Goal: Task Accomplishment & Management: Use online tool/utility

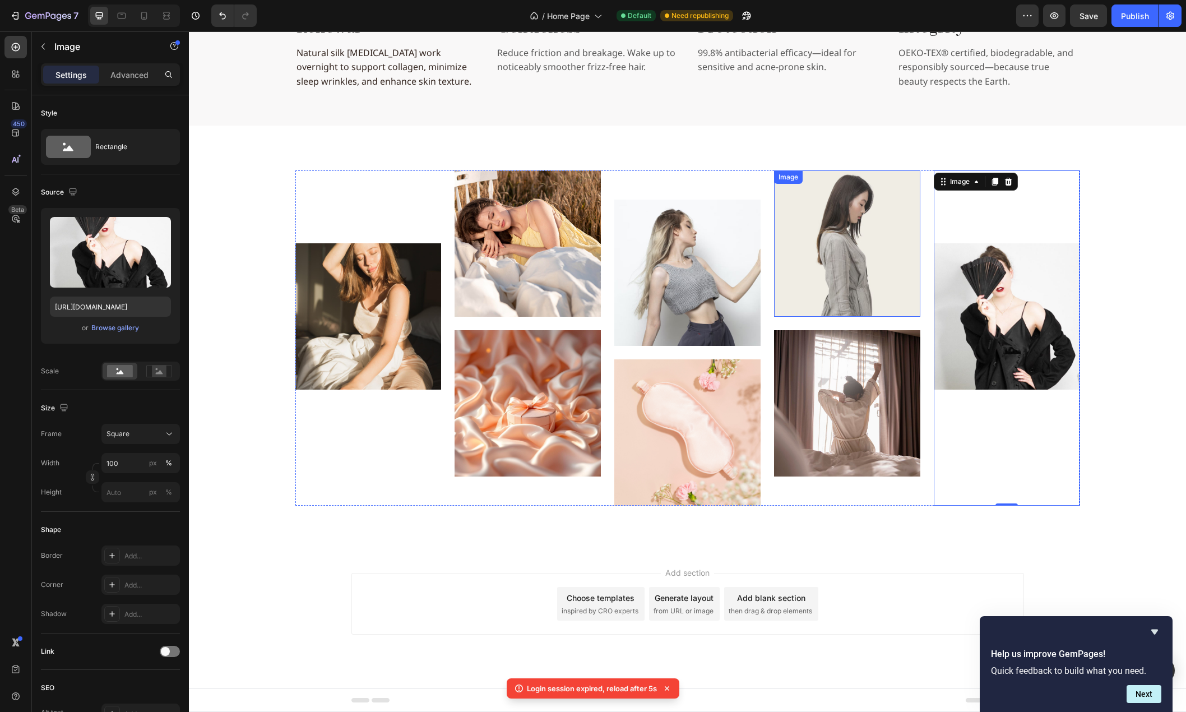
click at [828, 236] on img at bounding box center [847, 243] width 146 height 146
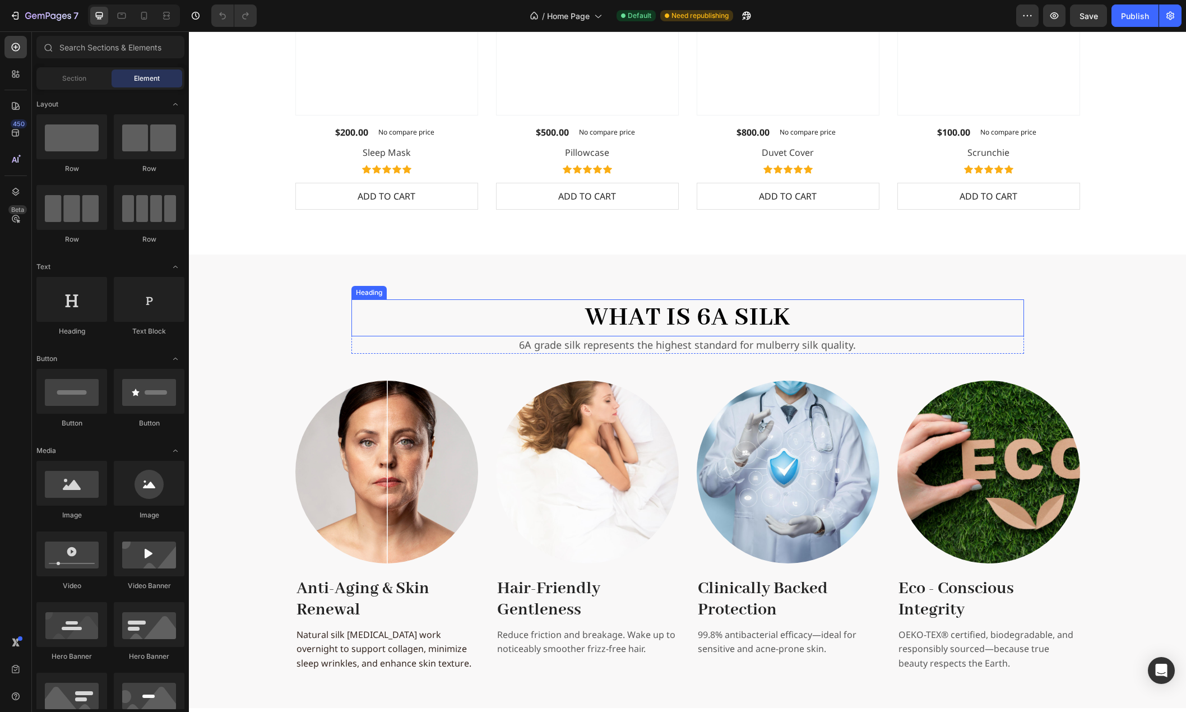
scroll to position [1458, 0]
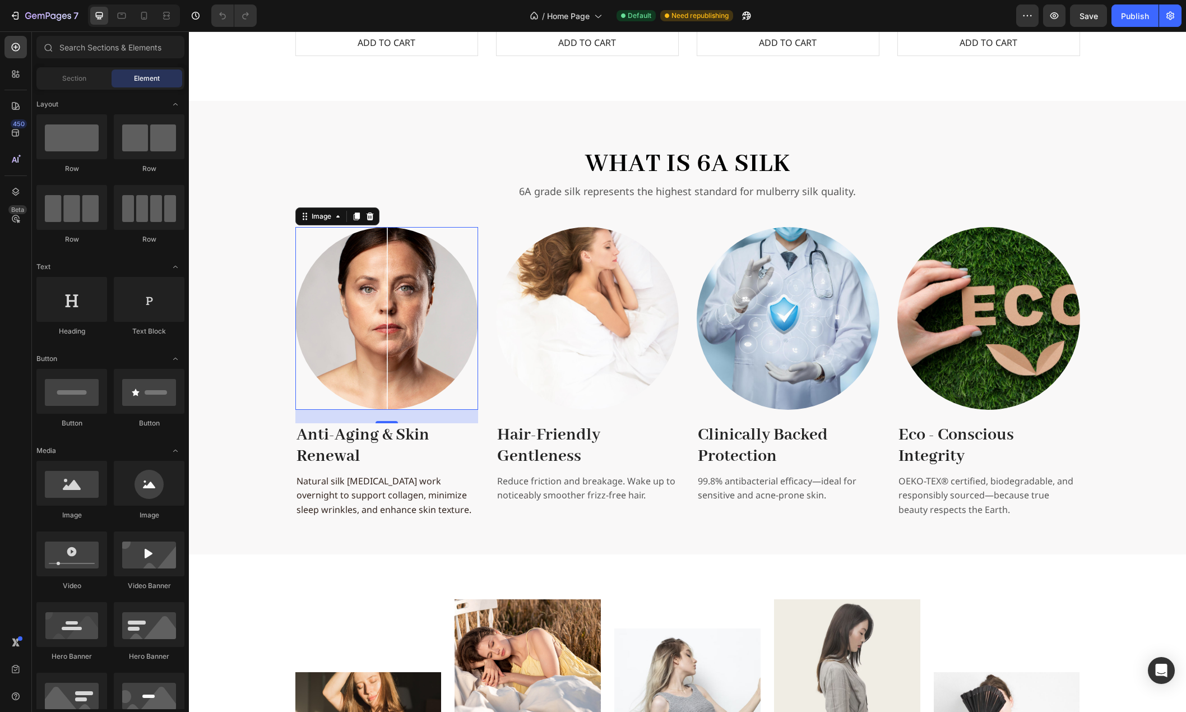
click at [414, 339] on img at bounding box center [387, 318] width 183 height 183
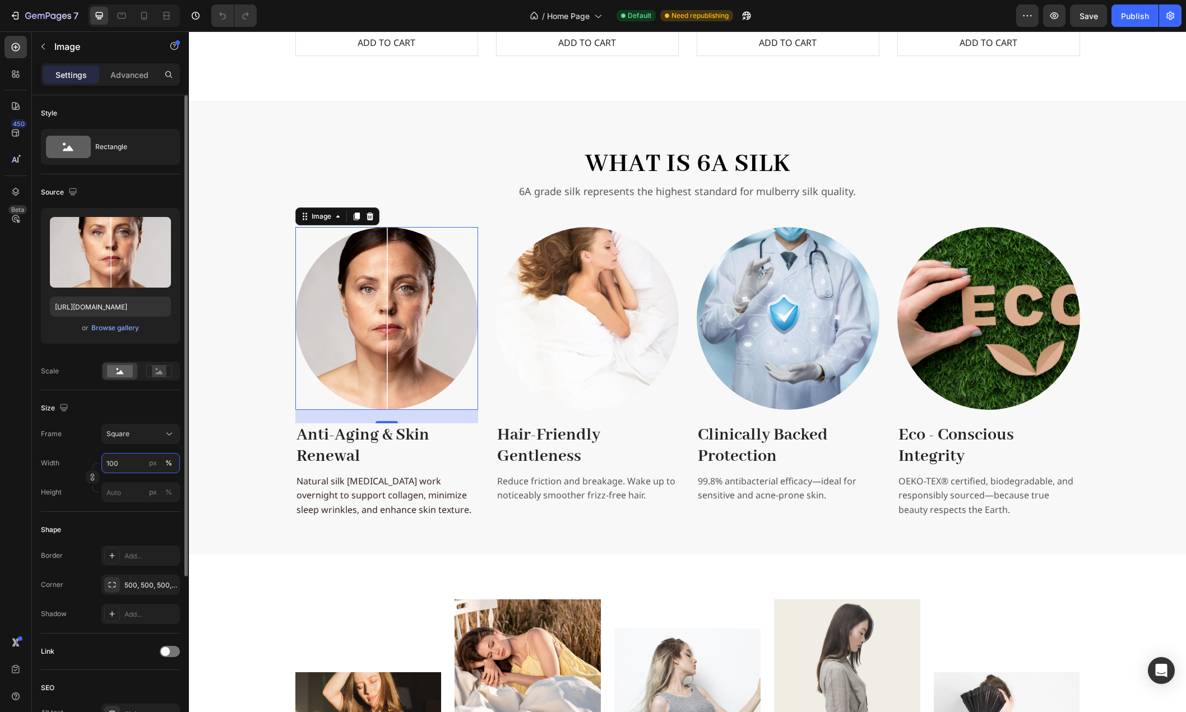
click at [135, 460] on input "100" at bounding box center [140, 463] width 79 height 20
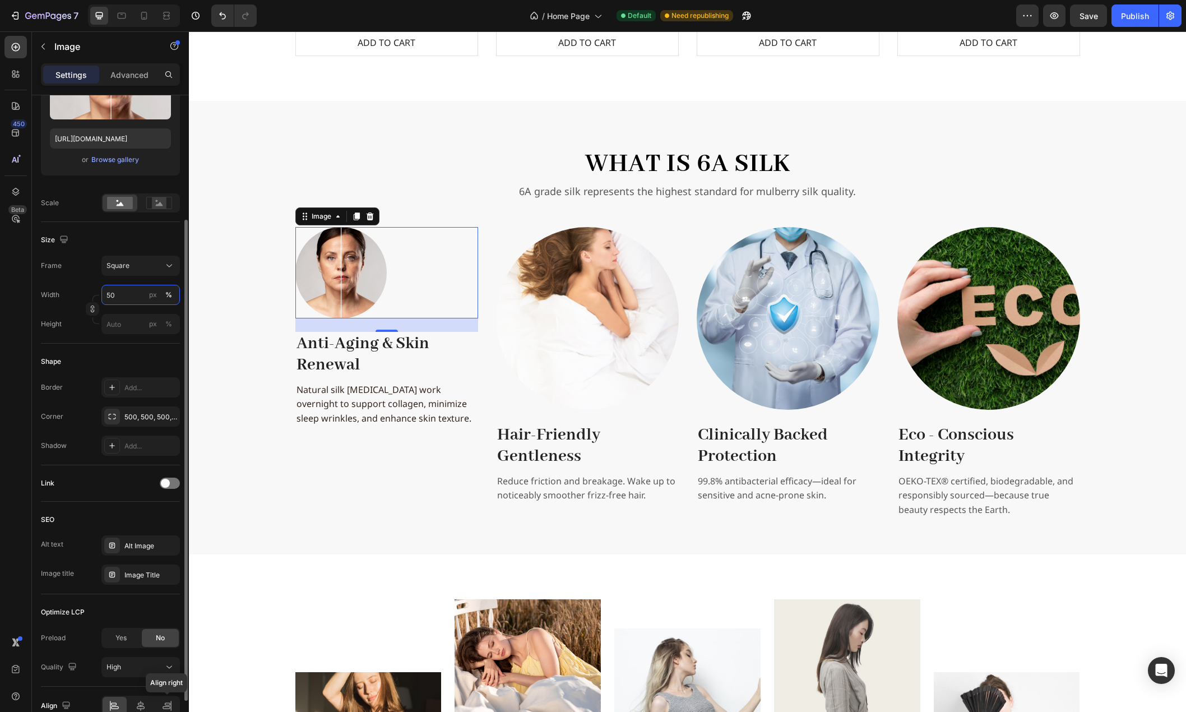
scroll to position [226, 0]
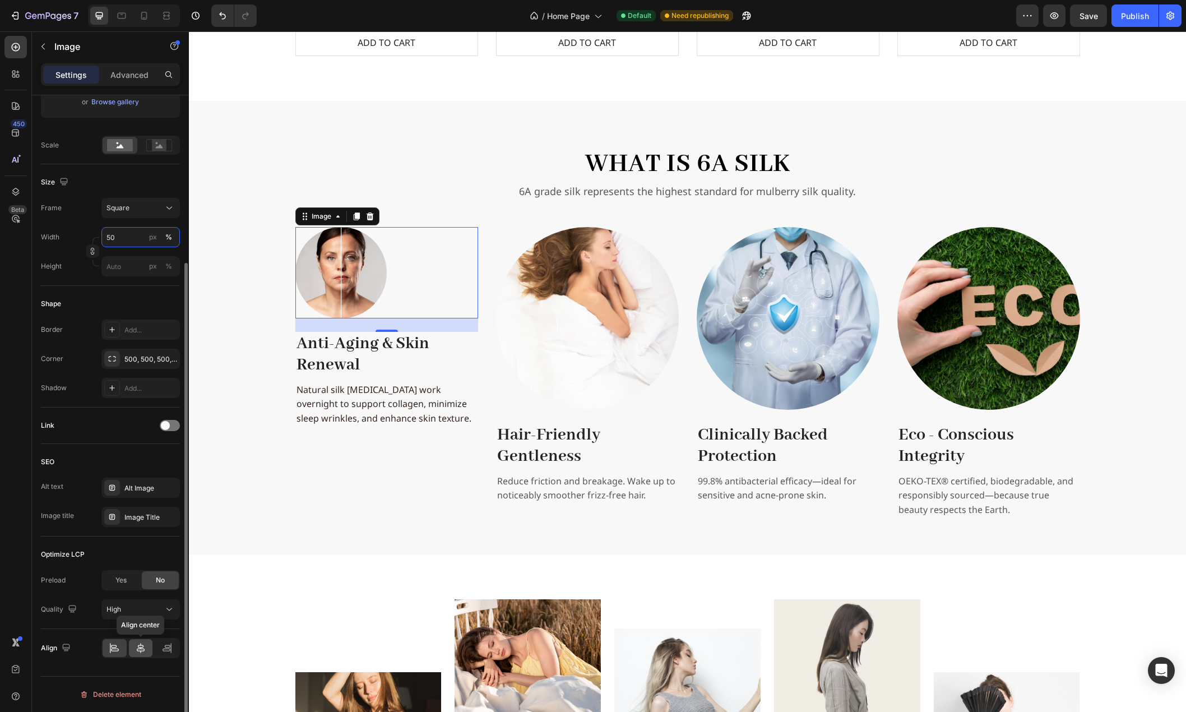
type input "50"
click at [136, 645] on icon at bounding box center [140, 648] width 11 height 11
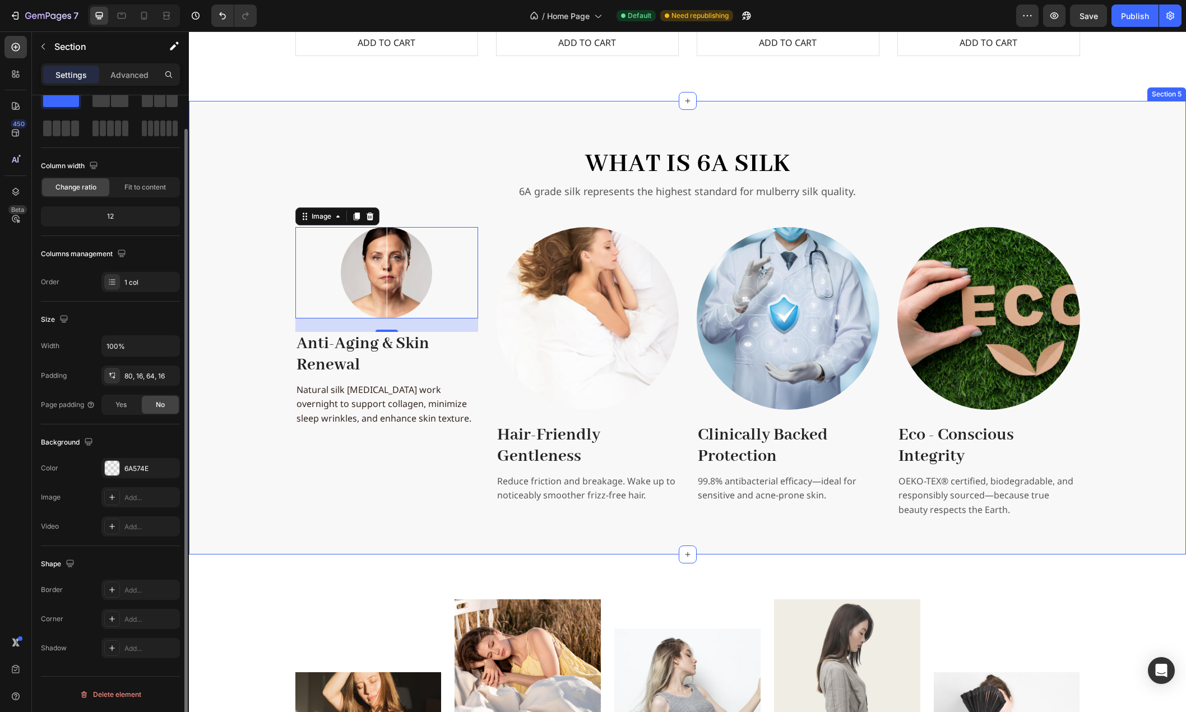
click at [207, 454] on div "What is 6A Silk Heading 6A grade silk represents the highest standard for mulbe…" at bounding box center [688, 332] width 980 height 373
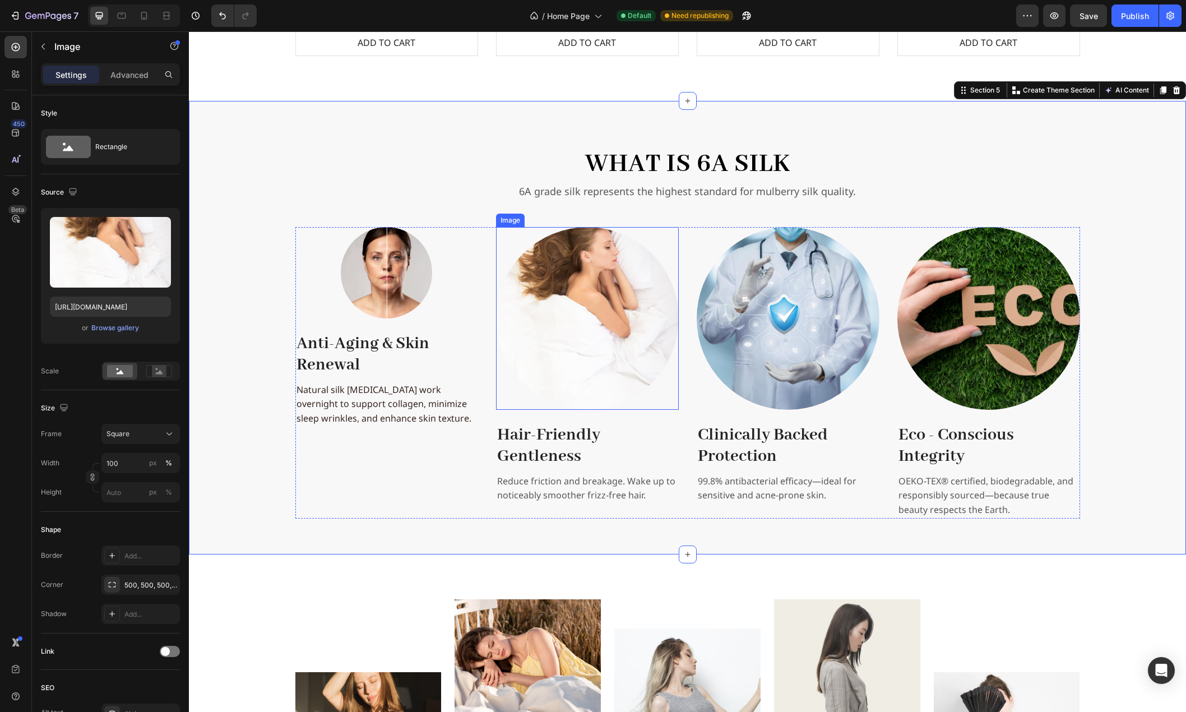
click at [581, 312] on img at bounding box center [587, 318] width 183 height 183
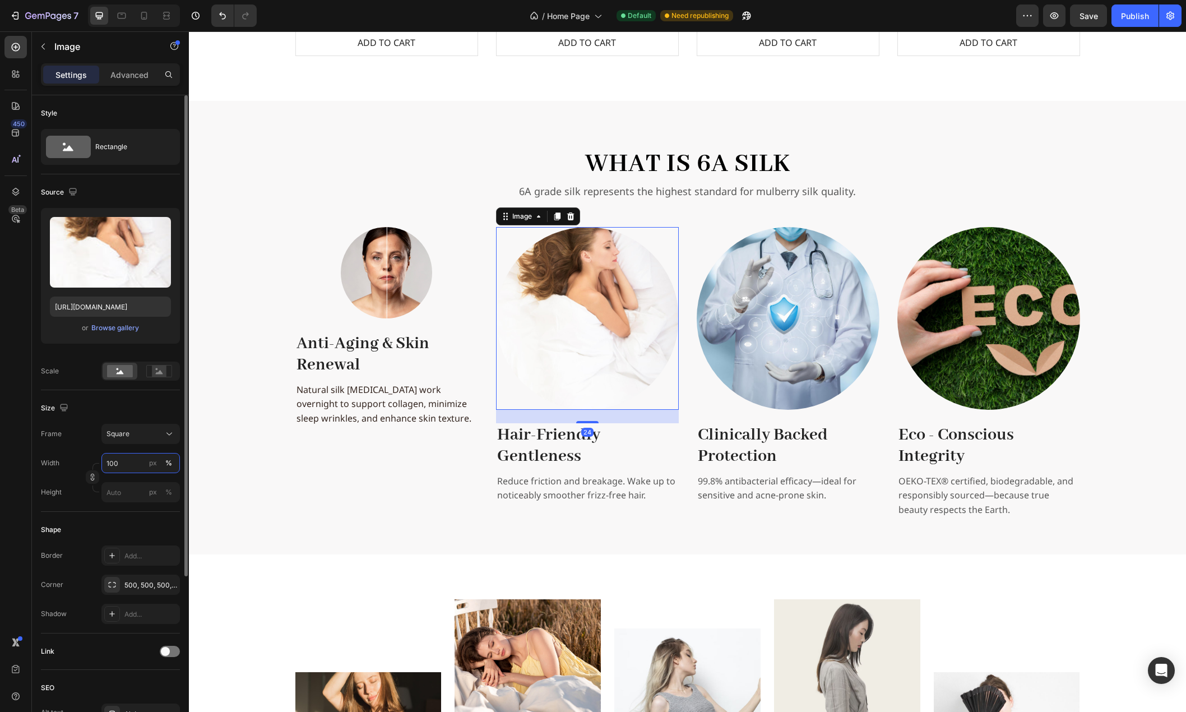
click at [129, 455] on input "100" at bounding box center [140, 463] width 79 height 20
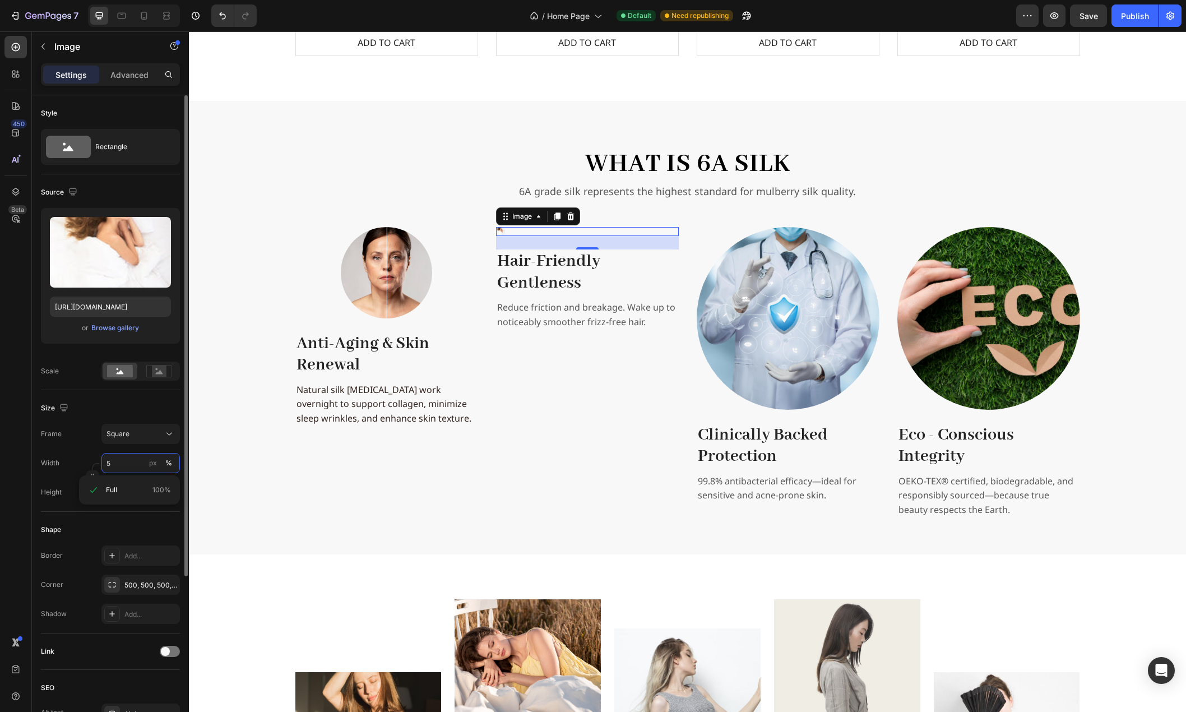
type input "50"
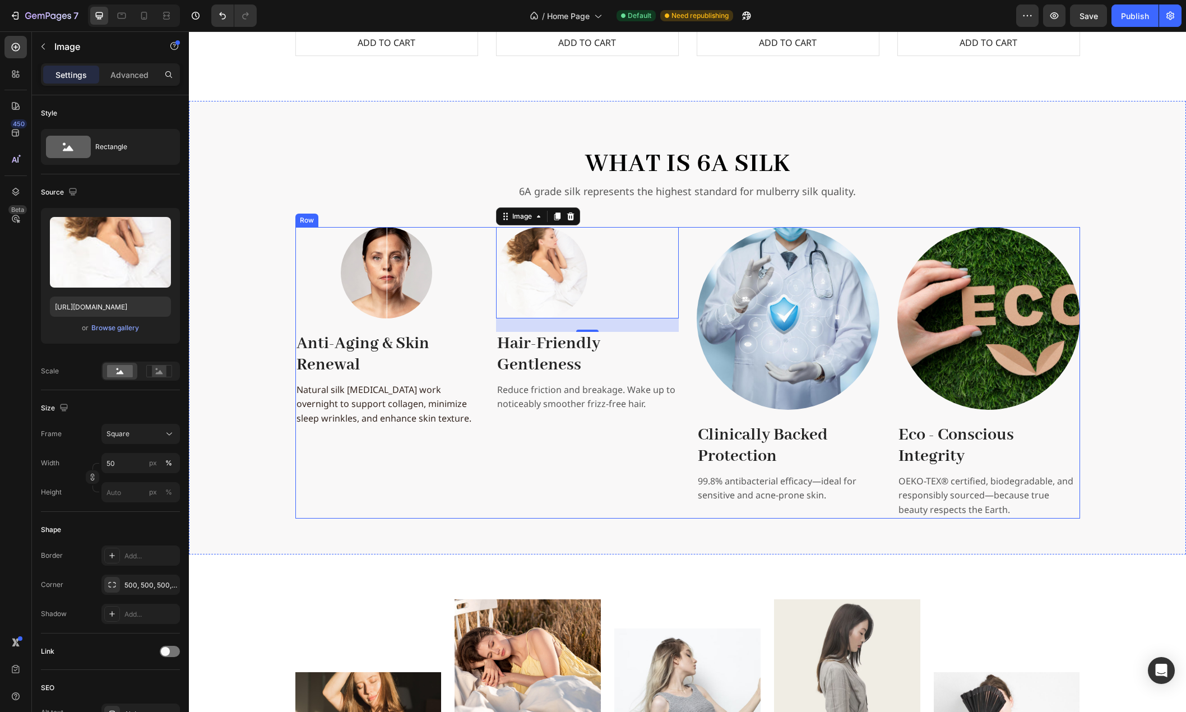
click at [733, 318] on img at bounding box center [788, 318] width 183 height 183
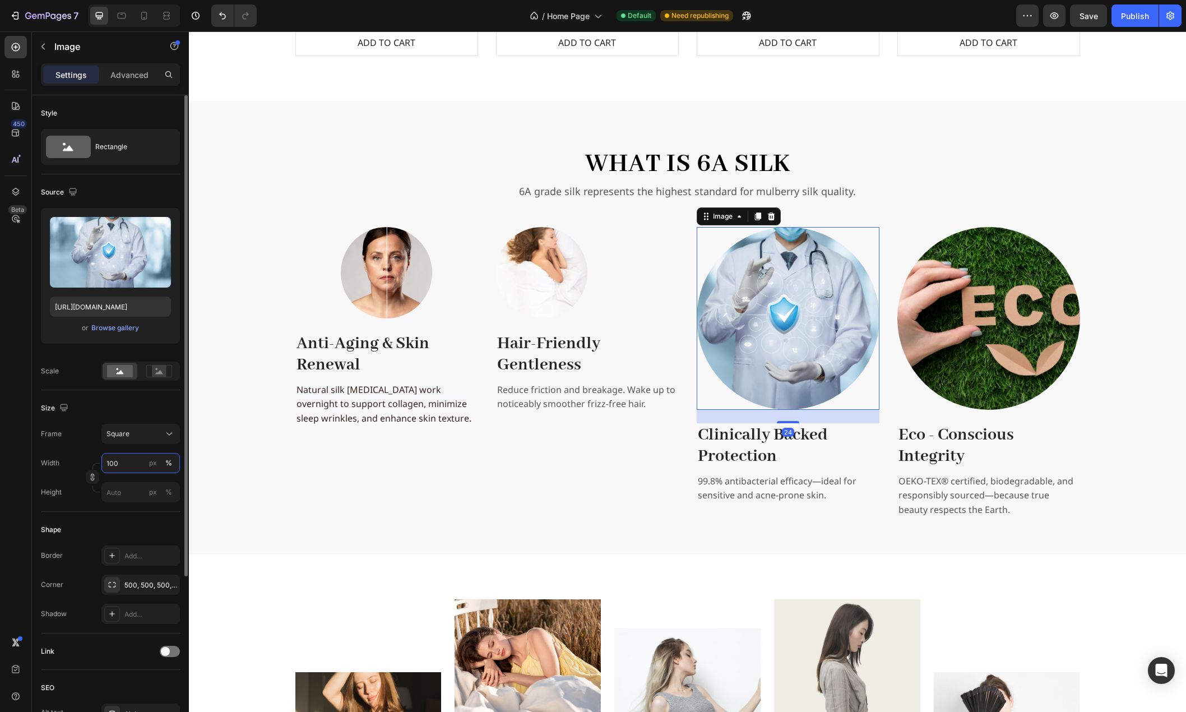
click at [117, 464] on input "100" at bounding box center [140, 463] width 79 height 20
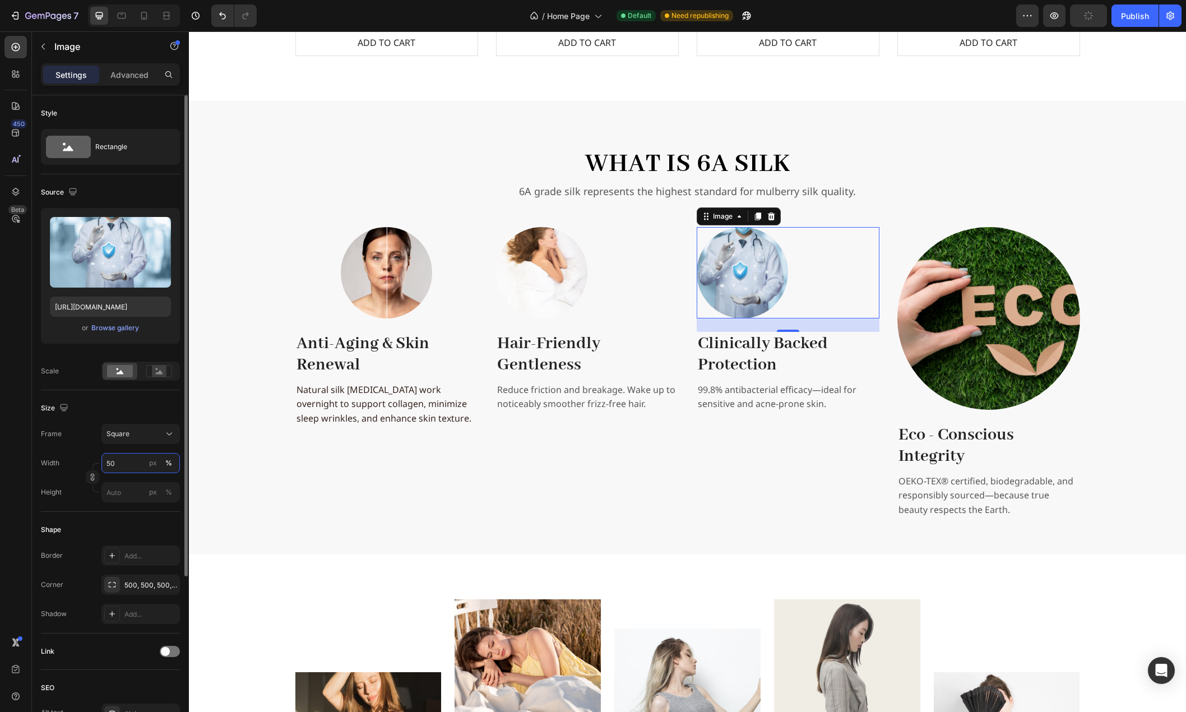
scroll to position [226, 0]
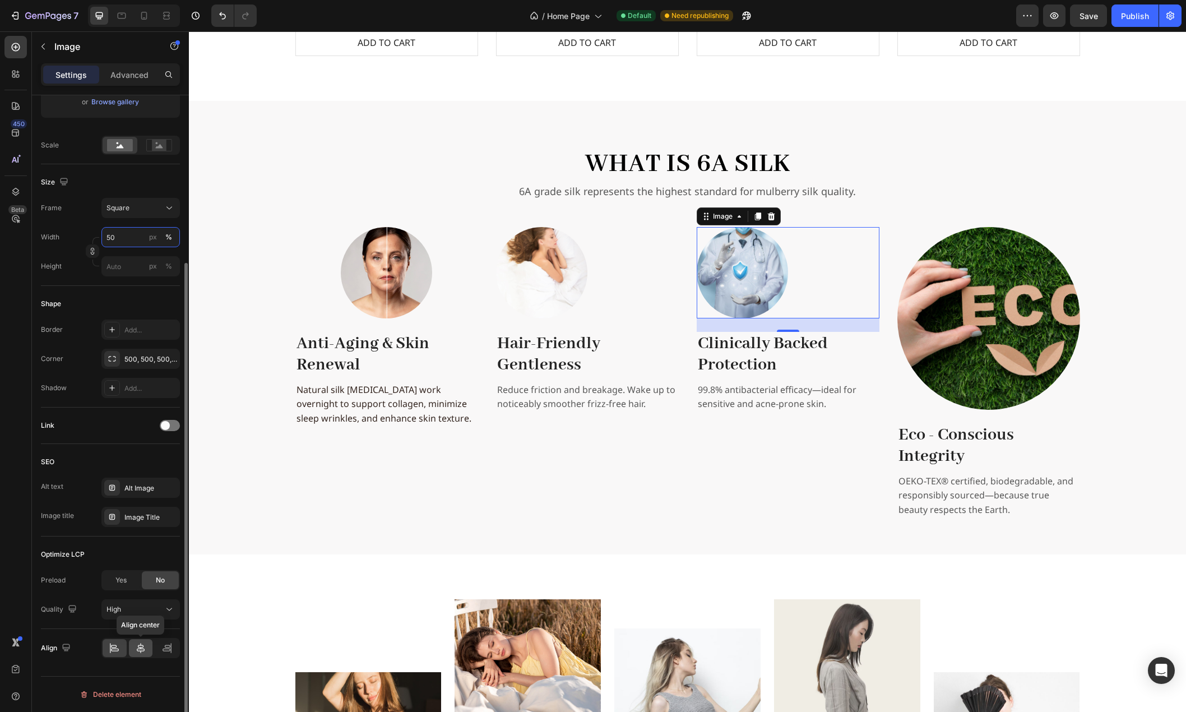
type input "50"
click at [141, 640] on div at bounding box center [141, 648] width 24 height 18
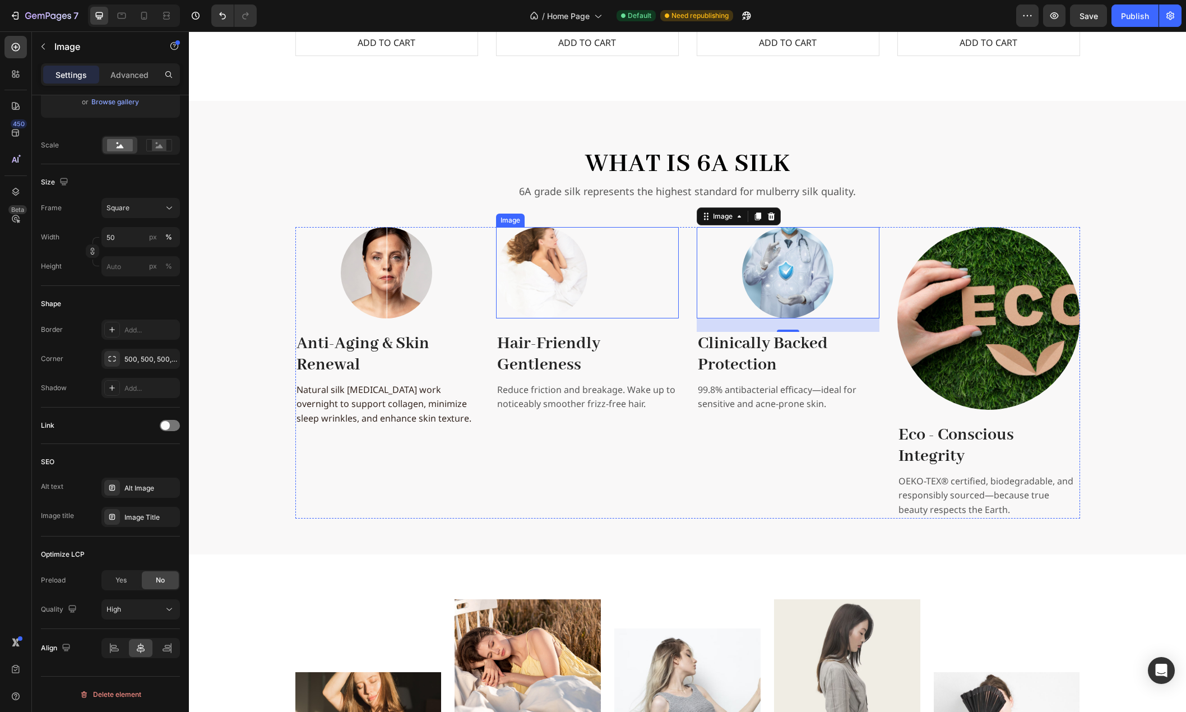
click at [583, 273] on div at bounding box center [587, 272] width 183 height 91
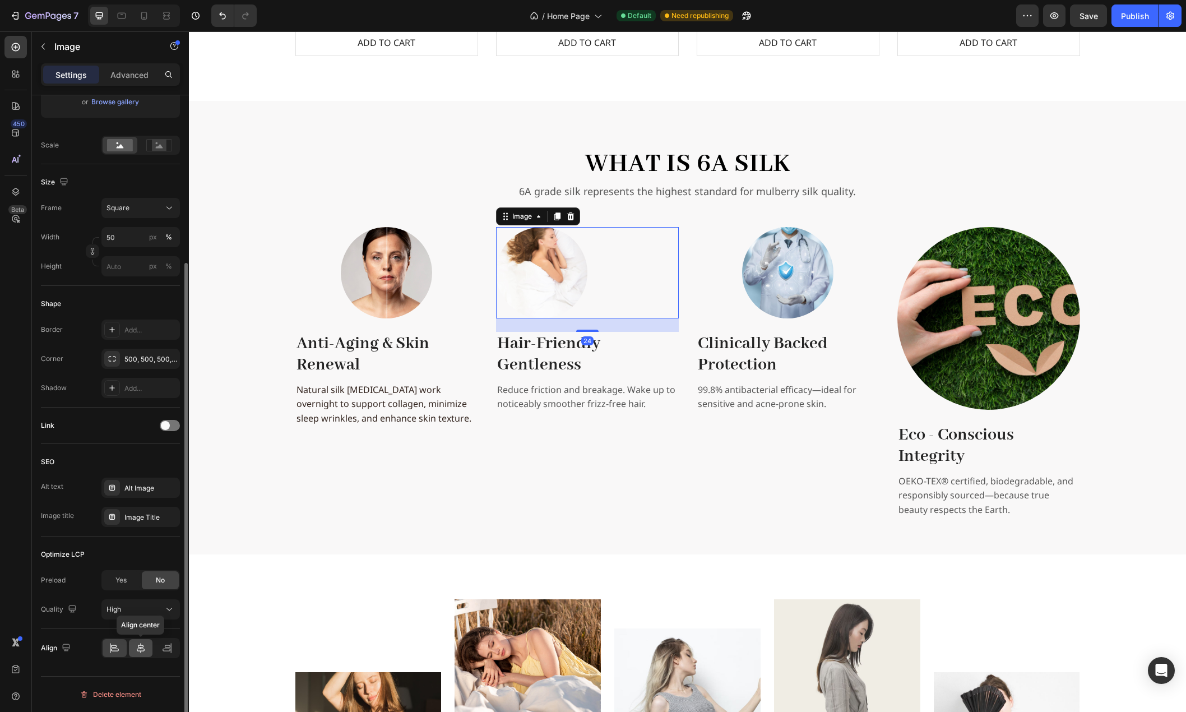
click at [140, 647] on icon at bounding box center [140, 648] width 11 height 11
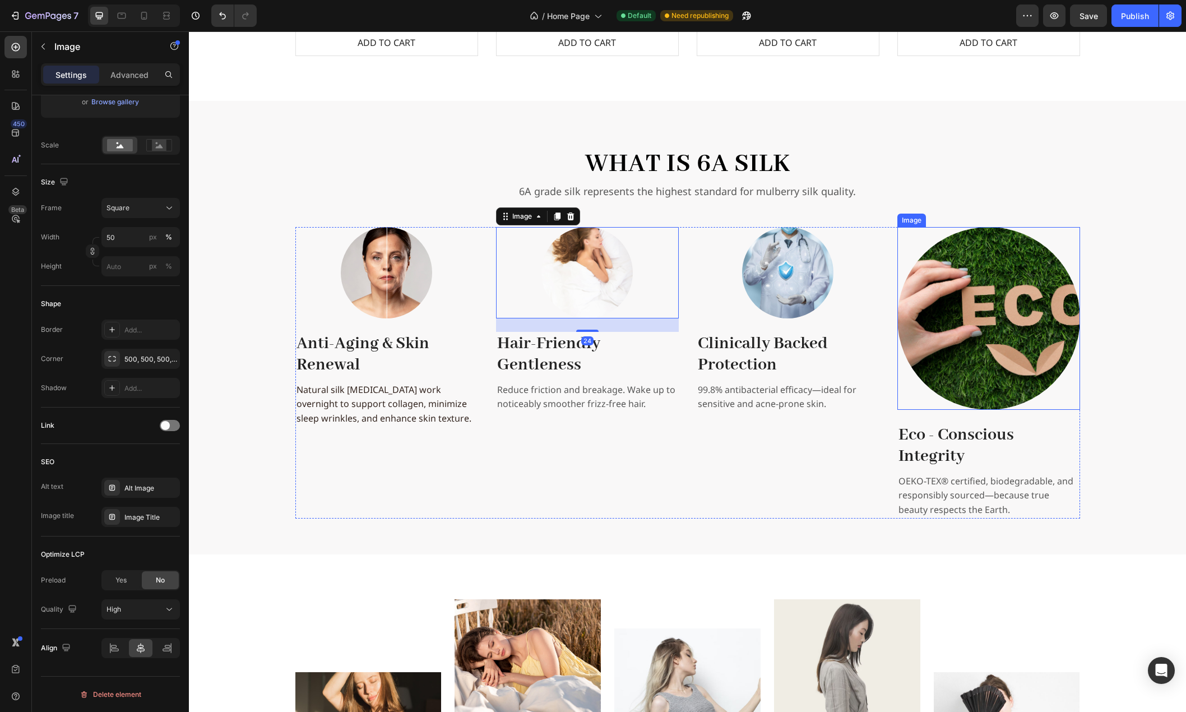
click at [961, 323] on img at bounding box center [989, 318] width 183 height 183
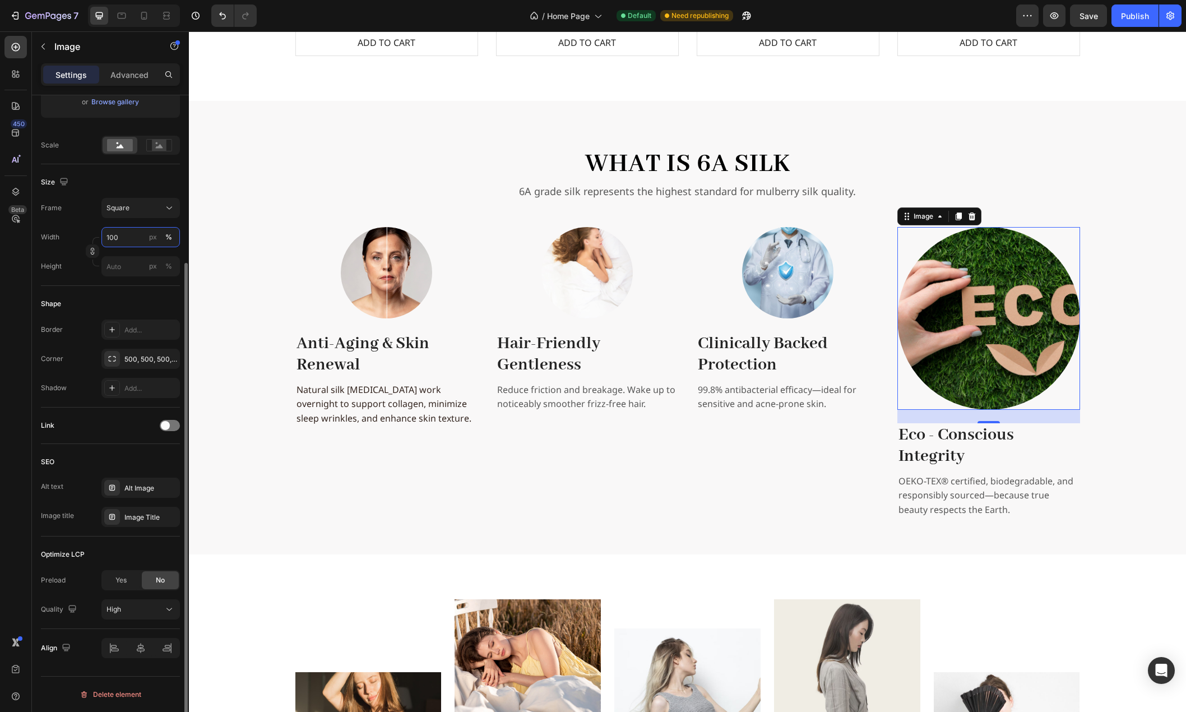
click at [123, 245] on input "100" at bounding box center [140, 237] width 79 height 20
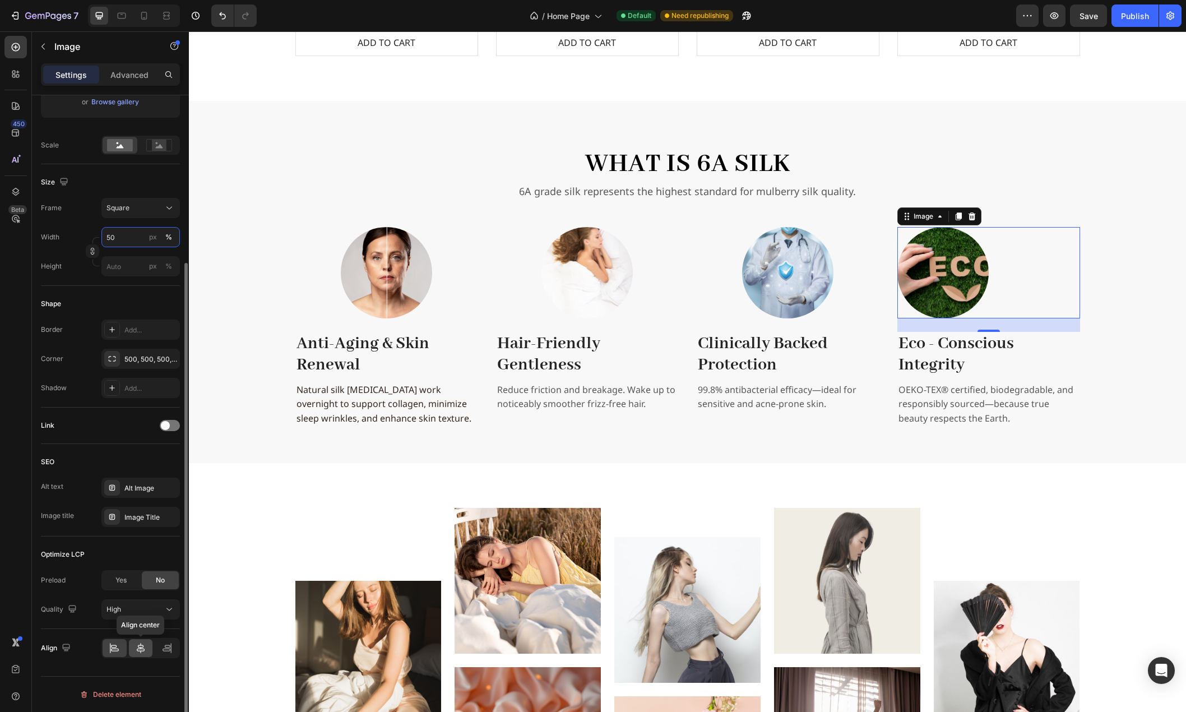
type input "50"
click at [138, 649] on icon at bounding box center [141, 648] width 8 height 10
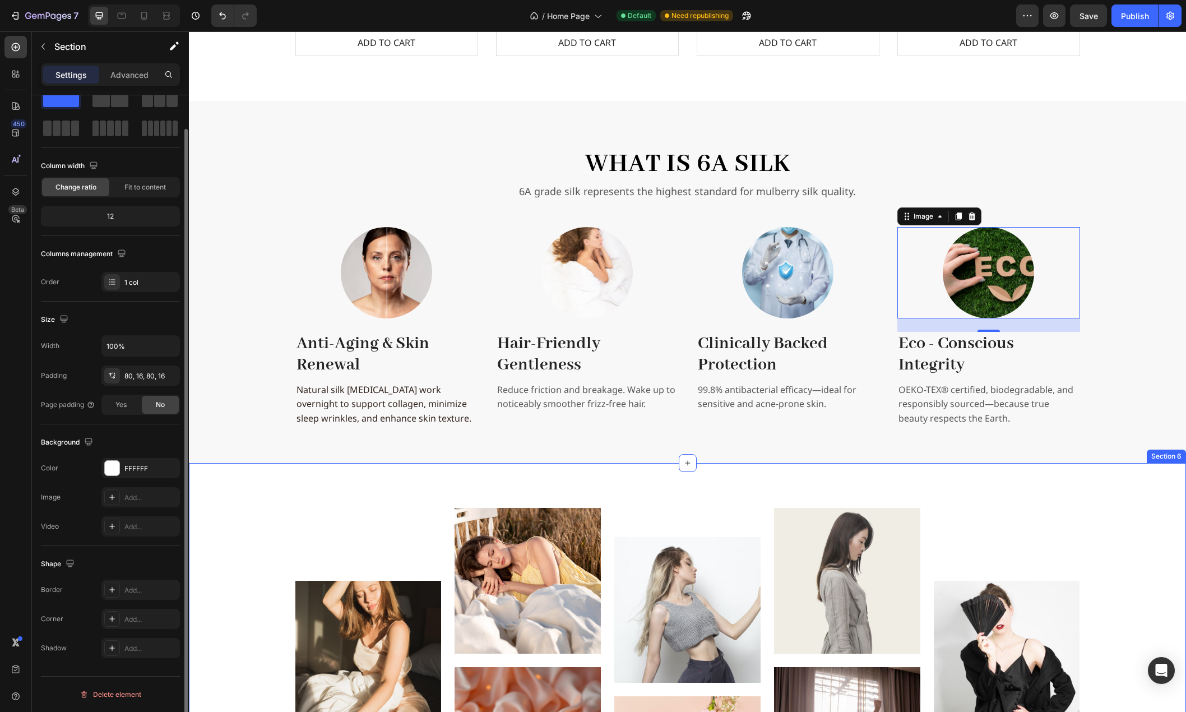
click at [313, 490] on div "Image Image Image Image Image Image Image Image Carousel Row Section 6" at bounding box center [688, 675] width 998 height 425
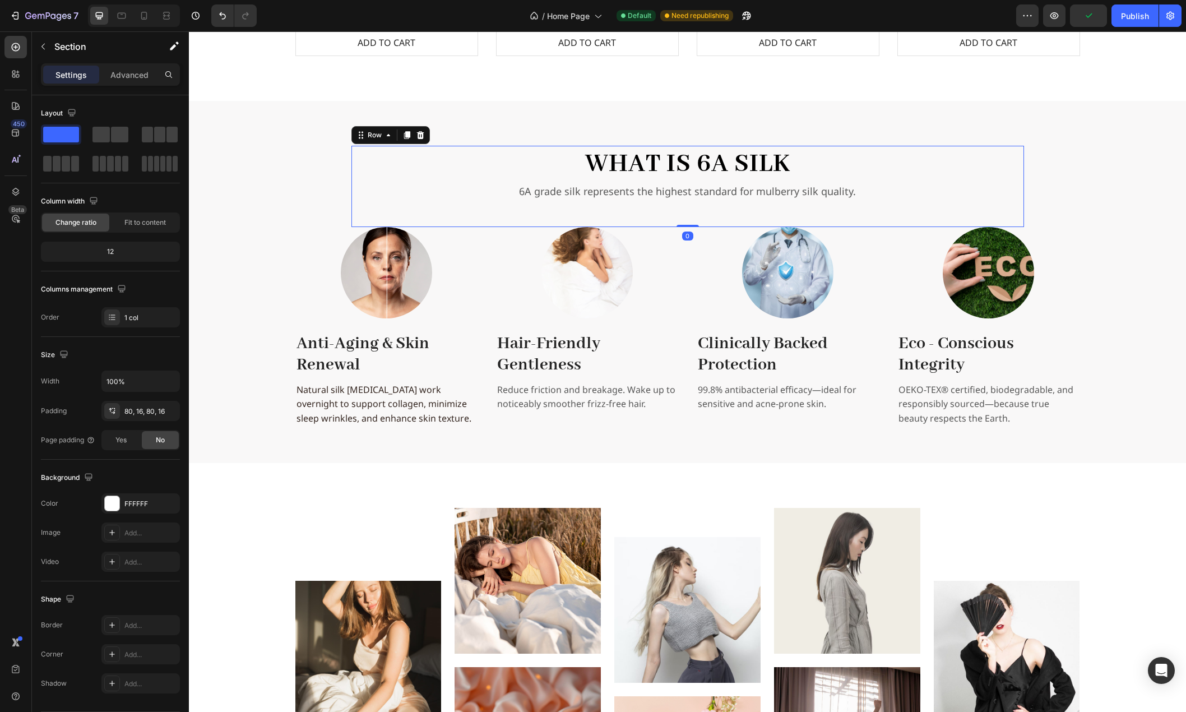
click at [916, 217] on div "What is 6A Silk Heading 6A grade silk represents the highest standard for mulbe…" at bounding box center [688, 186] width 673 height 81
click at [641, 187] on p "6A grade silk represents the highest standard for mulberry silk quality." at bounding box center [688, 191] width 671 height 15
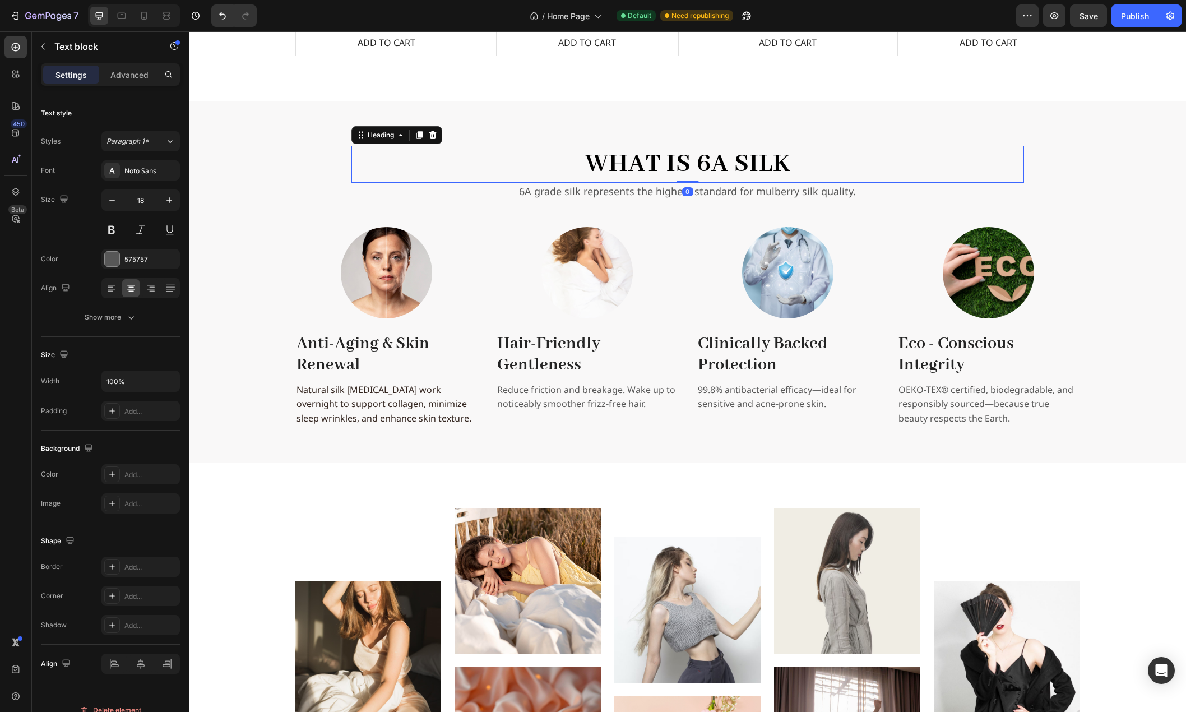
click at [516, 159] on h2 "What is 6A Silk" at bounding box center [688, 164] width 673 height 37
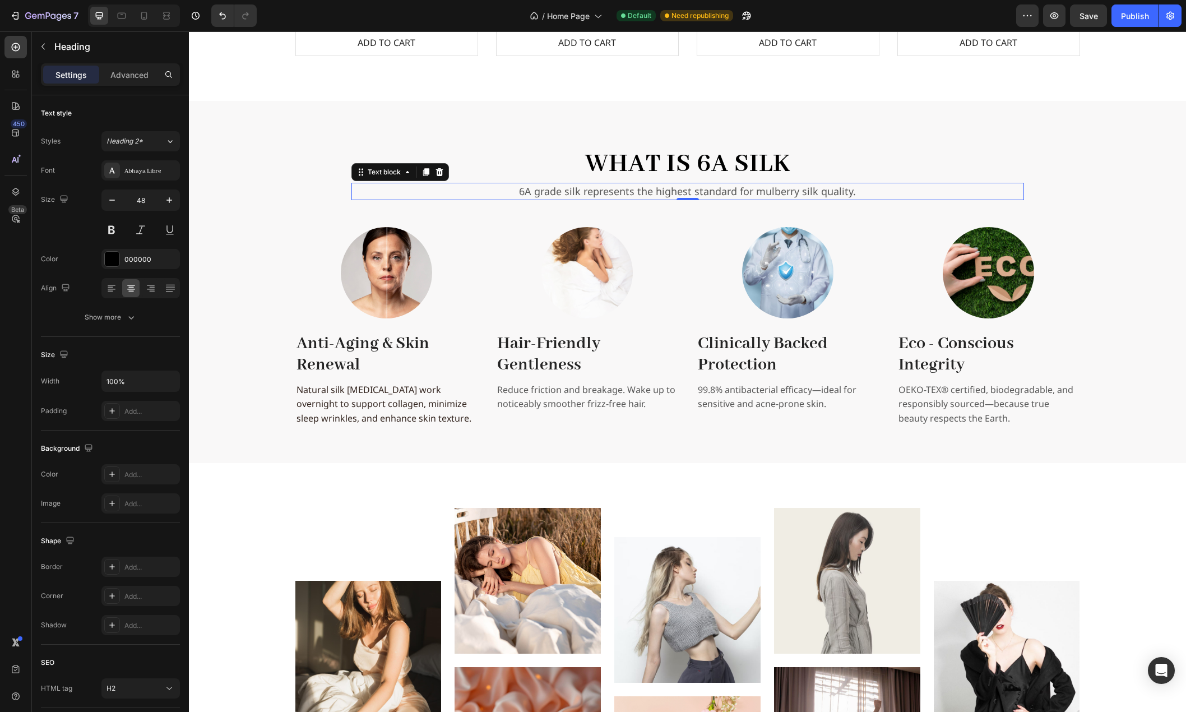
click at [488, 185] on p "6A grade silk represents the highest standard for mulberry silk quality." at bounding box center [688, 191] width 671 height 15
click at [961, 206] on div "What is 6A Silk Heading 6A grade silk represents the highest standard for mulbe…" at bounding box center [688, 186] width 673 height 81
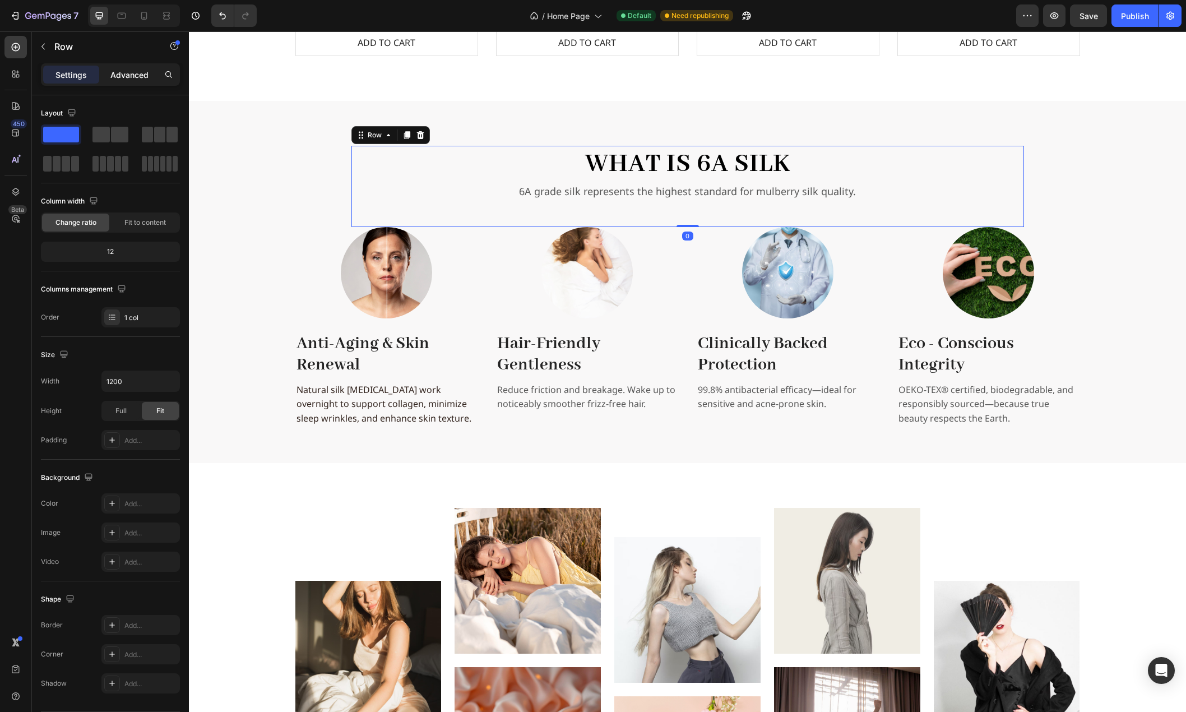
click at [139, 76] on p "Advanced" at bounding box center [129, 75] width 38 height 12
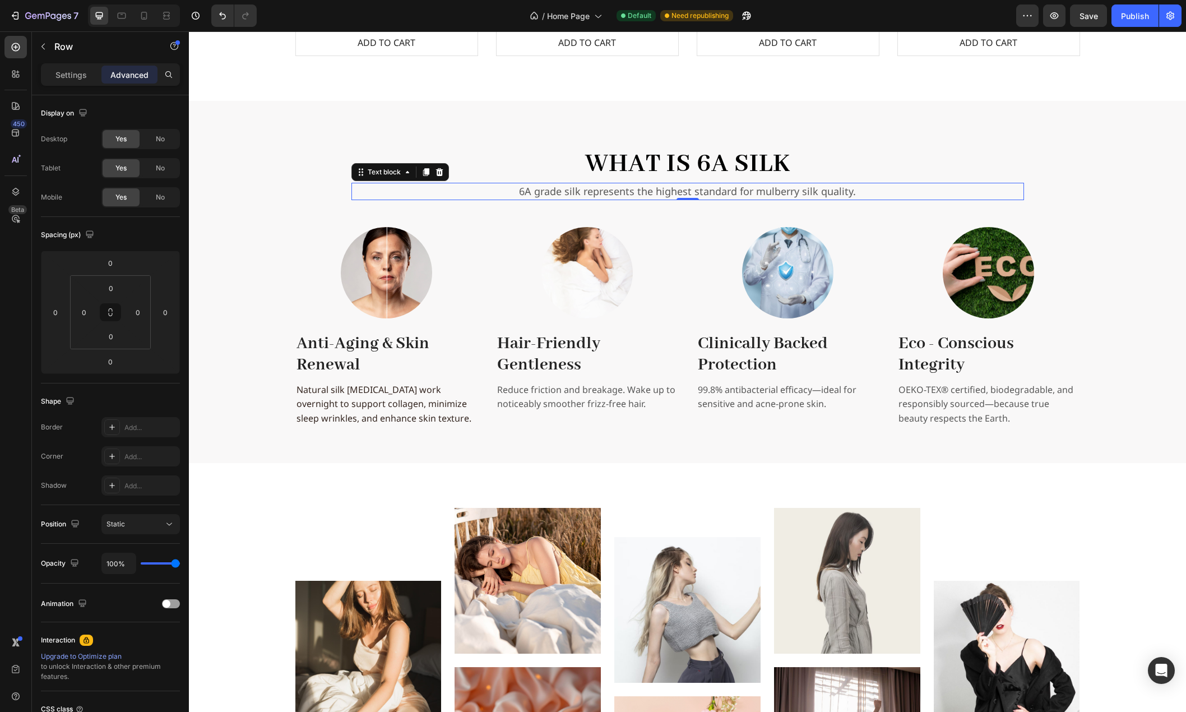
click at [575, 186] on p "6A grade silk represents the highest standard for mulberry silk quality." at bounding box center [688, 191] width 671 height 15
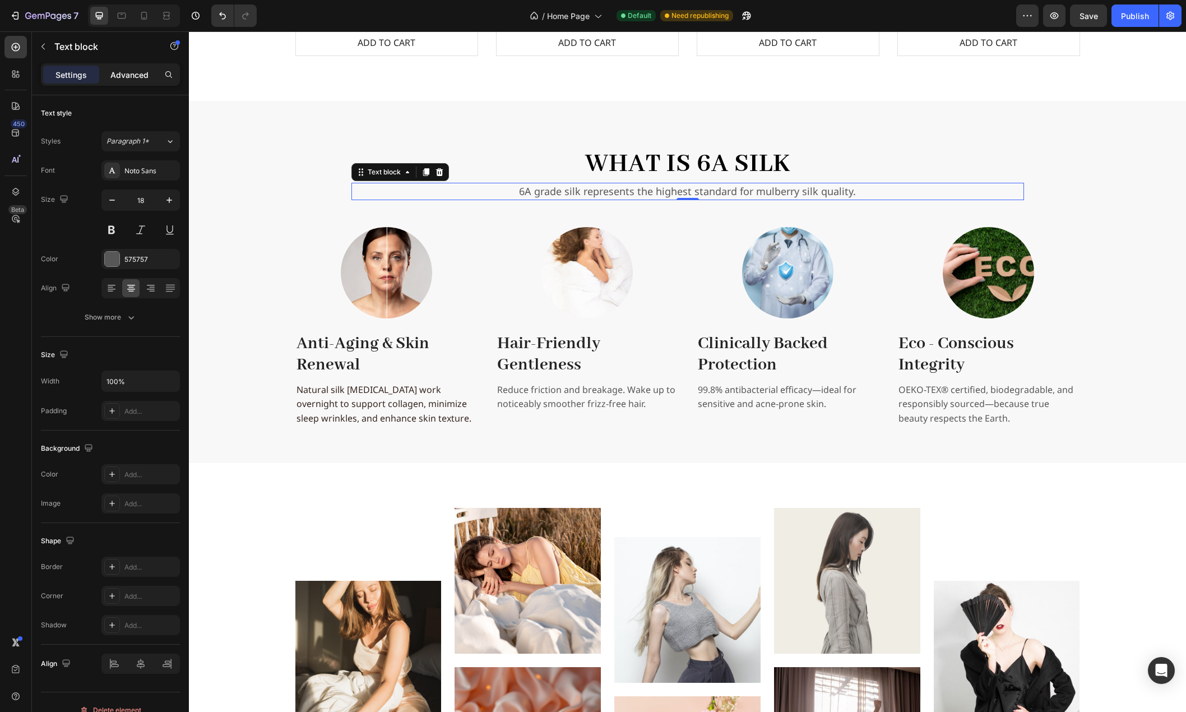
click at [121, 75] on p "Advanced" at bounding box center [129, 75] width 38 height 12
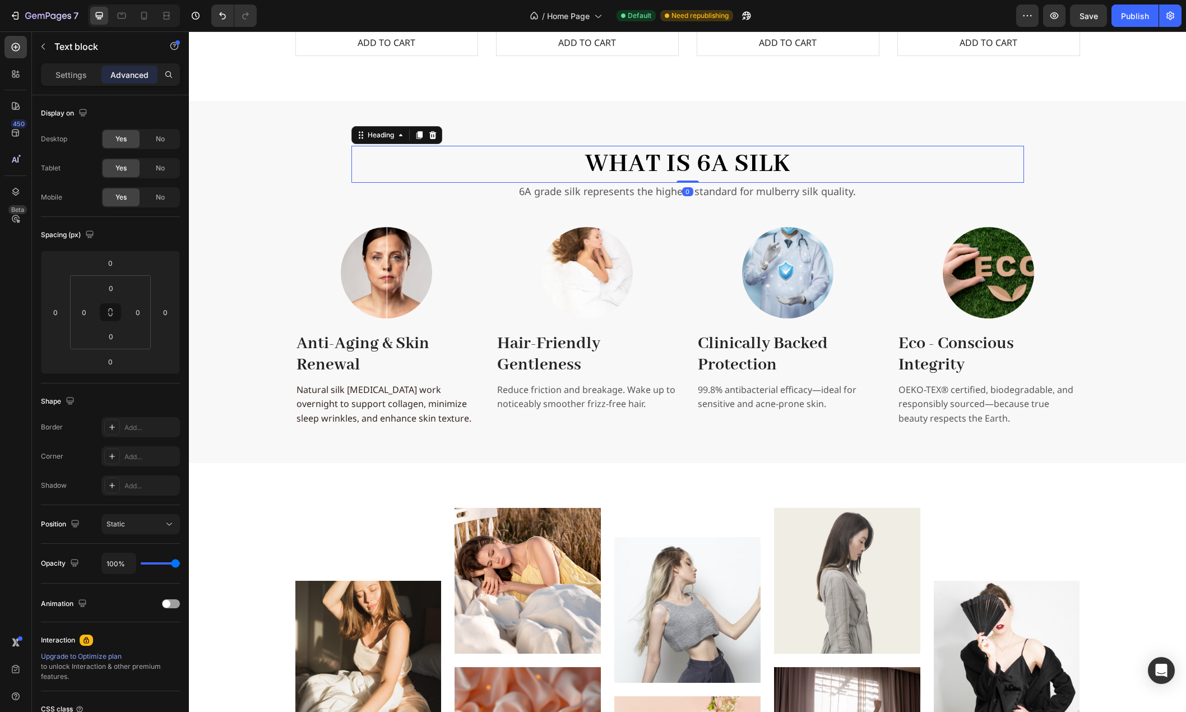
click at [530, 170] on h2 "What is 6A Silk" at bounding box center [688, 164] width 673 height 37
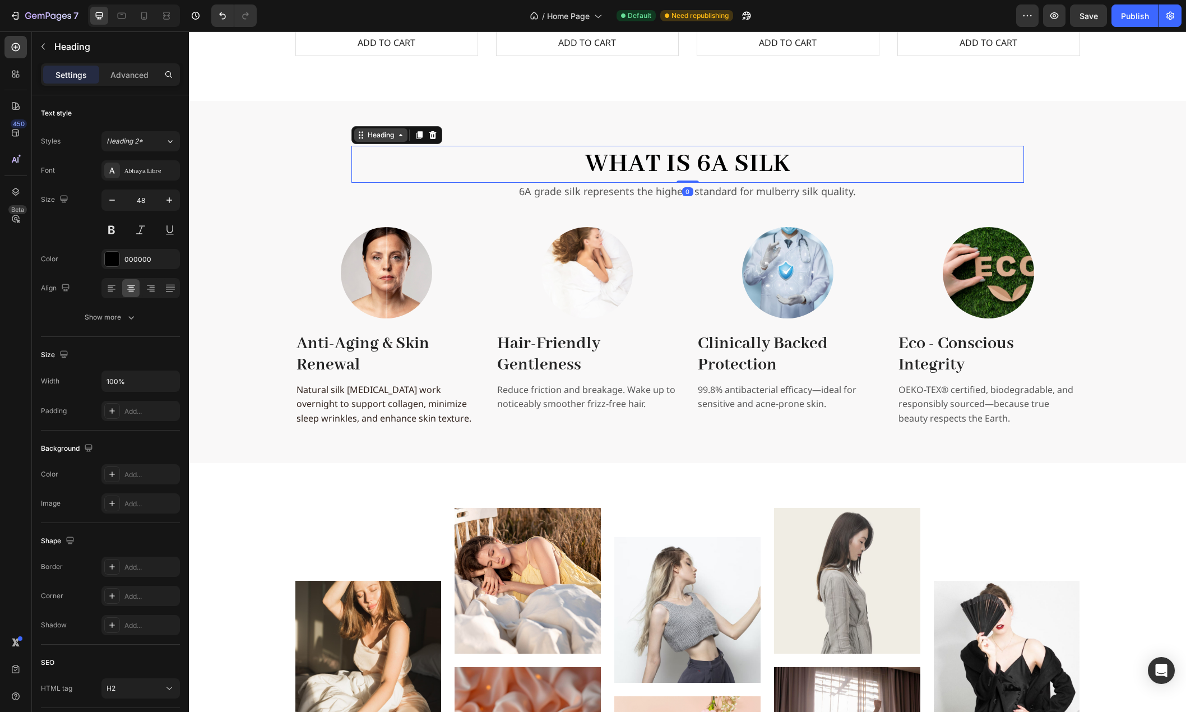
click at [372, 137] on div "Heading" at bounding box center [381, 135] width 31 height 10
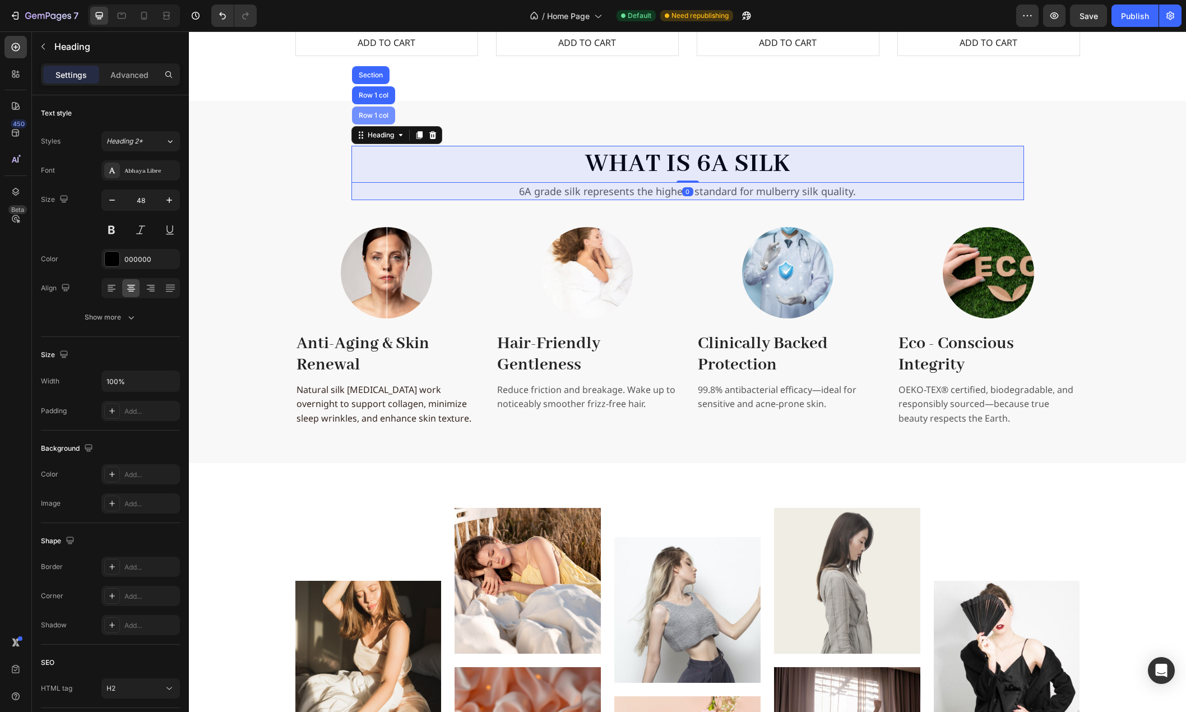
click at [369, 116] on div "Row 1 col" at bounding box center [374, 115] width 34 height 7
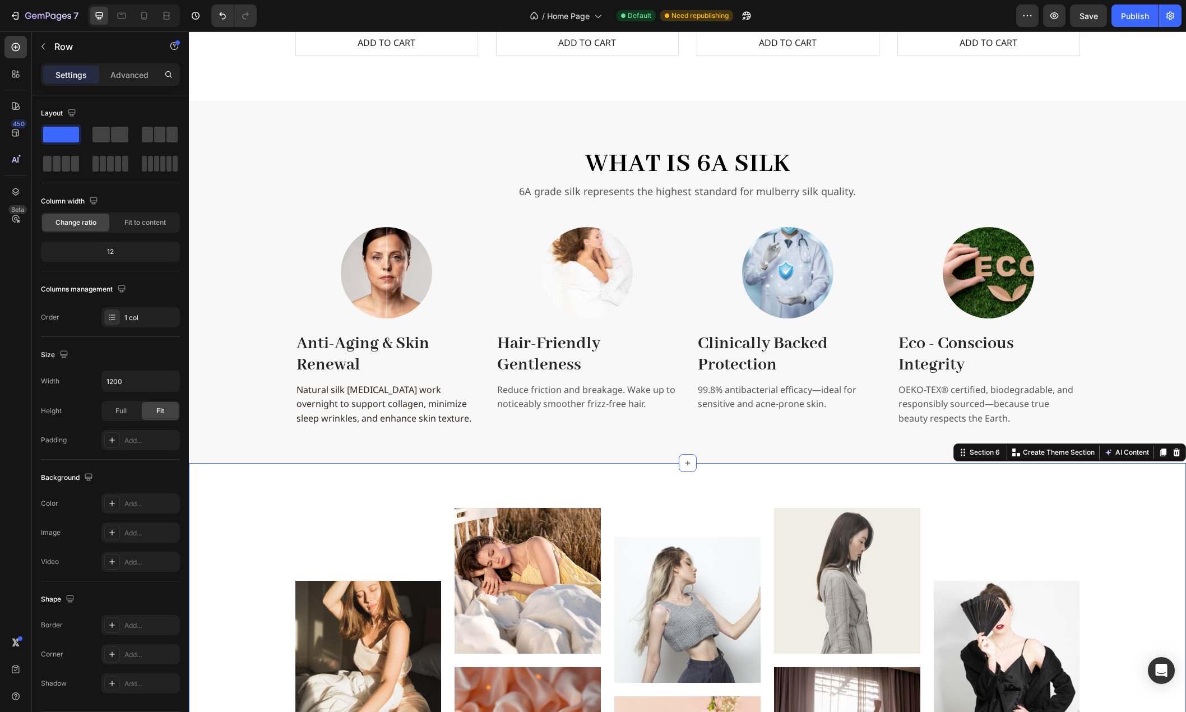
click at [218, 525] on div "Image Image Image Image Image Image Image Image Carousel Row" at bounding box center [688, 675] width 980 height 335
click at [264, 518] on div "Image Image Image Image Image Image Image Image Carousel Row" at bounding box center [688, 675] width 980 height 335
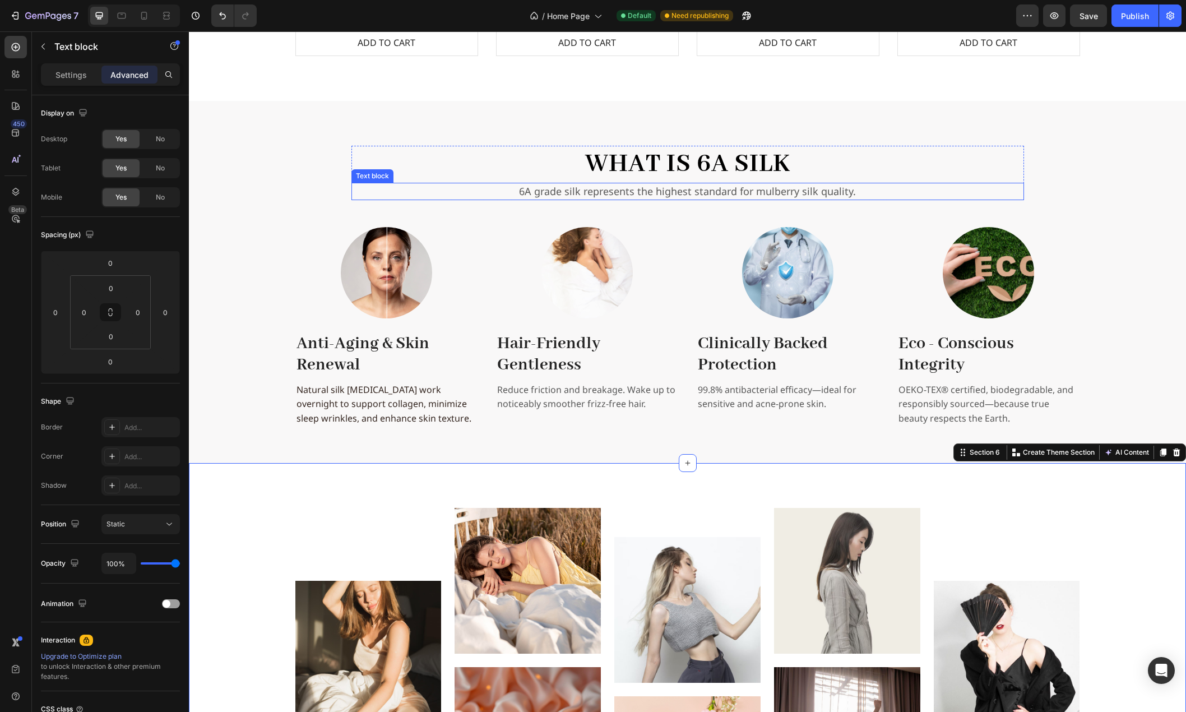
click at [668, 189] on p "6A grade silk represents the highest standard for mulberry silk quality." at bounding box center [688, 191] width 671 height 15
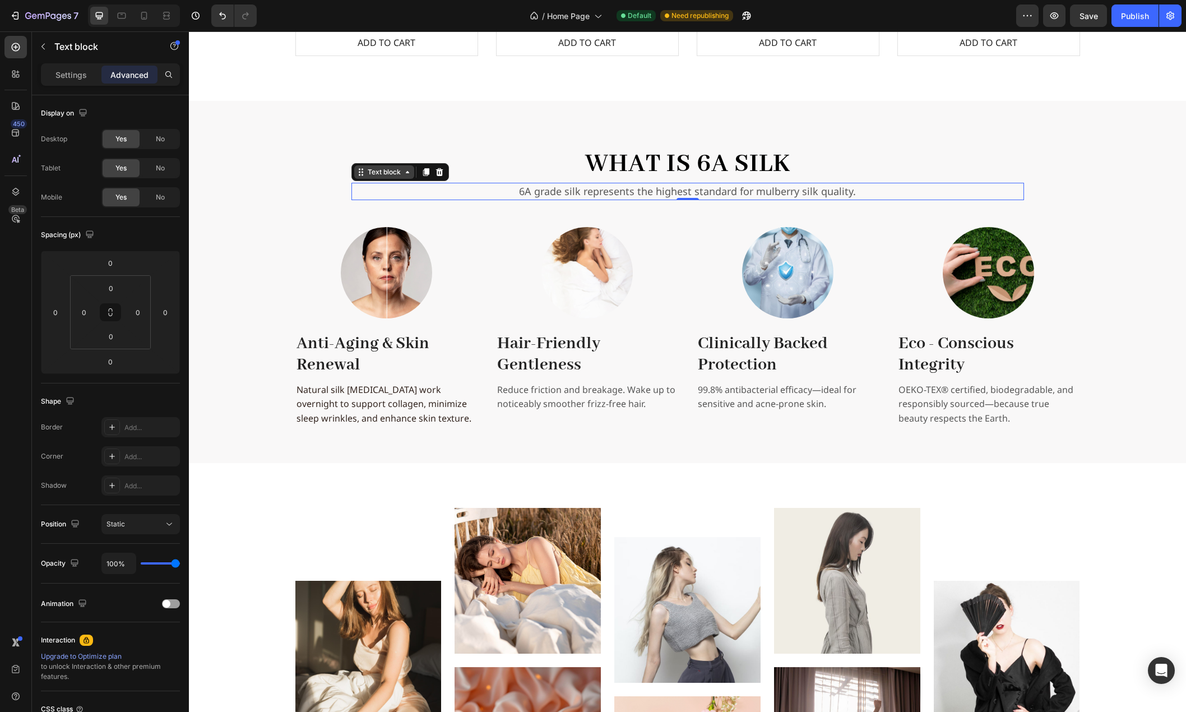
click at [384, 174] on div "Text block" at bounding box center [385, 172] width 38 height 10
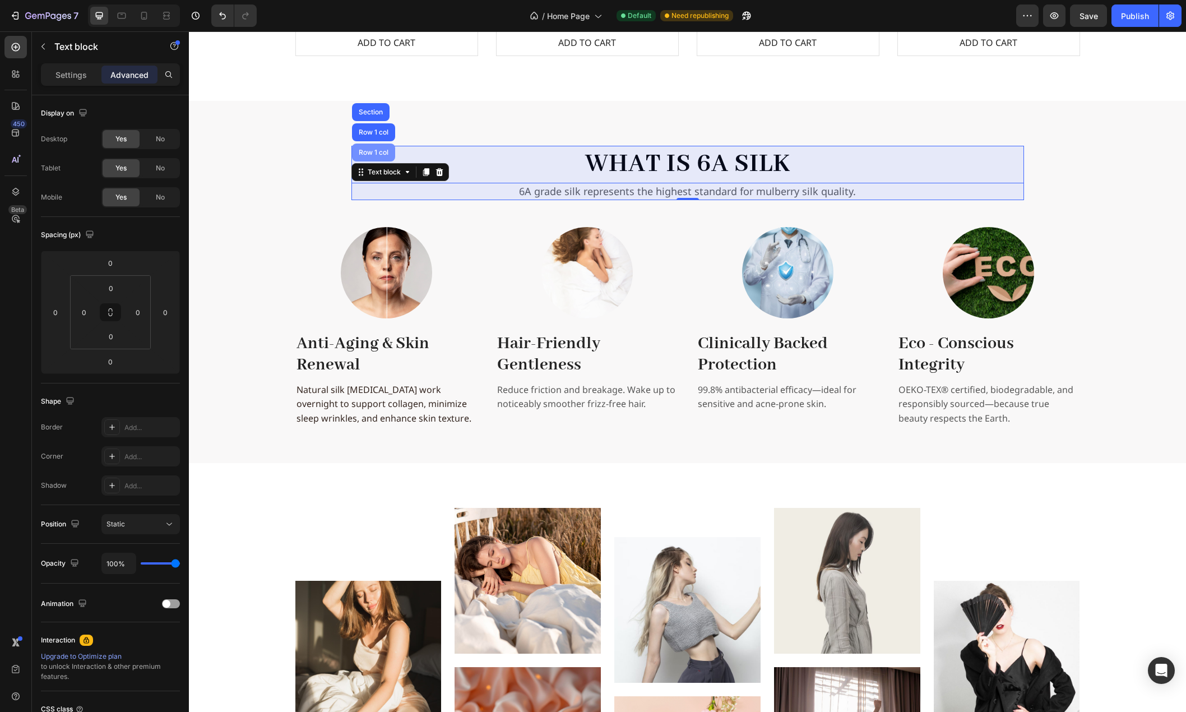
click at [378, 156] on div "Row 1 col" at bounding box center [373, 153] width 43 height 18
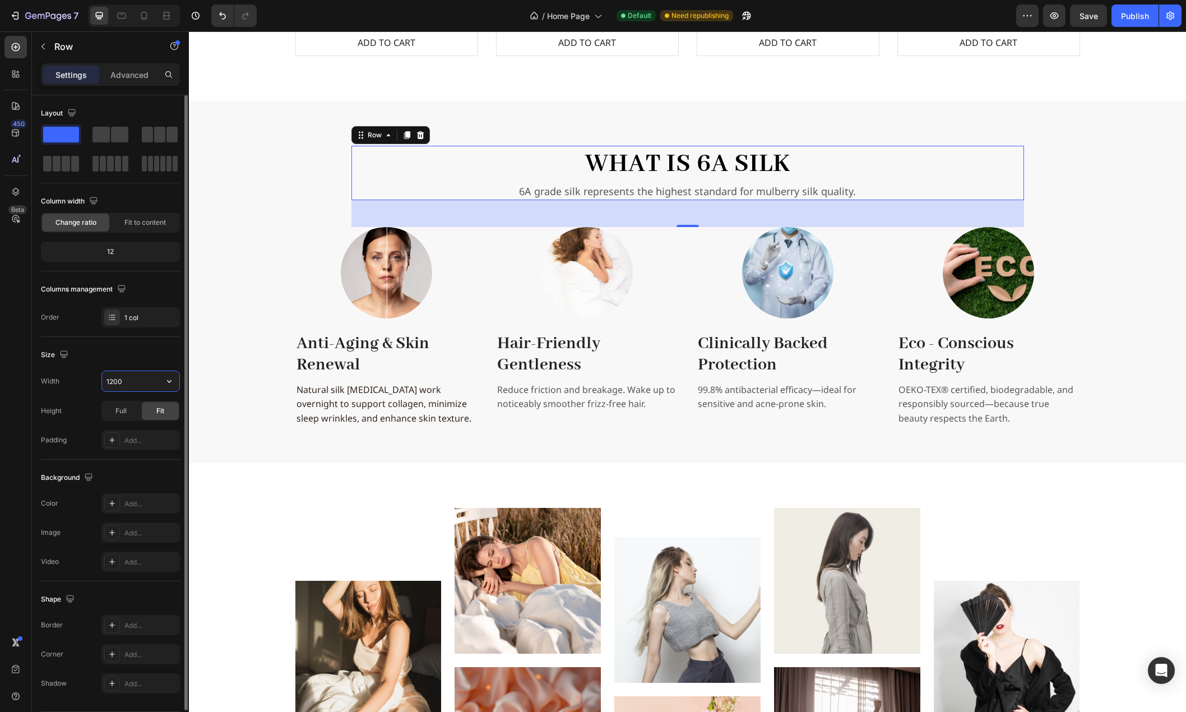
click at [126, 376] on input "1200" at bounding box center [140, 381] width 77 height 20
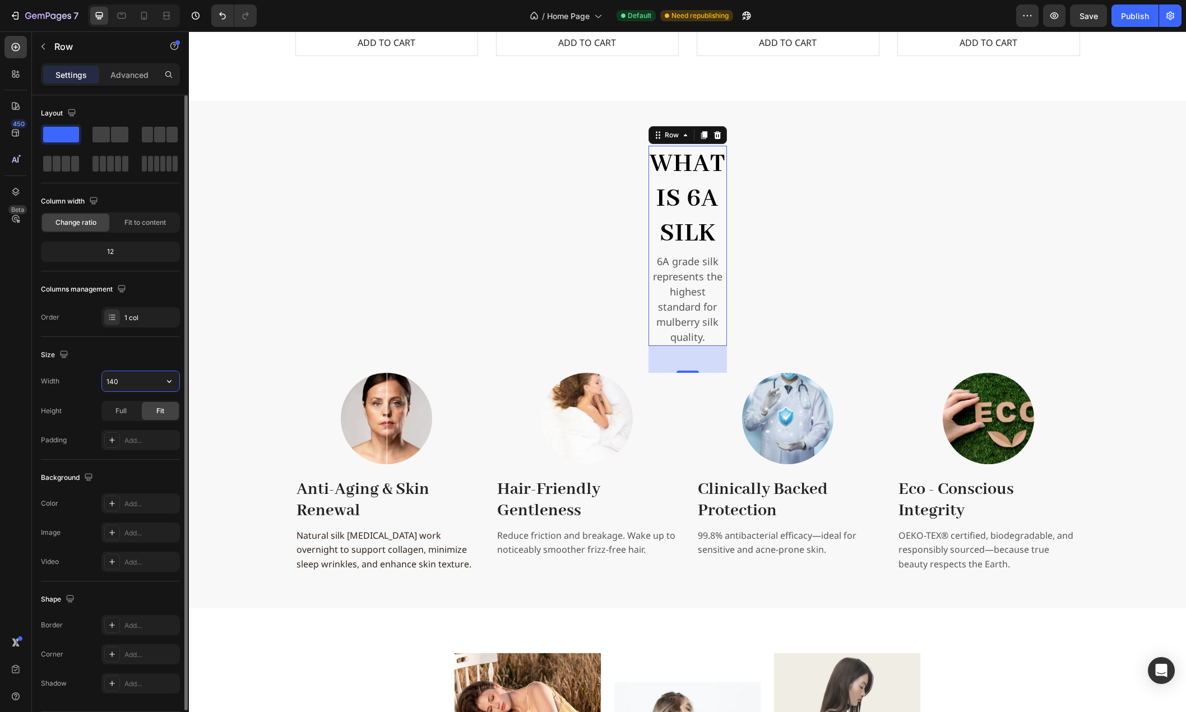
type input "1400"
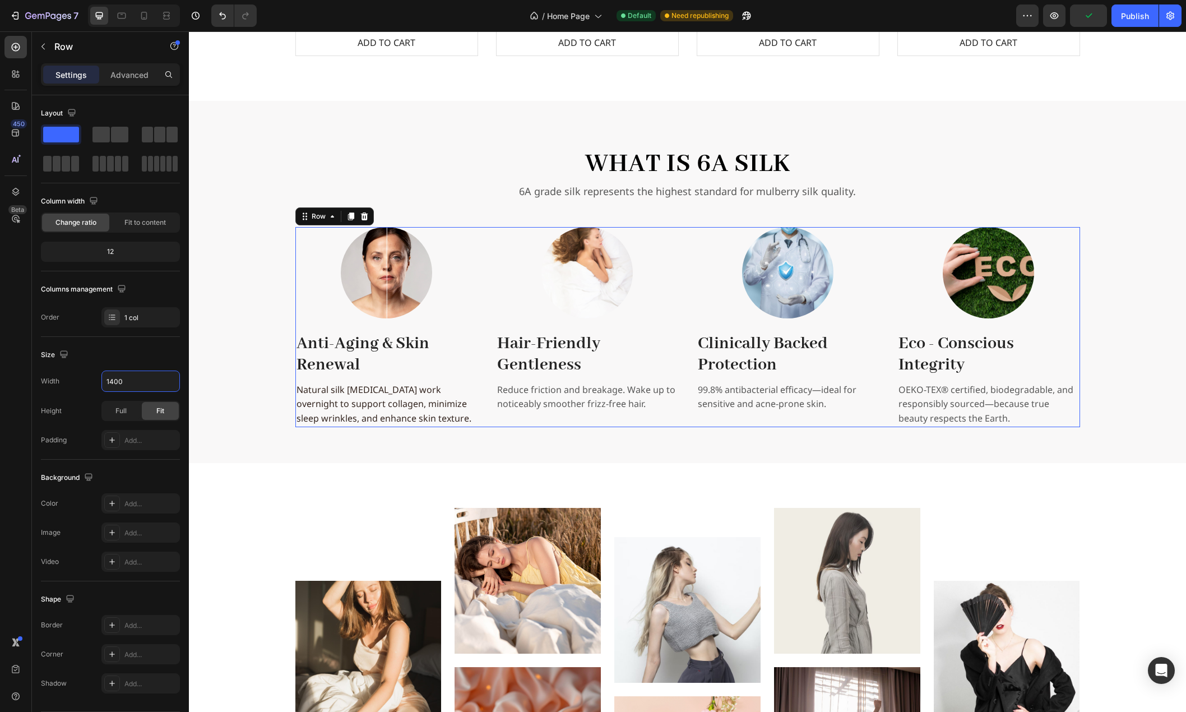
click at [478, 324] on div "Image Anti-Aging & Skin Renewal Text block Natural silk amino acids work overni…" at bounding box center [688, 327] width 785 height 200
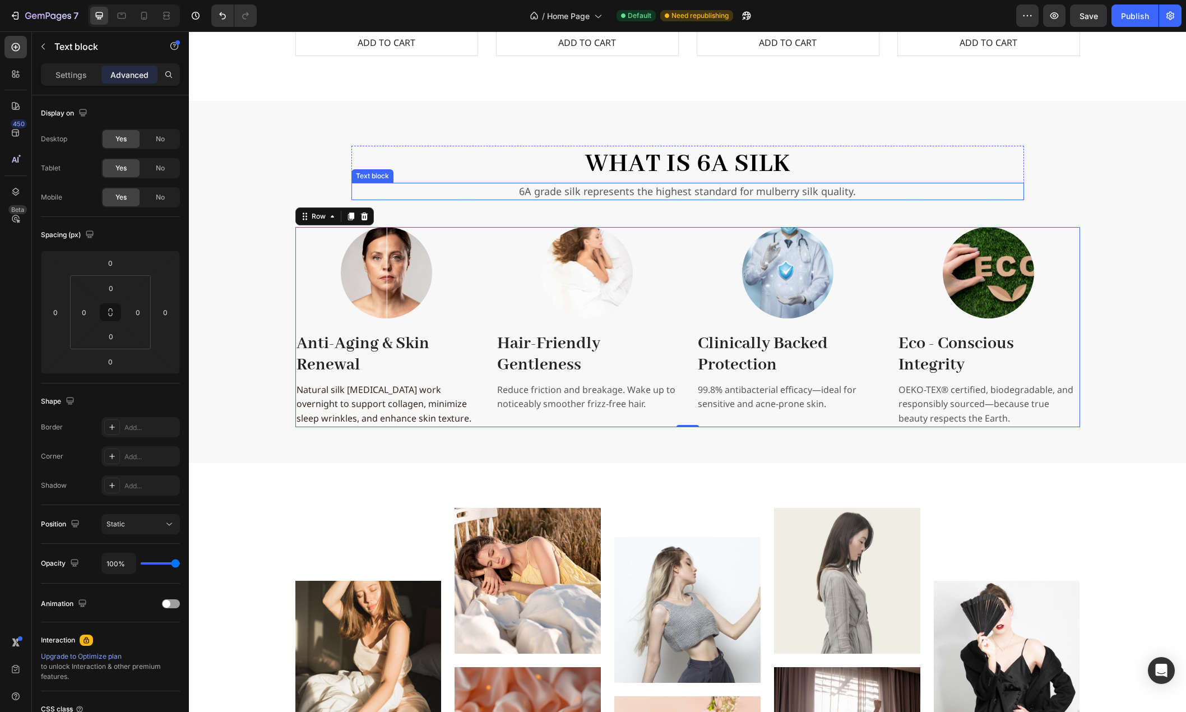
click at [488, 186] on p "6A grade silk represents the highest standard for mulberry silk quality." at bounding box center [688, 191] width 671 height 15
click at [391, 168] on div "Text block" at bounding box center [385, 172] width 38 height 10
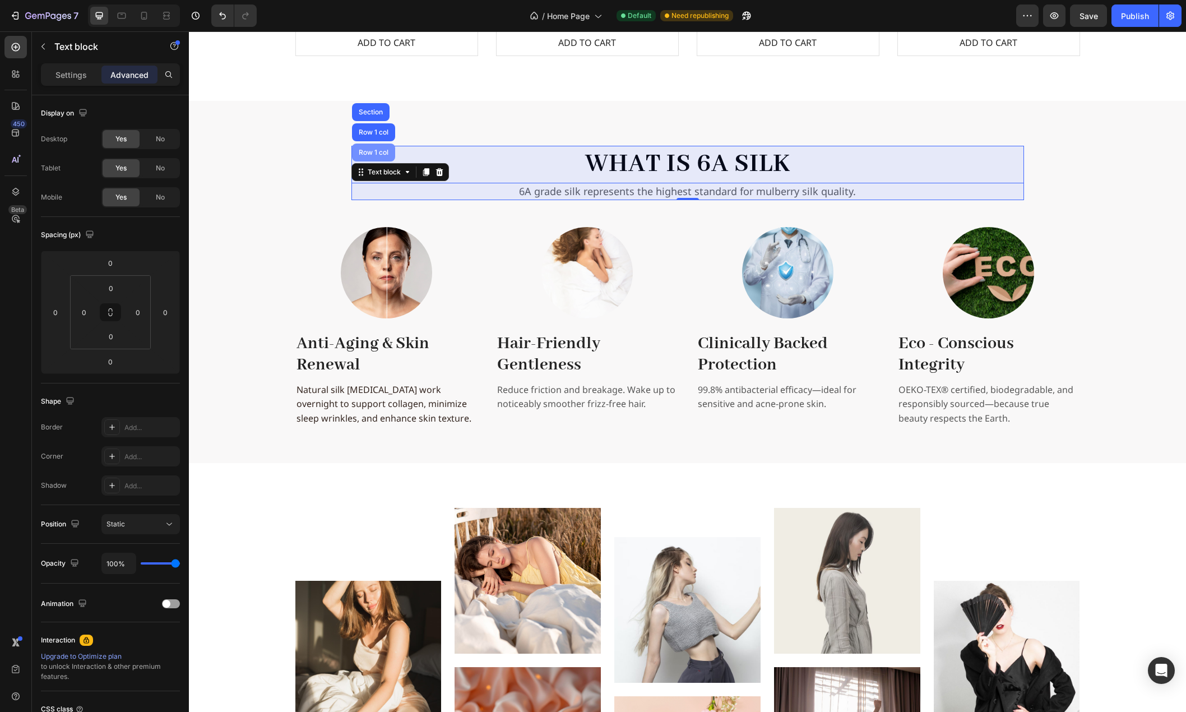
click at [372, 154] on div "Row 1 col" at bounding box center [374, 152] width 34 height 7
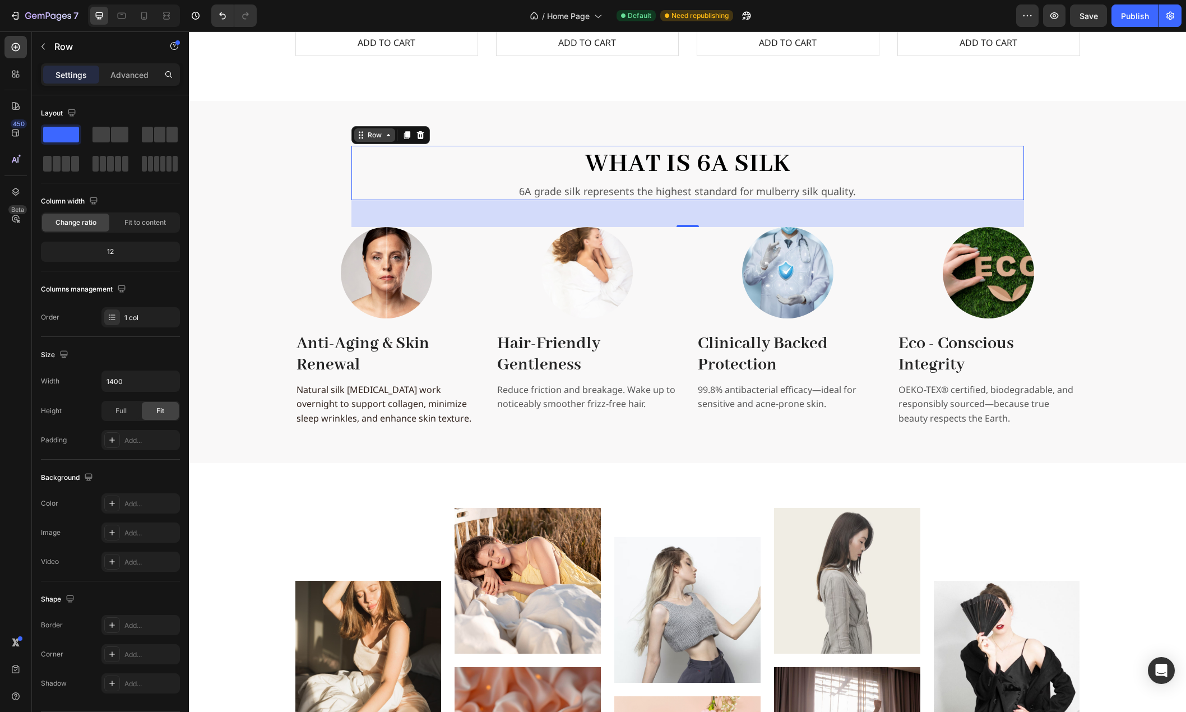
click at [366, 138] on div "Row" at bounding box center [375, 135] width 19 height 10
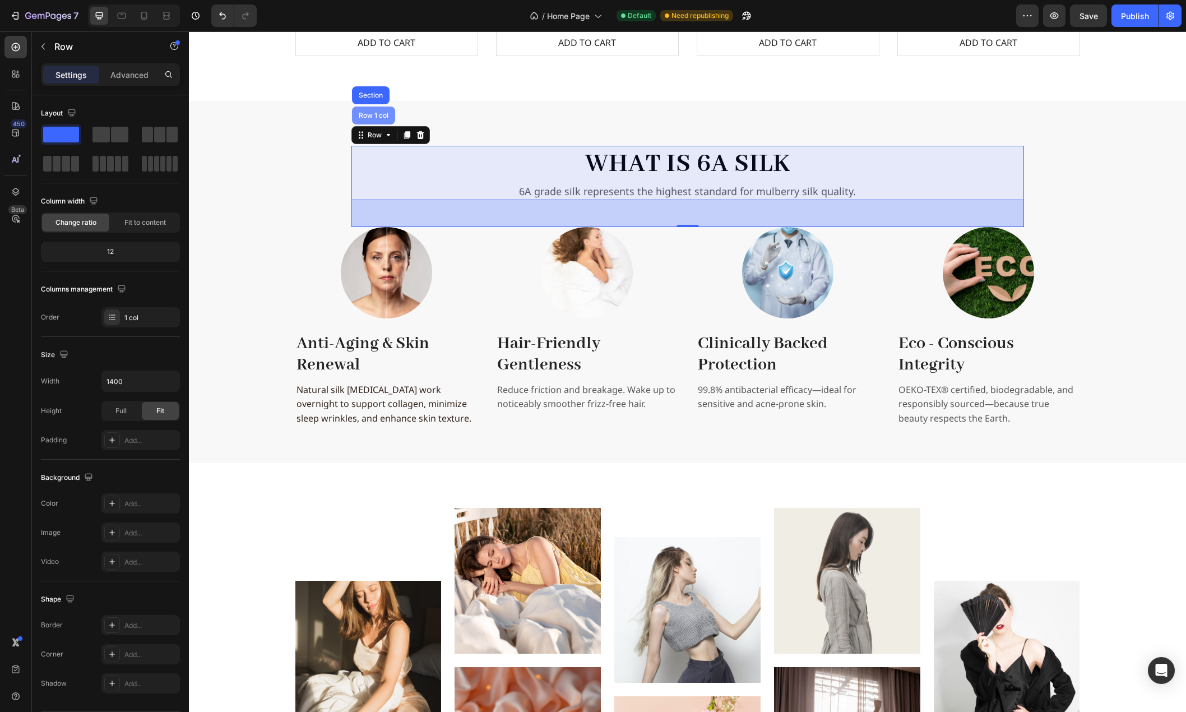
click at [366, 109] on div "Row 1 col" at bounding box center [373, 116] width 43 height 18
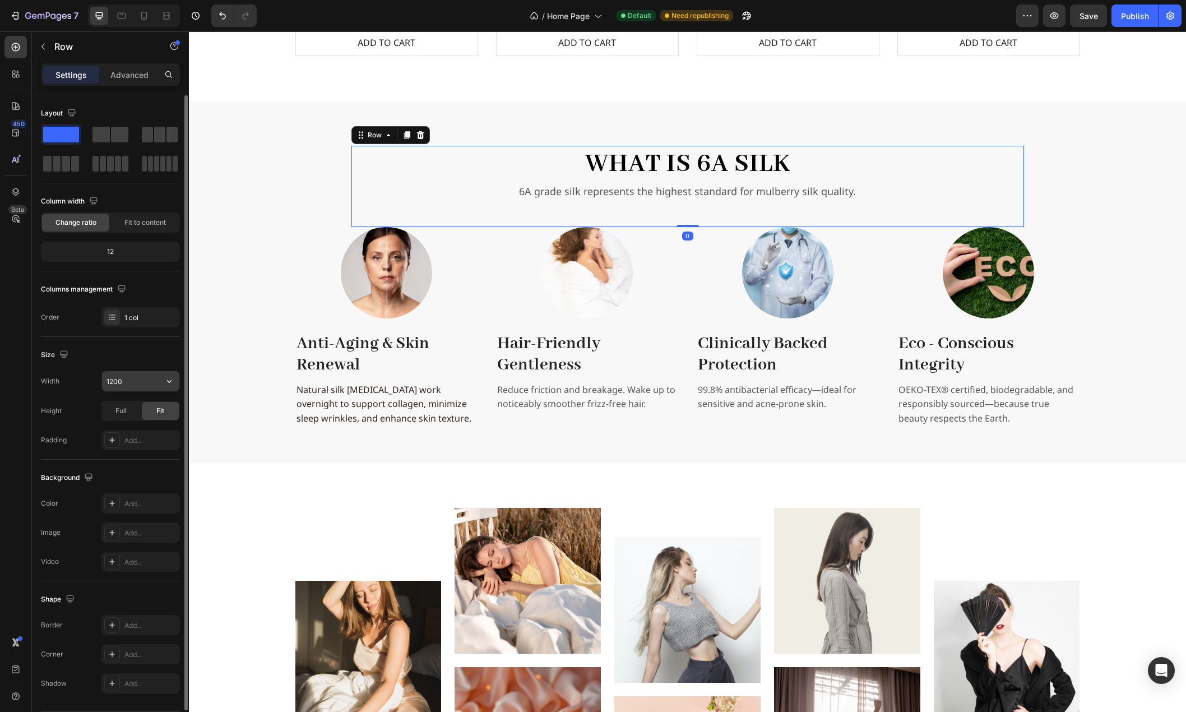
click at [130, 386] on input "1200" at bounding box center [140, 381] width 77 height 20
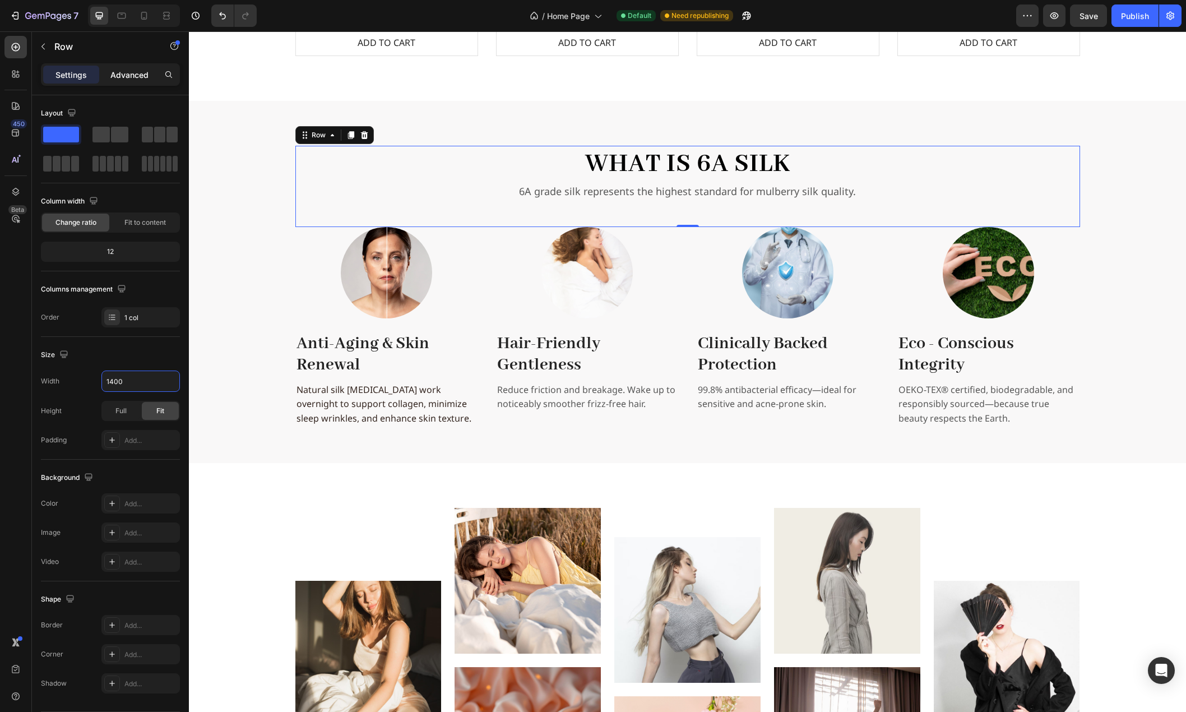
type input "1400"
click at [123, 78] on p "Advanced" at bounding box center [129, 75] width 38 height 12
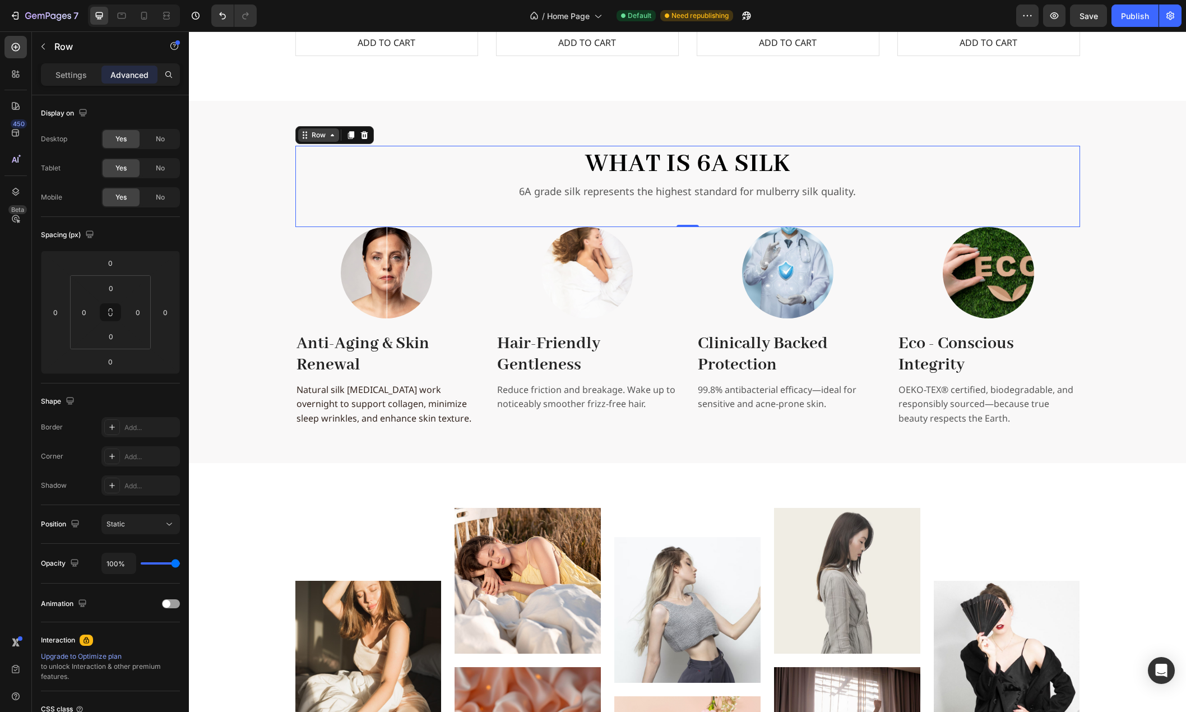
click at [311, 136] on div "Row" at bounding box center [319, 135] width 19 height 10
click at [341, 164] on h2 "What is 6A Silk" at bounding box center [688, 164] width 785 height 37
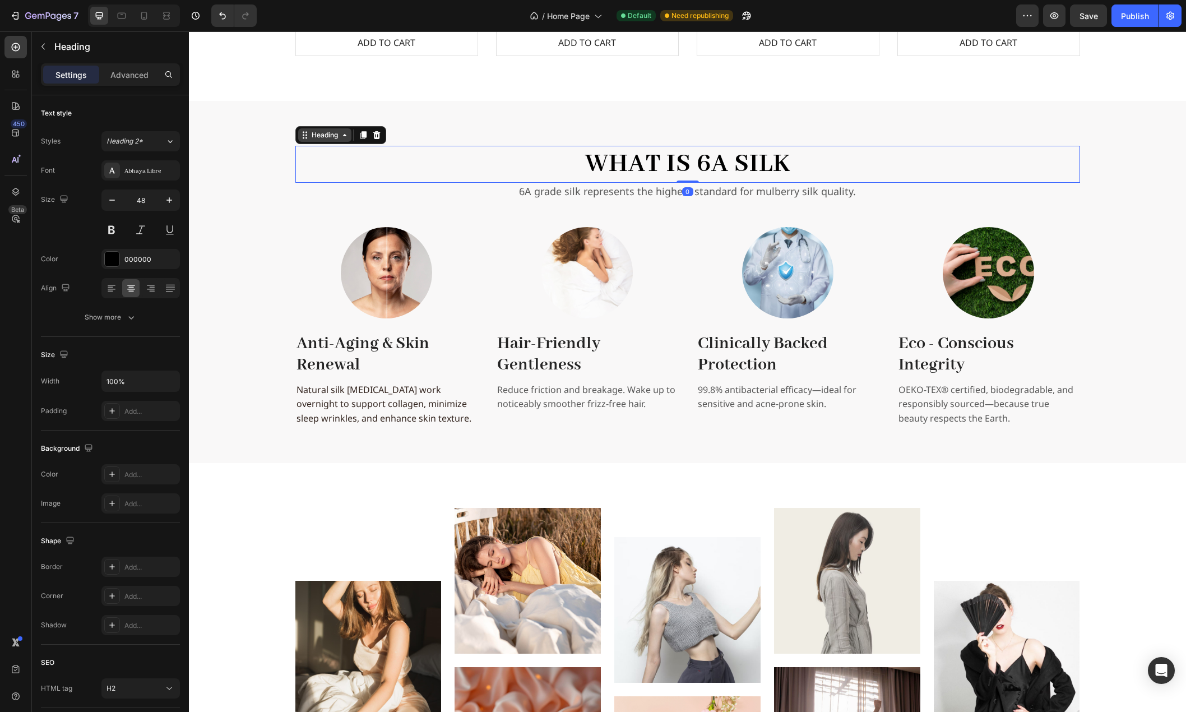
click at [312, 133] on div "Heading" at bounding box center [325, 135] width 31 height 10
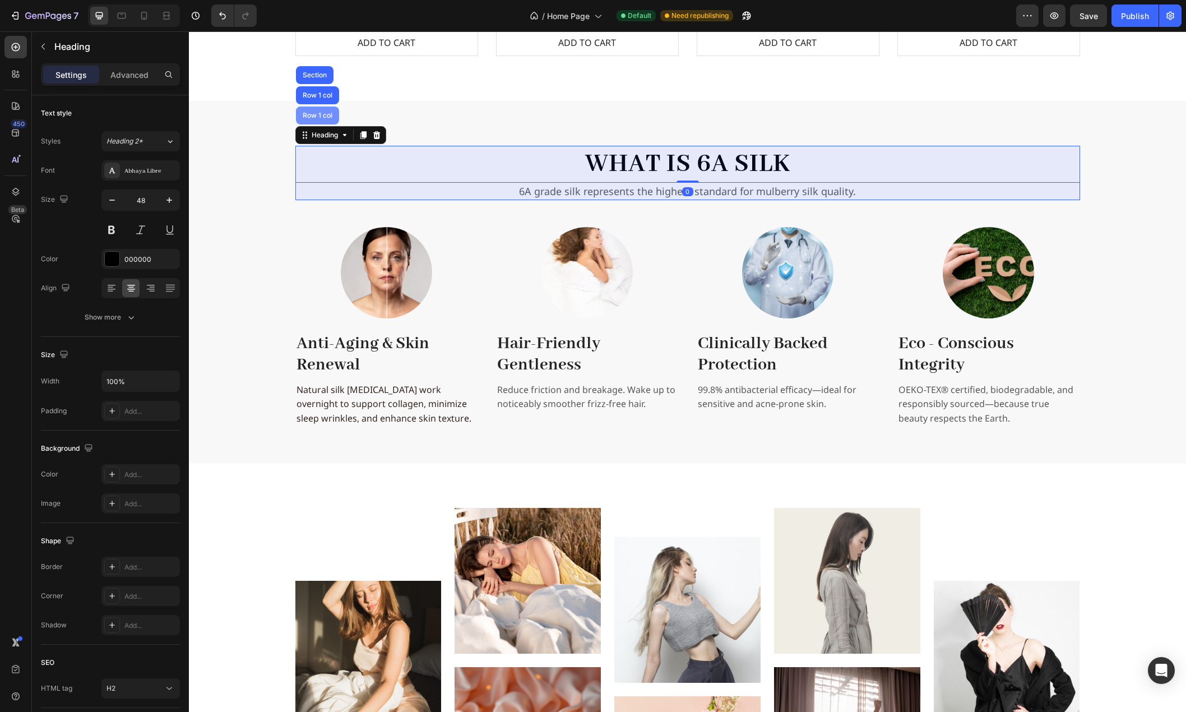
click at [313, 117] on div "Row 1 col" at bounding box center [318, 115] width 34 height 7
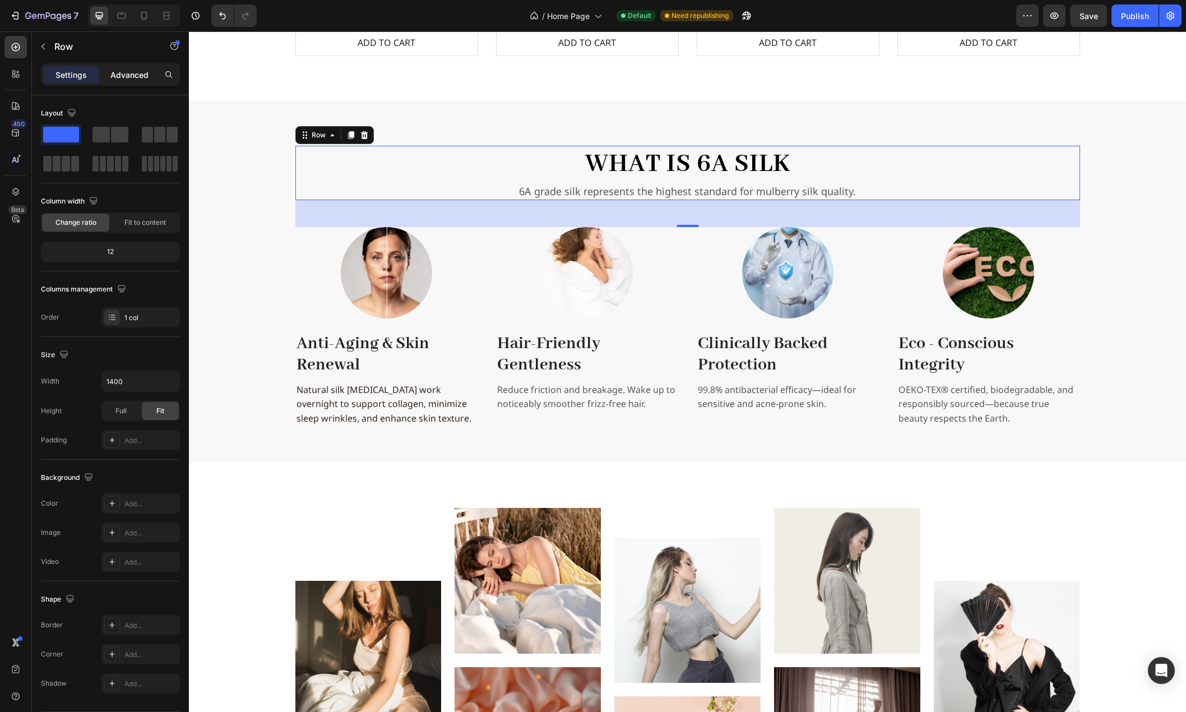
click at [124, 77] on p "Advanced" at bounding box center [129, 75] width 38 height 12
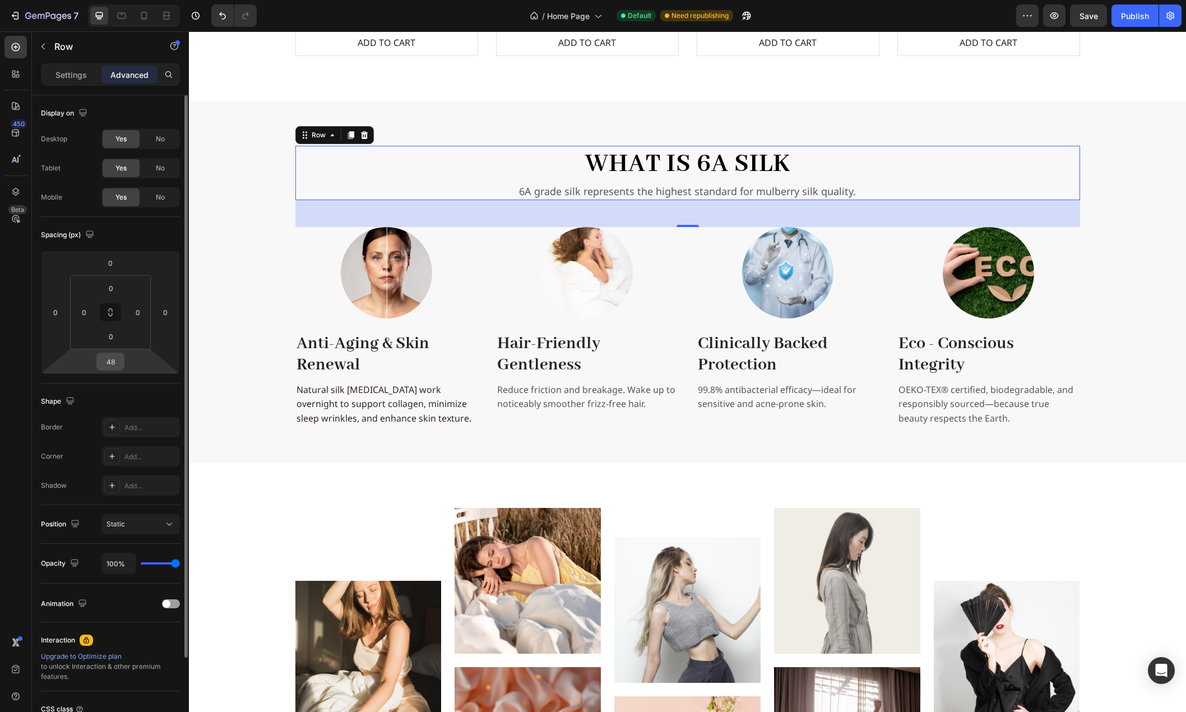
click at [118, 362] on input "48" at bounding box center [110, 361] width 22 height 17
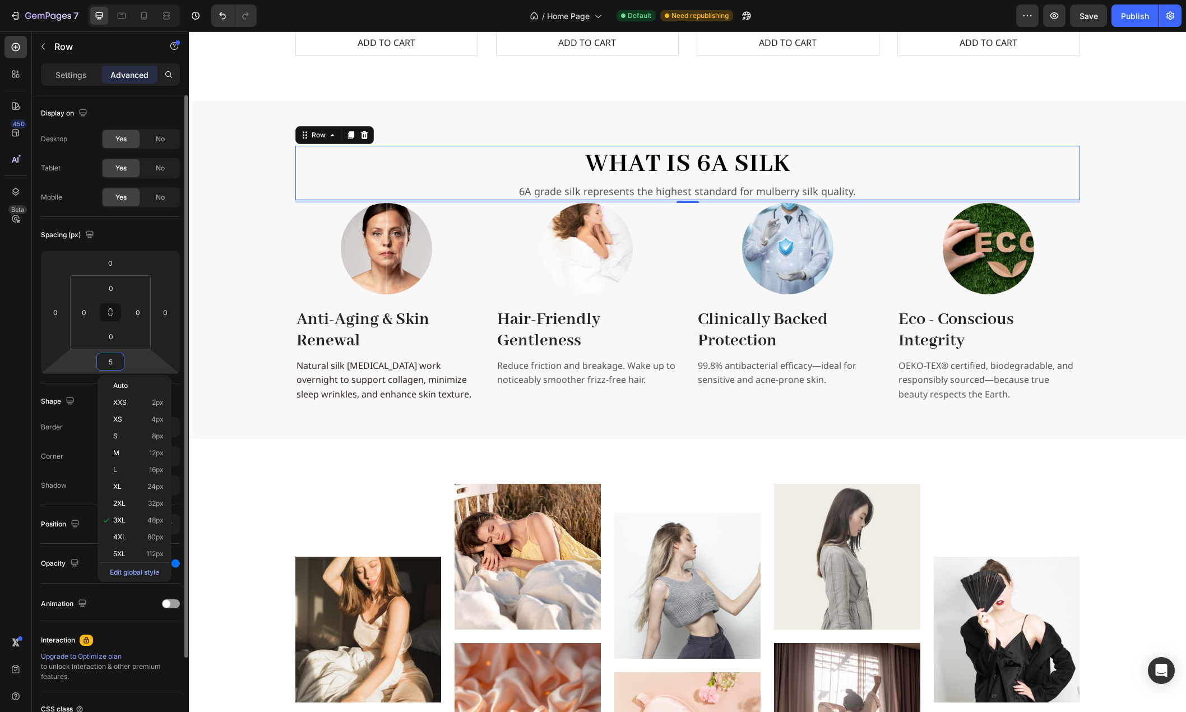
type input "56"
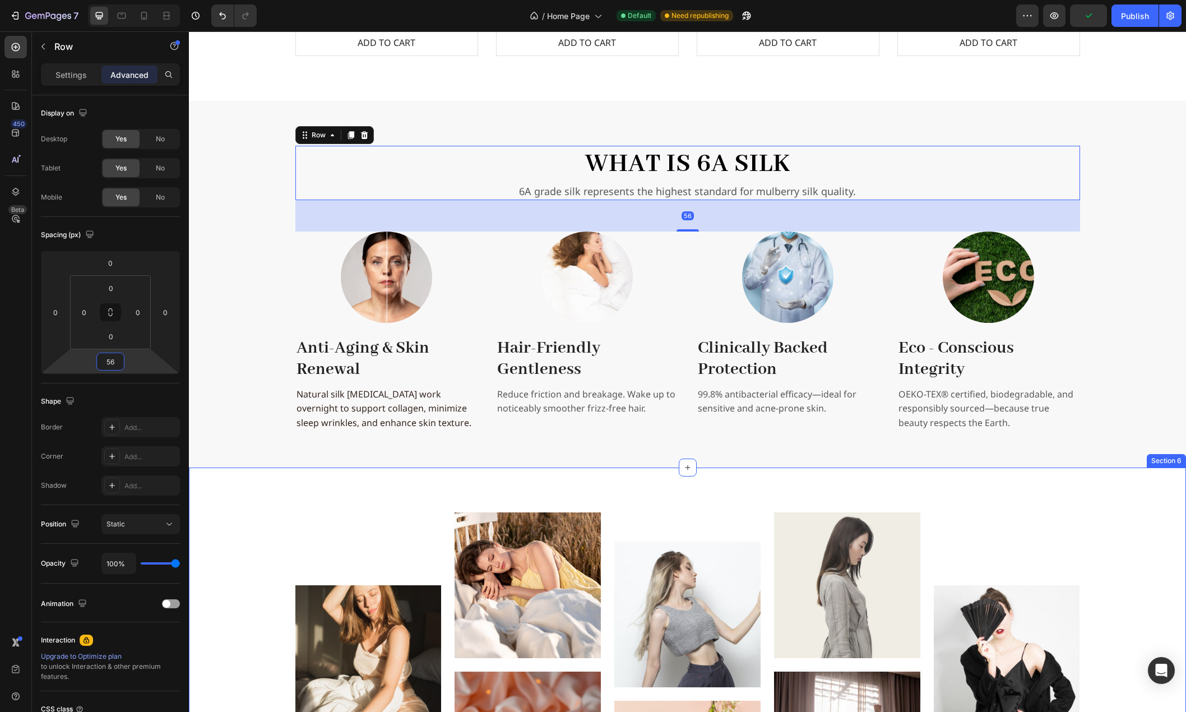
click at [264, 543] on div "Image Image Image Image Image Image Image Image Carousel Row" at bounding box center [688, 680] width 980 height 335
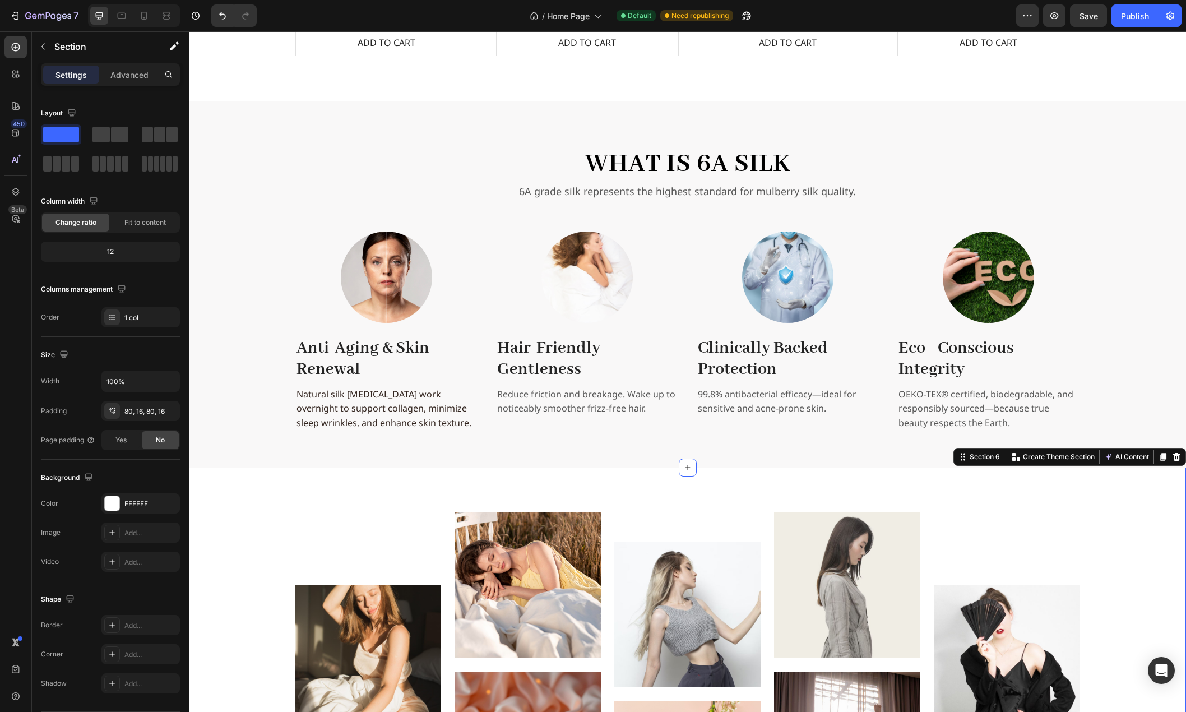
click at [233, 524] on div "Image Image Image Image Image Image Image Image Carousel Row" at bounding box center [688, 680] width 980 height 335
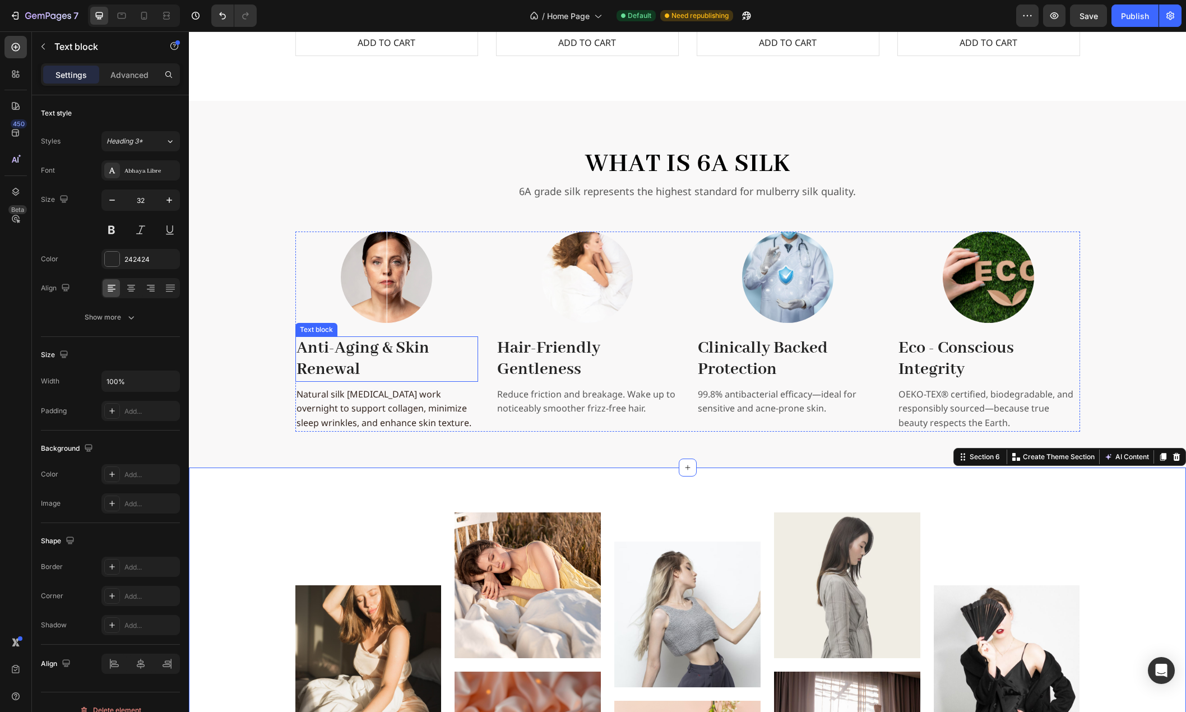
click at [401, 348] on p "Anti-Aging & Skin Renewal" at bounding box center [387, 359] width 181 height 43
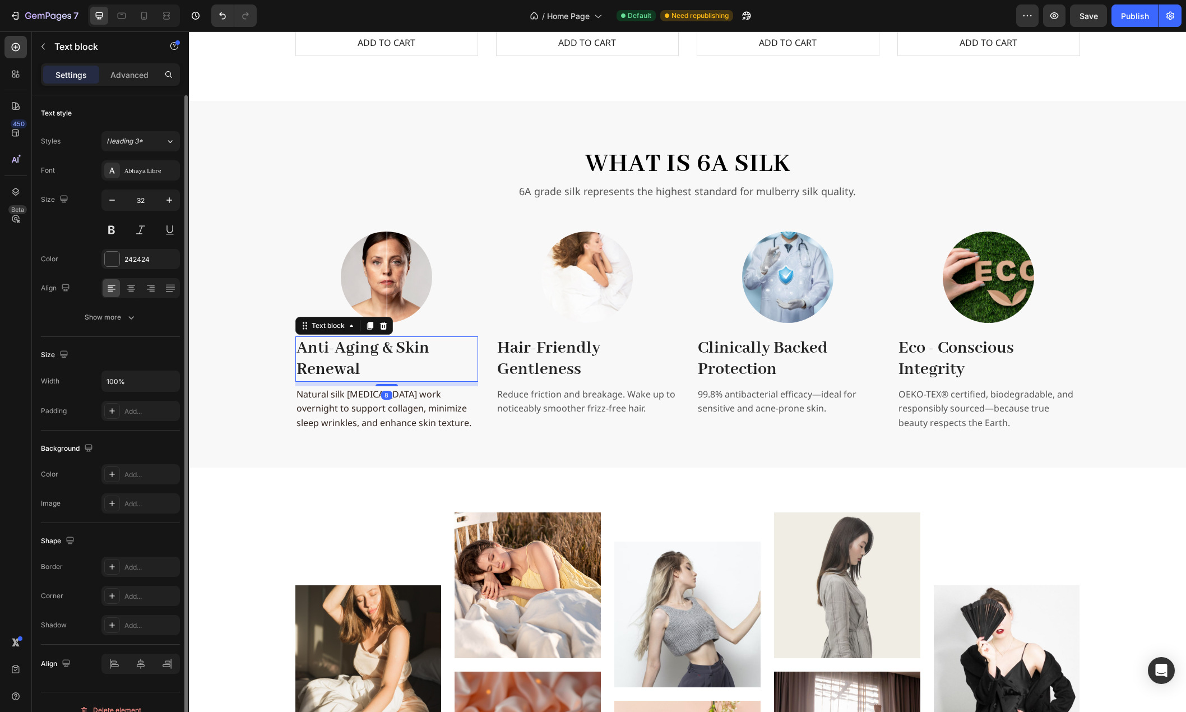
scroll to position [16, 0]
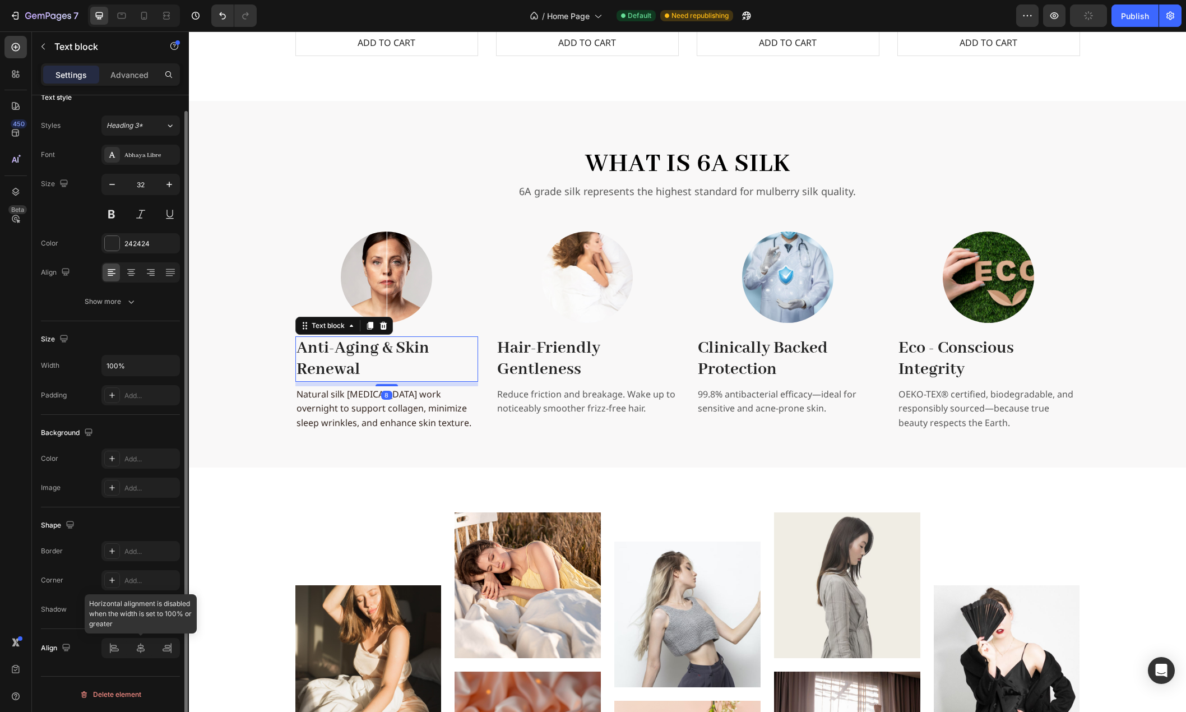
click at [139, 651] on div at bounding box center [140, 648] width 79 height 20
click at [136, 271] on icon at bounding box center [131, 272] width 11 height 11
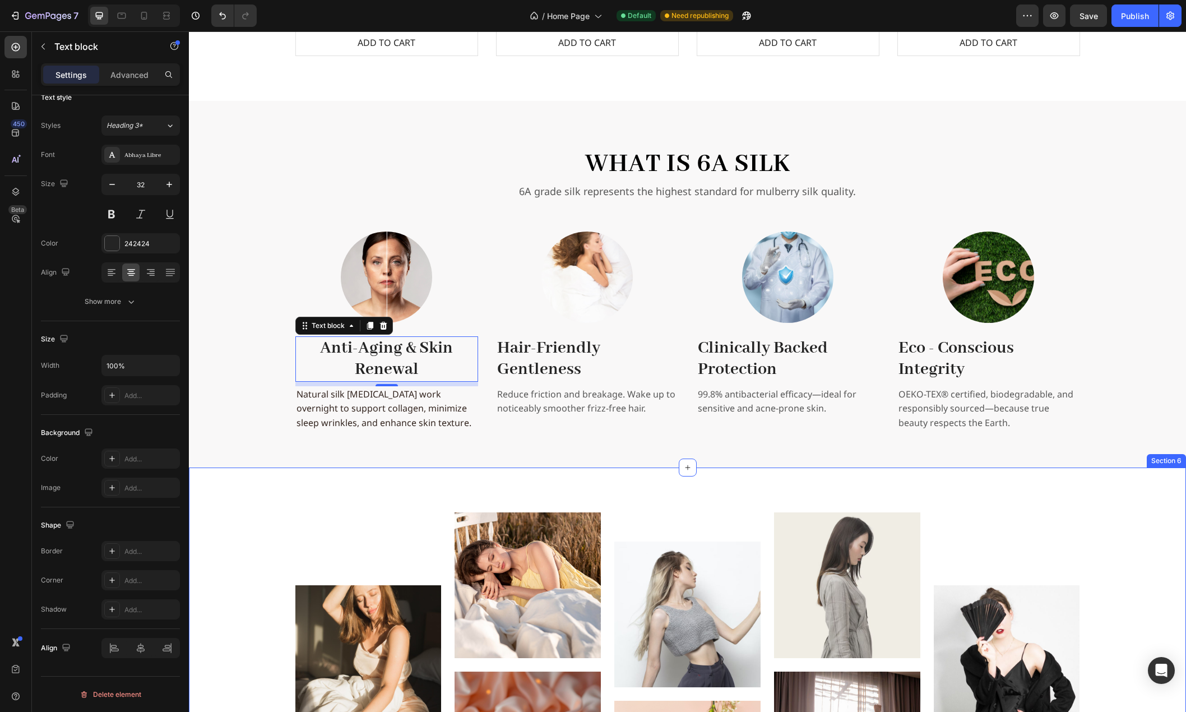
click at [243, 496] on div "Image Image Image Image Image Image Image Image Carousel Row Section 6" at bounding box center [688, 680] width 998 height 425
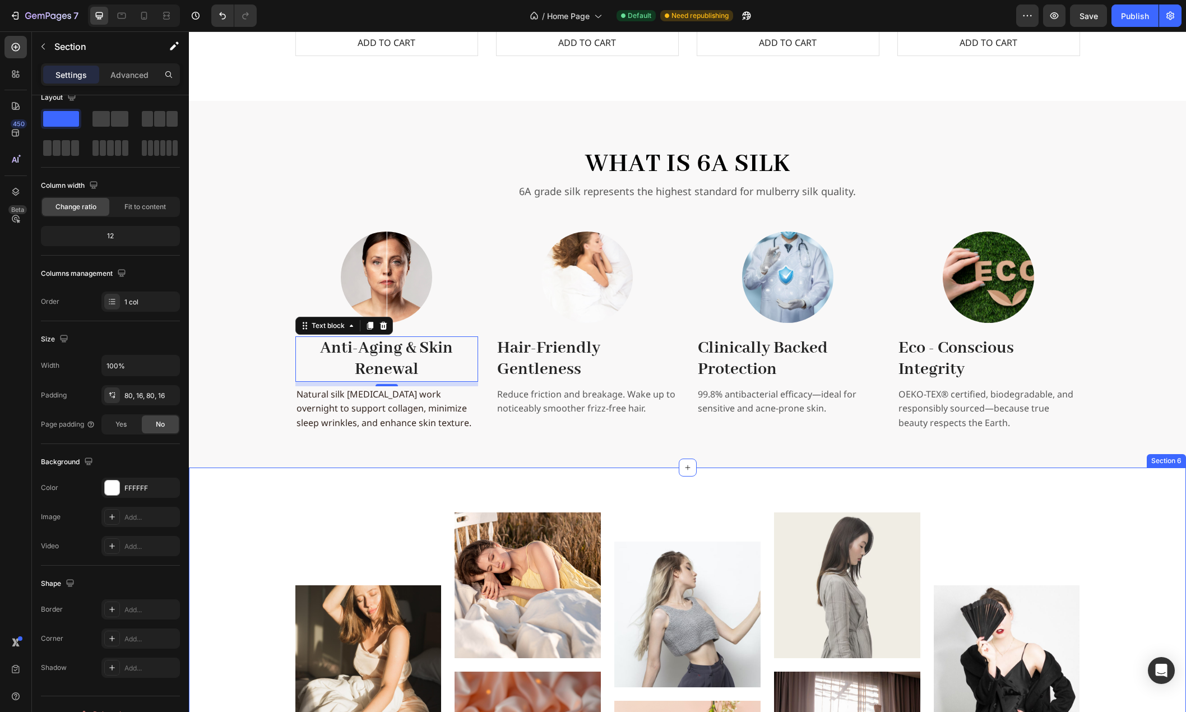
scroll to position [0, 0]
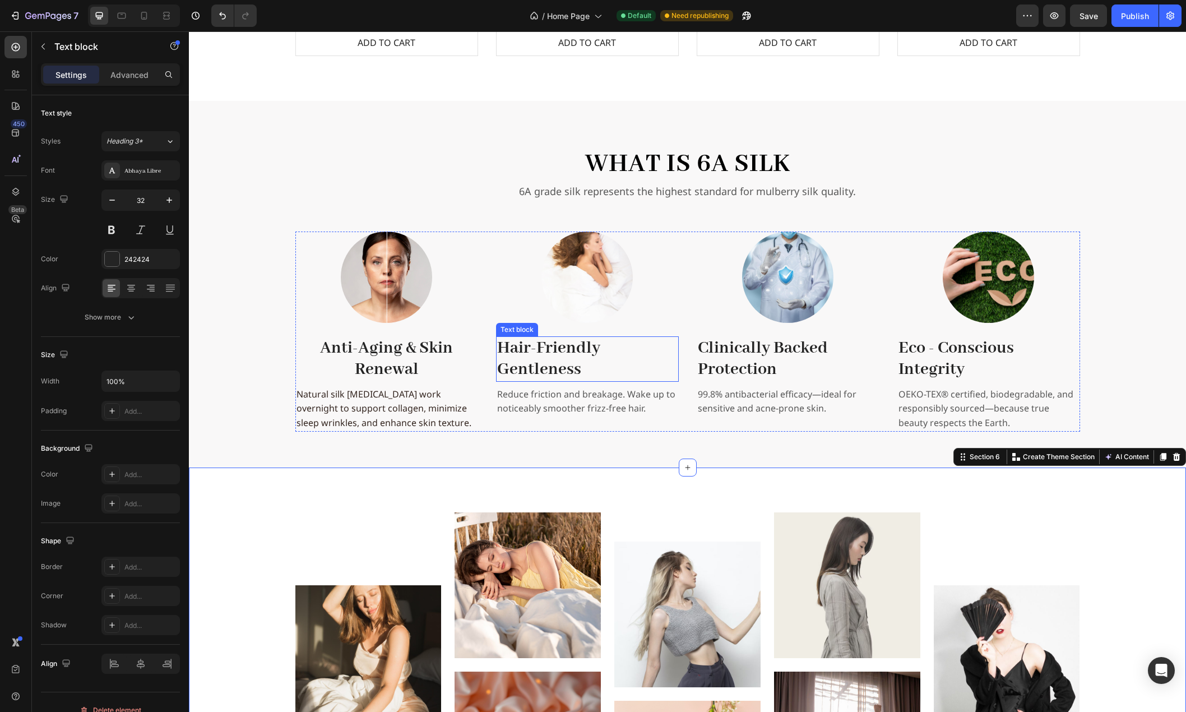
click at [515, 354] on strong "Hair-Friendly Gentleness" at bounding box center [548, 359] width 103 height 43
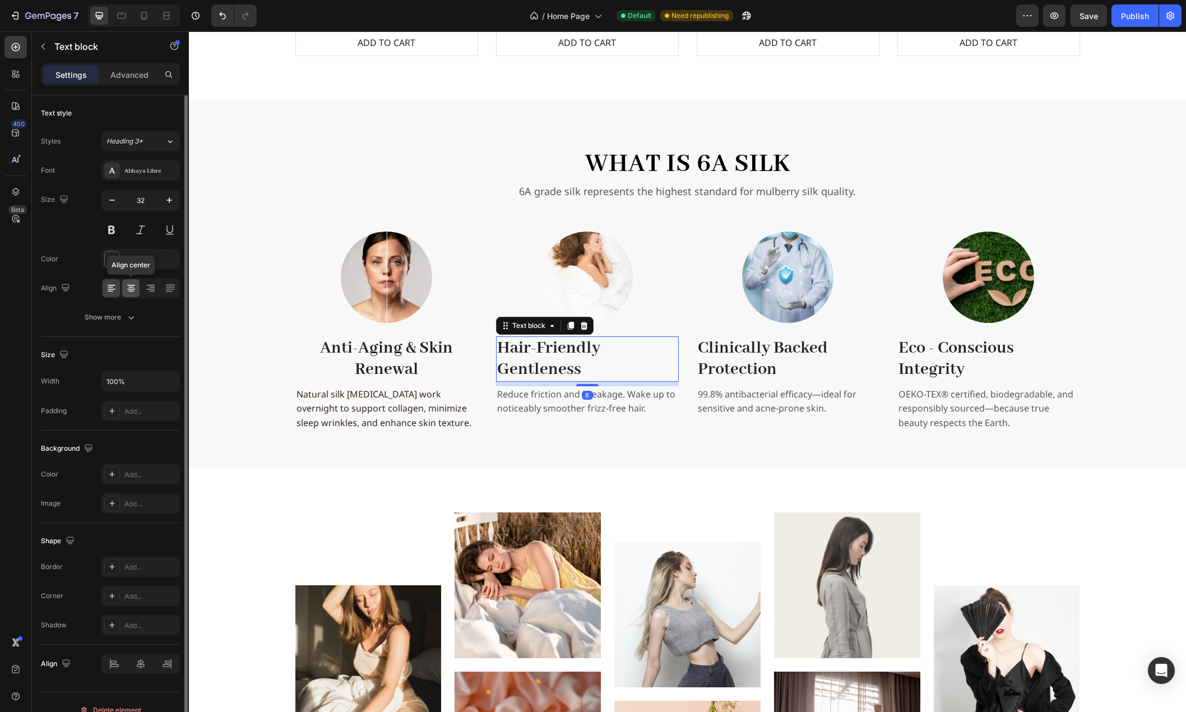
click at [127, 289] on icon at bounding box center [131, 288] width 11 height 11
click at [737, 354] on strong "Clinically Backed Protection" at bounding box center [763, 359] width 130 height 43
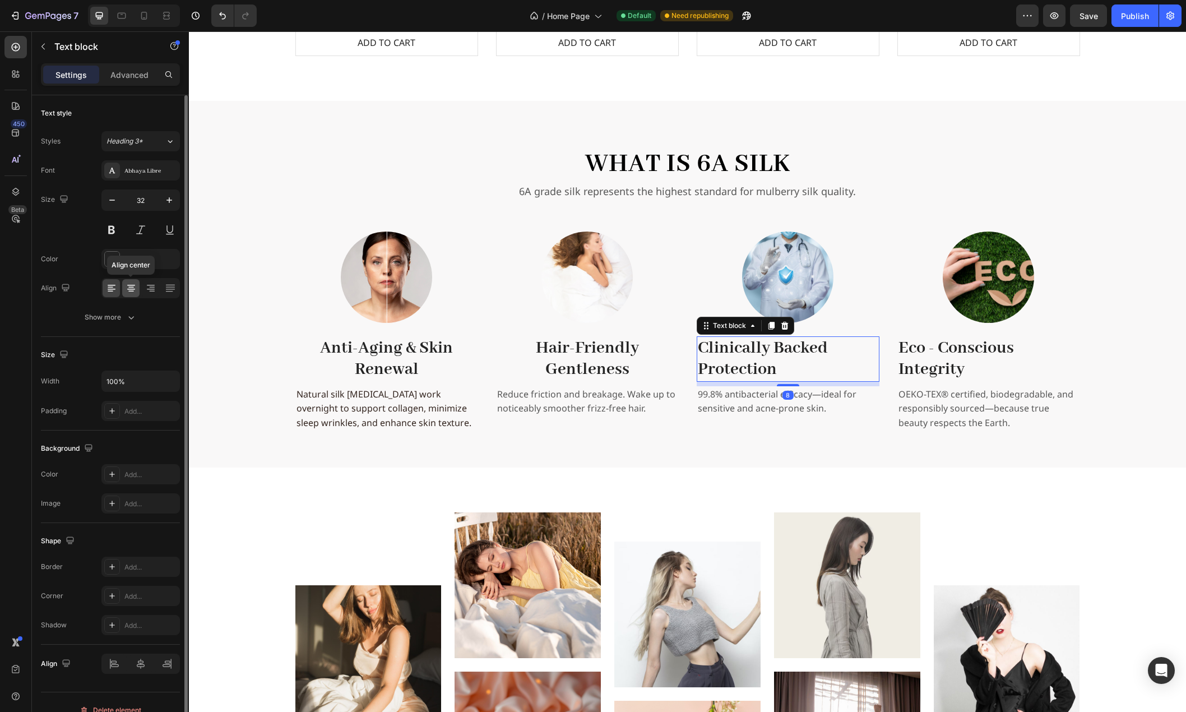
click at [133, 289] on icon at bounding box center [131, 289] width 8 height 1
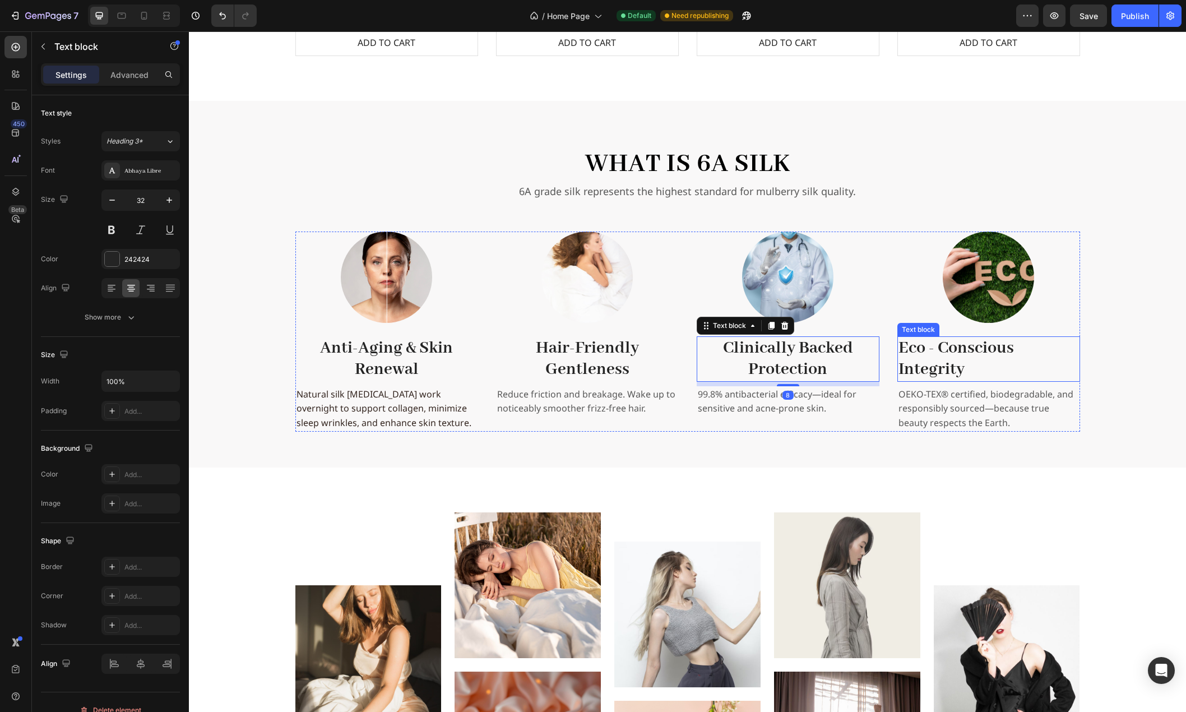
click at [957, 348] on strong "Eco - Conscious Integrity" at bounding box center [957, 359] width 116 height 43
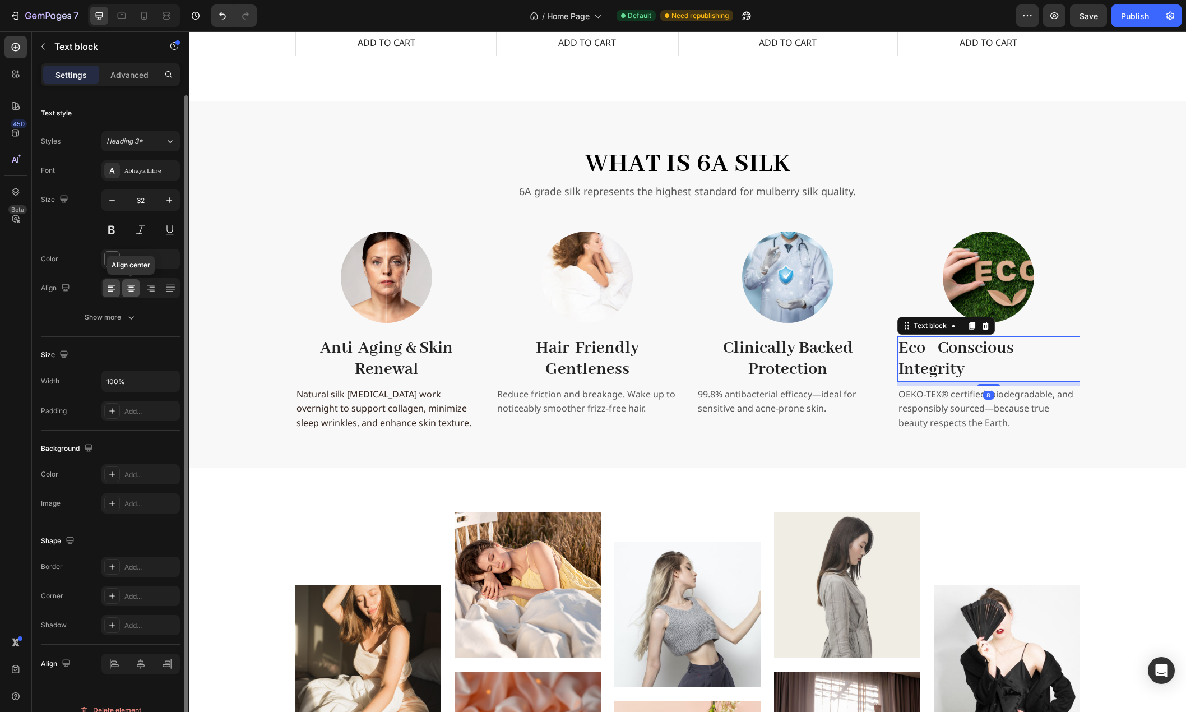
drag, startPoint x: 127, startPoint y: 290, endPoint x: 3, endPoint y: 342, distance: 133.7
click at [127, 290] on icon at bounding box center [131, 288] width 11 height 11
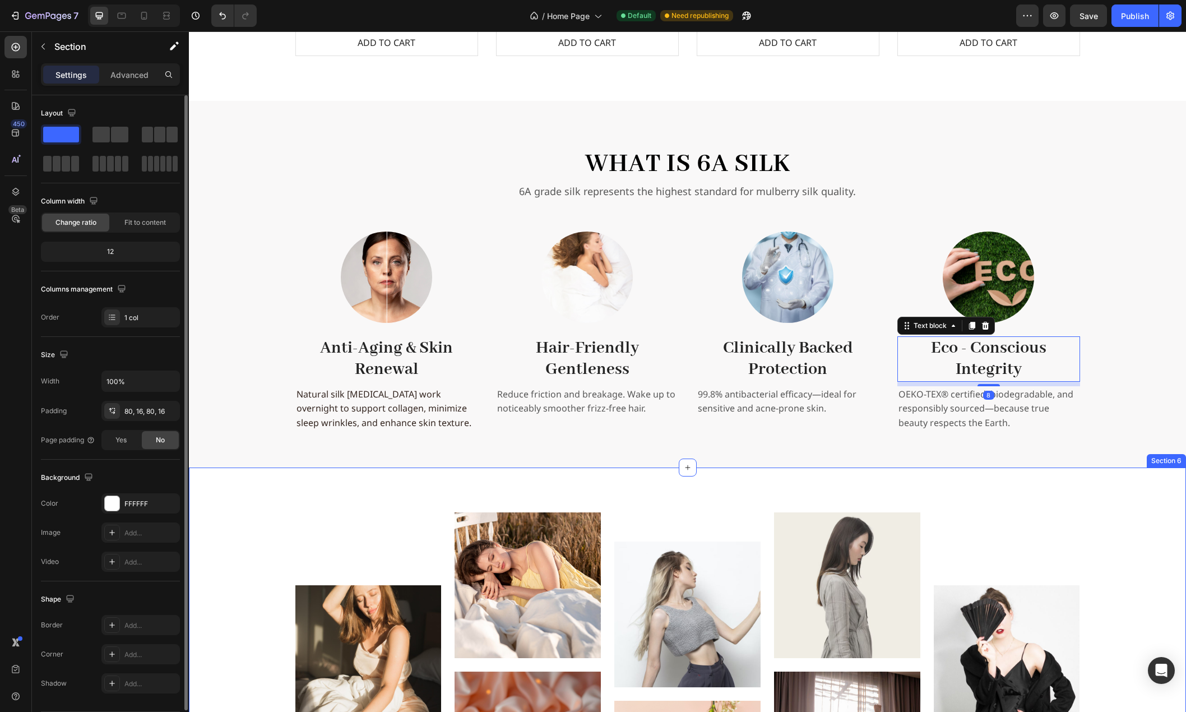
click at [229, 507] on div "Image Image Image Image Image Image Image Image Carousel Row Section 6" at bounding box center [688, 680] width 998 height 425
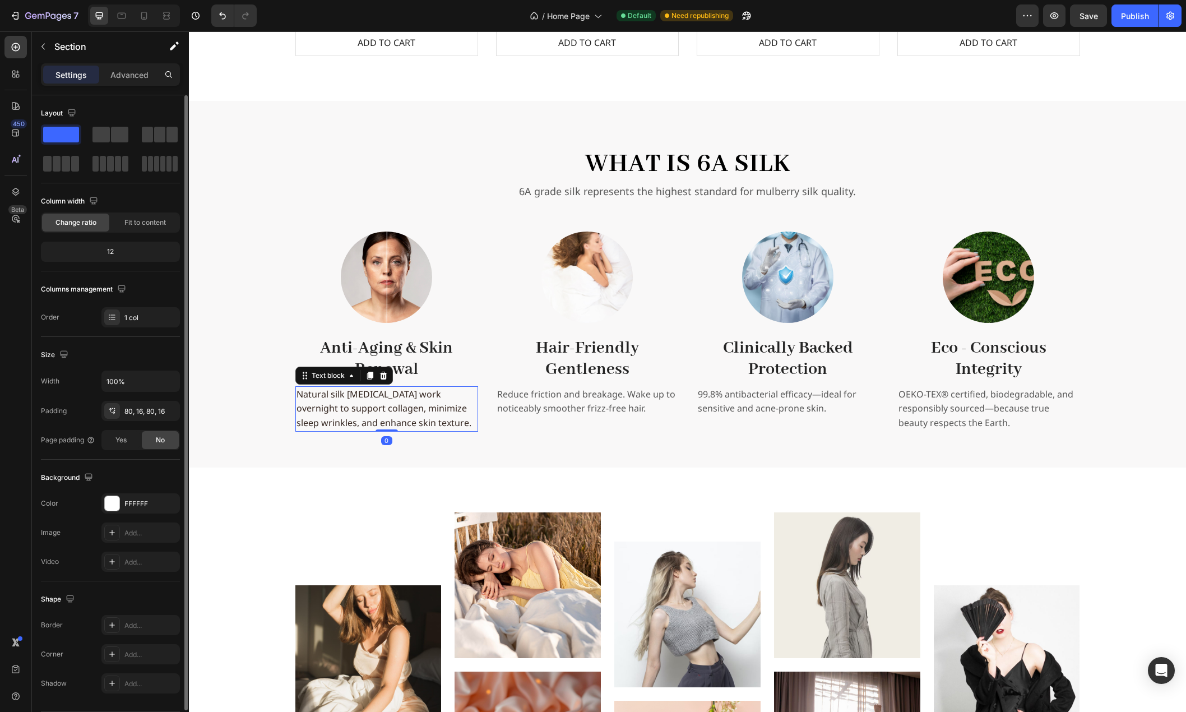
click at [367, 424] on p "Natural silk amino acids work overnight to support collagen, minimize sleep wri…" at bounding box center [387, 408] width 181 height 43
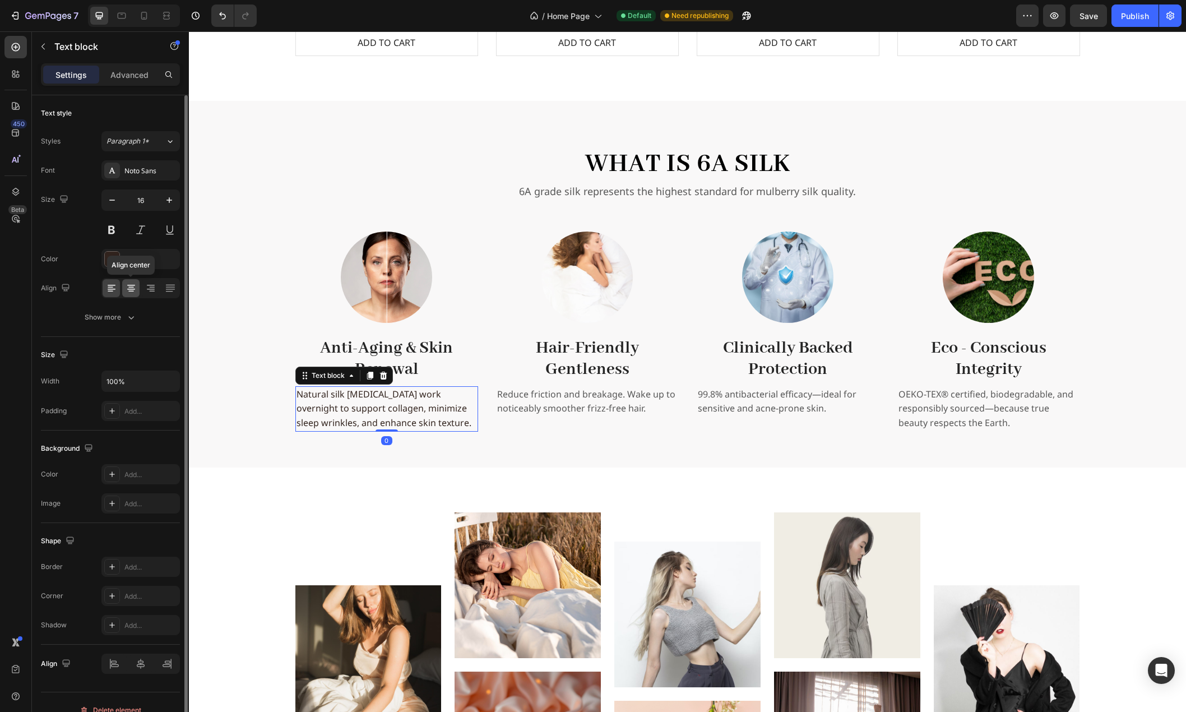
click at [131, 291] on icon at bounding box center [131, 291] width 6 height 1
click at [544, 408] on p "Reduce friction and breakage. Wake up to noticeably smoother frizz-free hair." at bounding box center [587, 401] width 181 height 29
click at [136, 288] on icon at bounding box center [131, 288] width 11 height 11
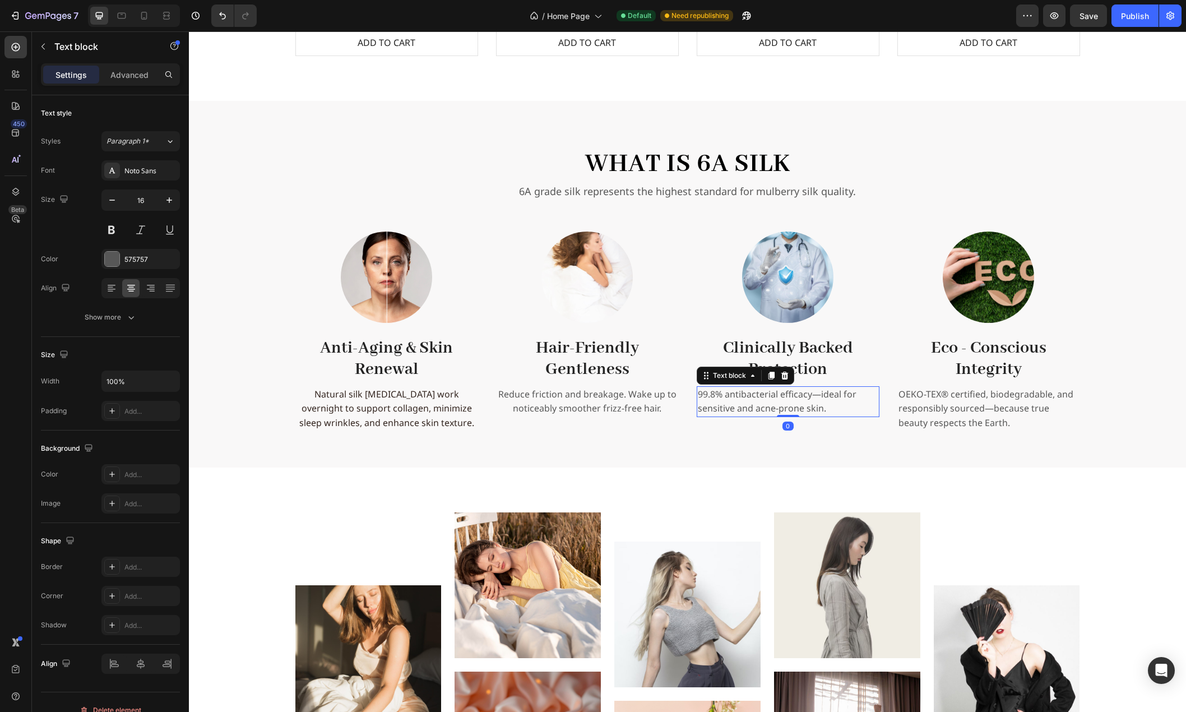
click at [721, 397] on p "99.8% antibacterial efficacy—ideal for sensitive and acne-prone skin." at bounding box center [788, 401] width 181 height 29
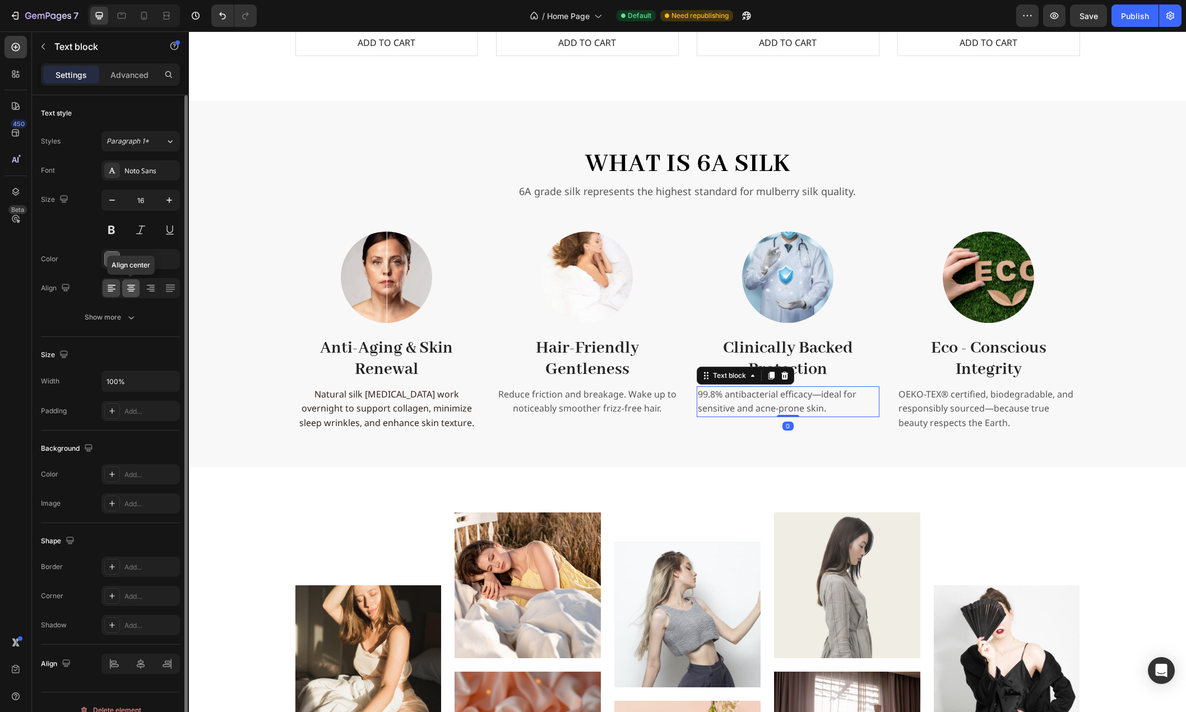
click at [132, 288] on icon at bounding box center [131, 288] width 11 height 11
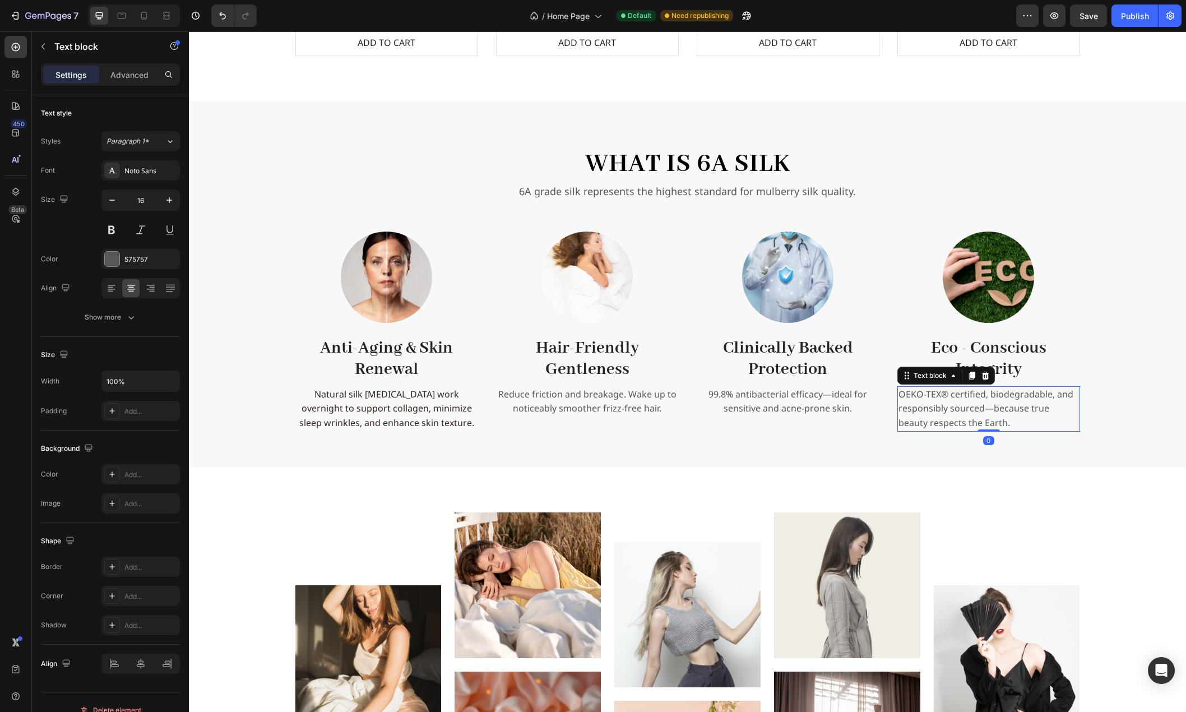
drag, startPoint x: 978, startPoint y: 414, endPoint x: 850, endPoint y: 407, distance: 128.1
click at [978, 414] on p "OEKO-TEX® certified, biodegradable, and responsibly sourced—because true beauty…" at bounding box center [989, 408] width 181 height 43
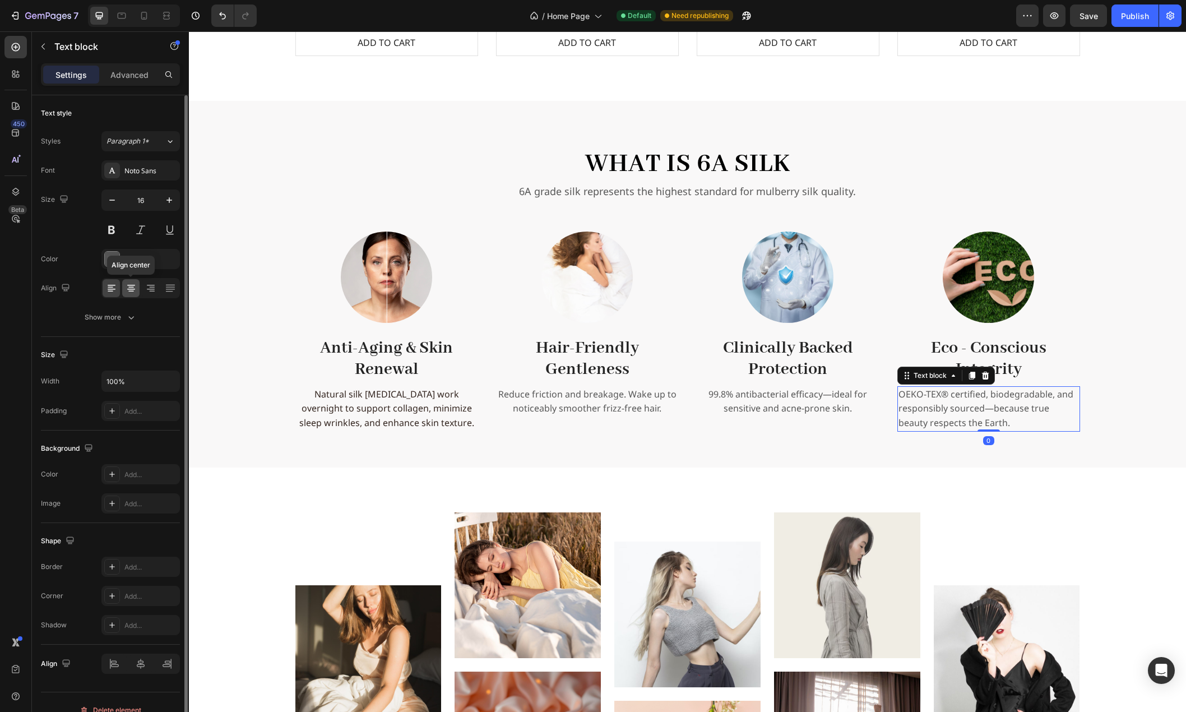
click at [131, 290] on icon at bounding box center [131, 288] width 11 height 11
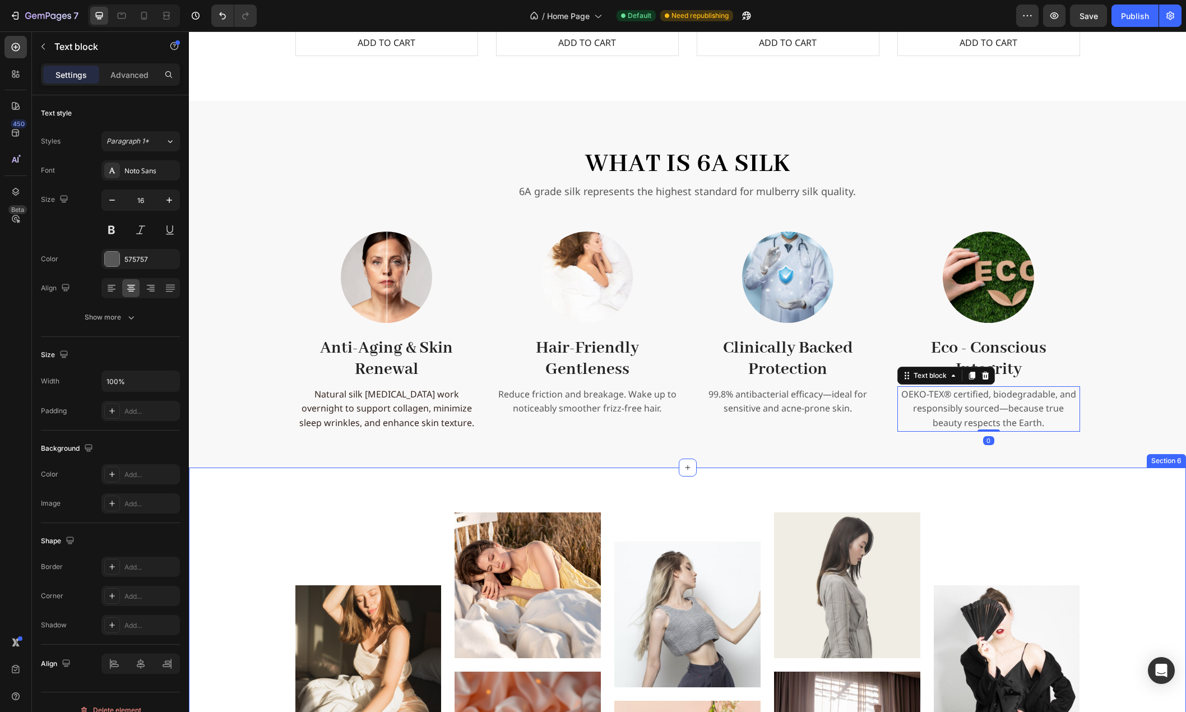
click at [252, 541] on div "Image Image Image Image Image Image Image Image Carousel Row" at bounding box center [688, 680] width 980 height 335
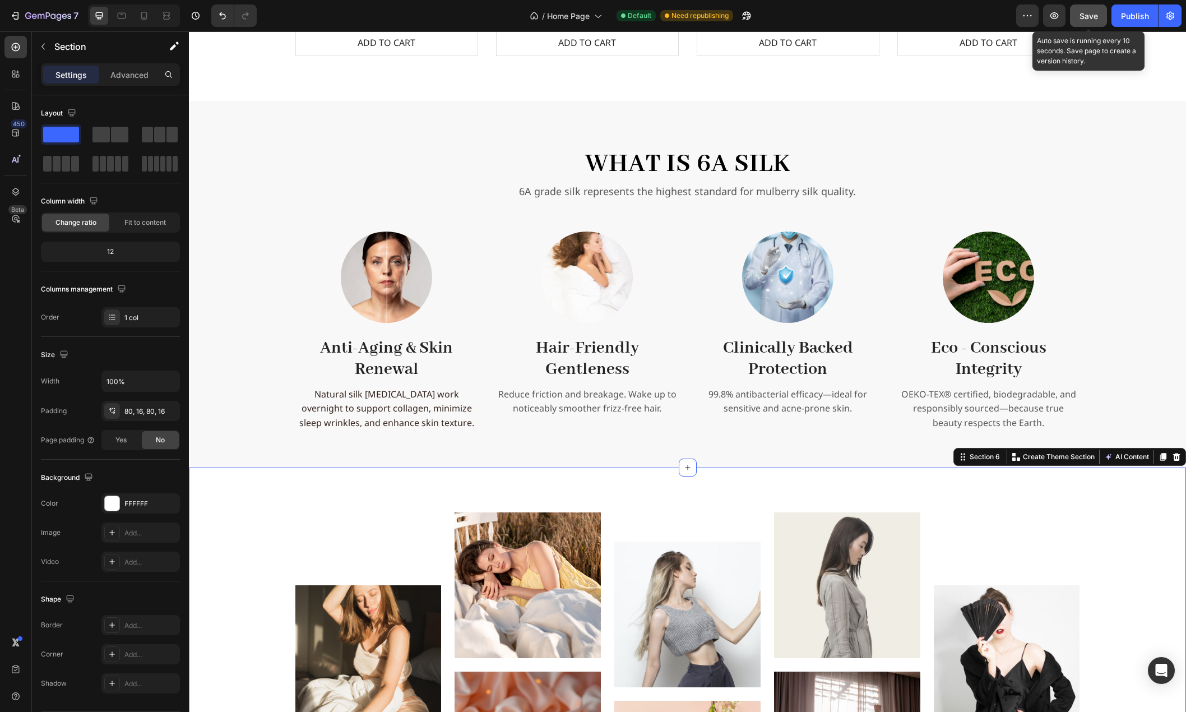
click at [1103, 12] on button "Save" at bounding box center [1088, 15] width 37 height 22
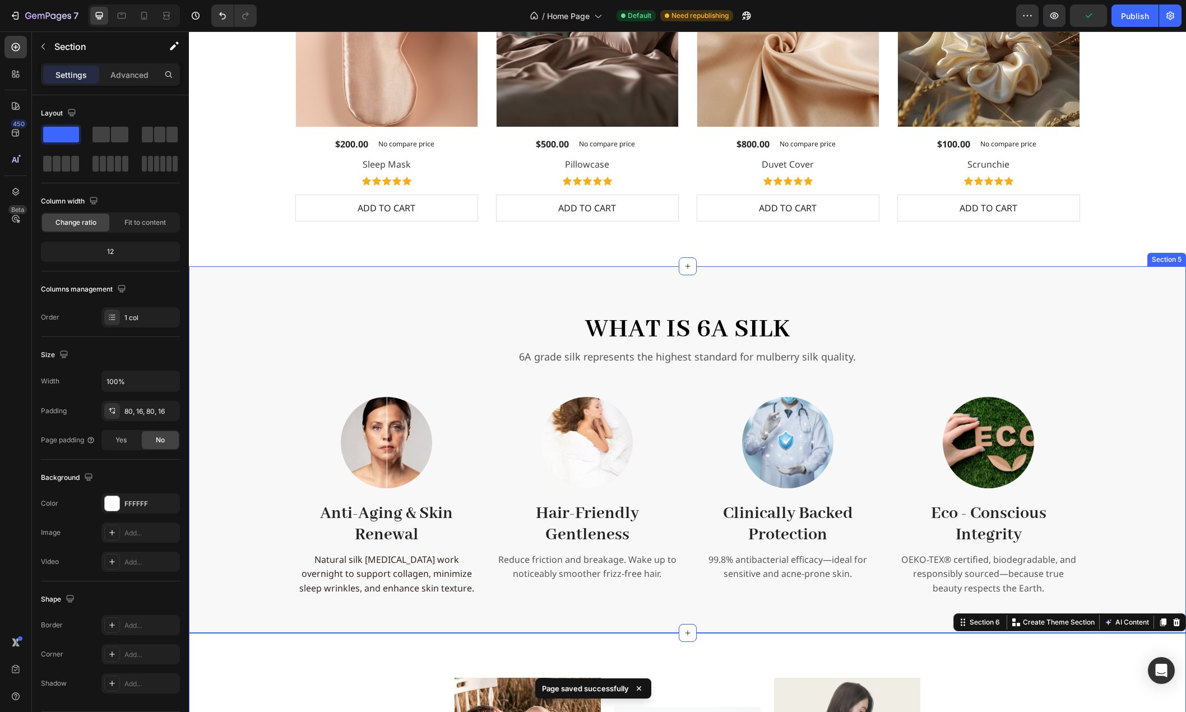
scroll to position [1290, 0]
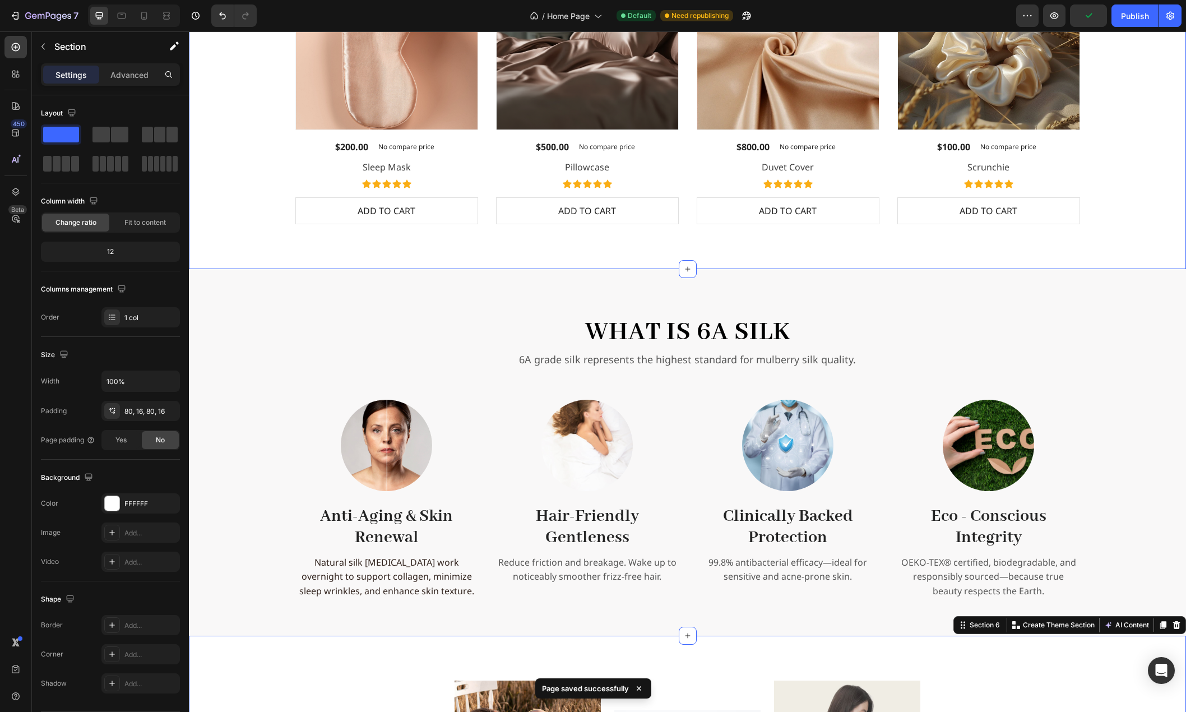
click at [1151, 216] on div "Best Sellers Heading " Beauty begins the moment you decide to be yourself " Tex…" at bounding box center [688, 42] width 980 height 363
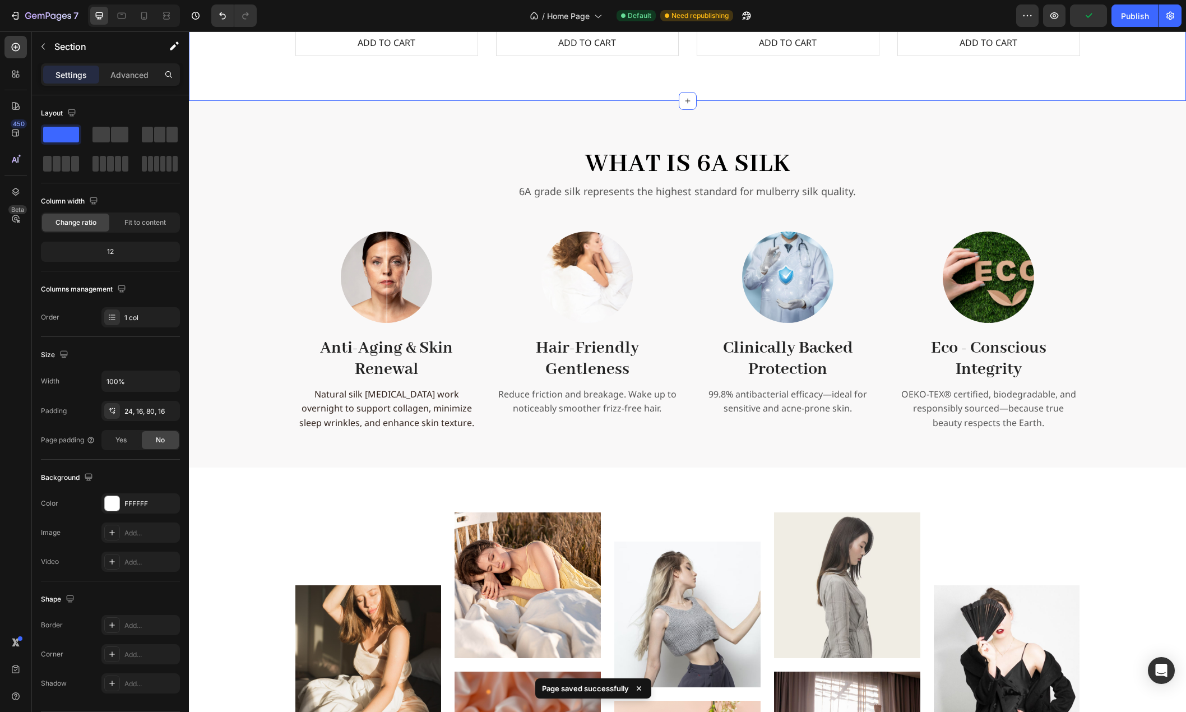
scroll to position [1682, 0]
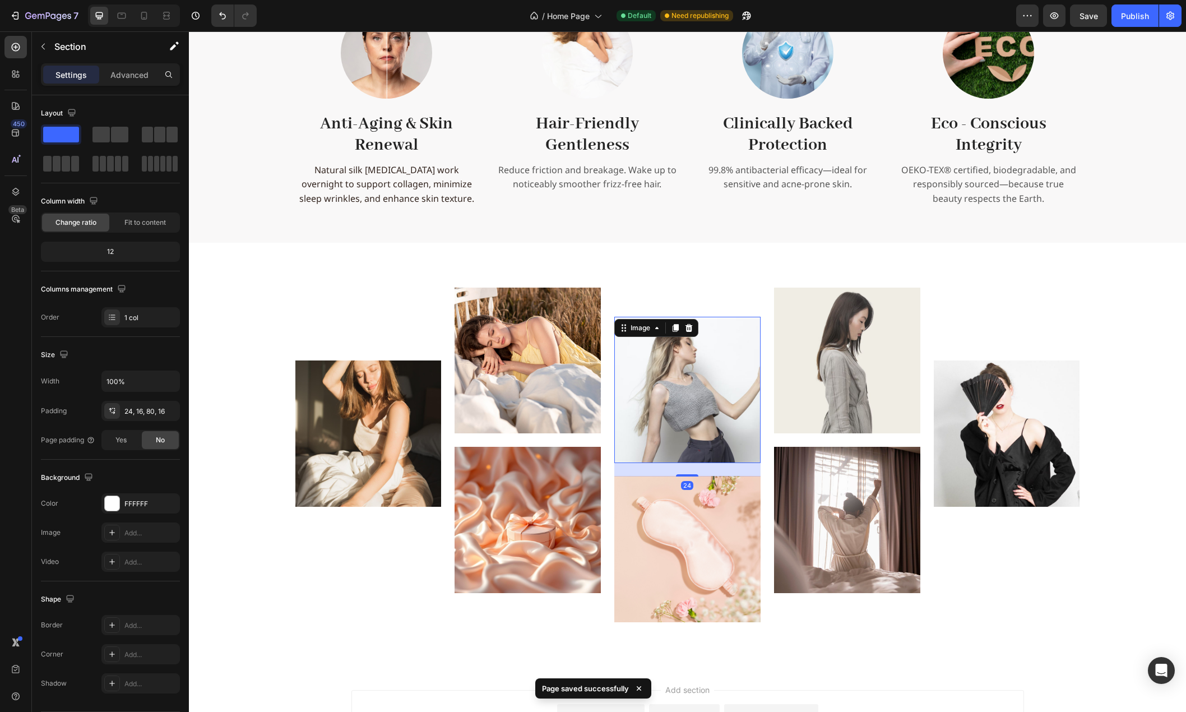
click at [676, 381] on img at bounding box center [688, 390] width 146 height 146
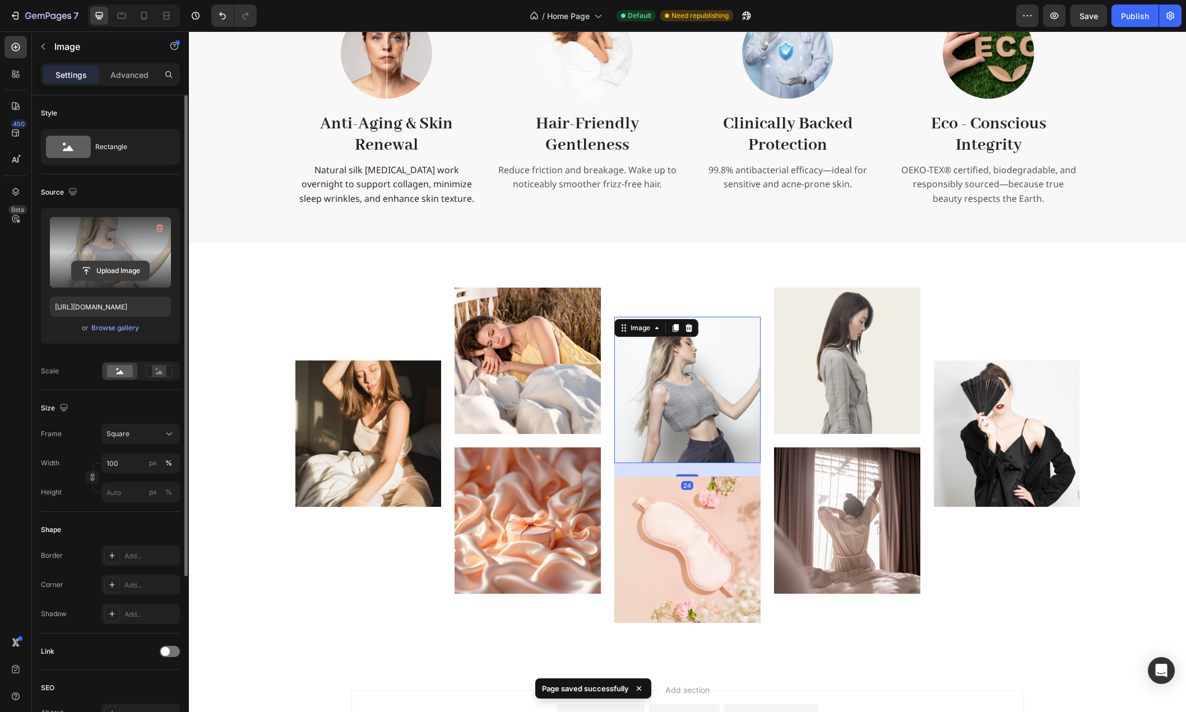
click at [108, 275] on input "file" at bounding box center [110, 270] width 77 height 19
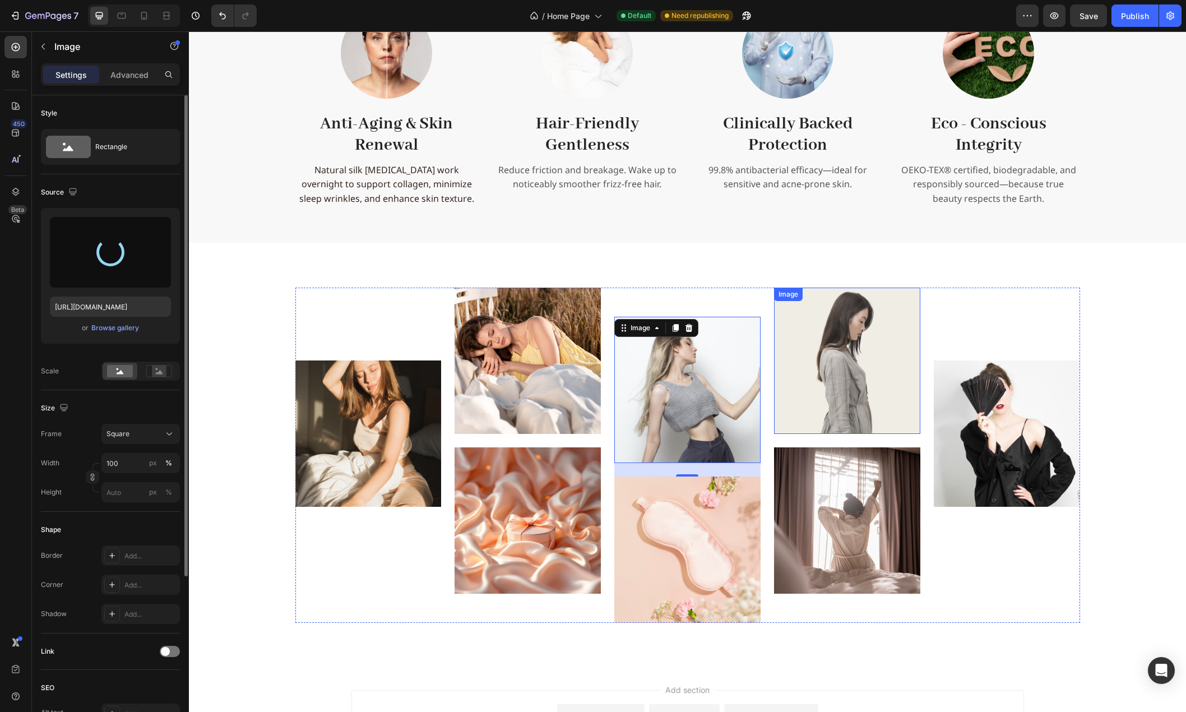
type input "https://cdn.shopify.com/s/files/1/0636/7471/2130/files/gempages_582482295949099…"
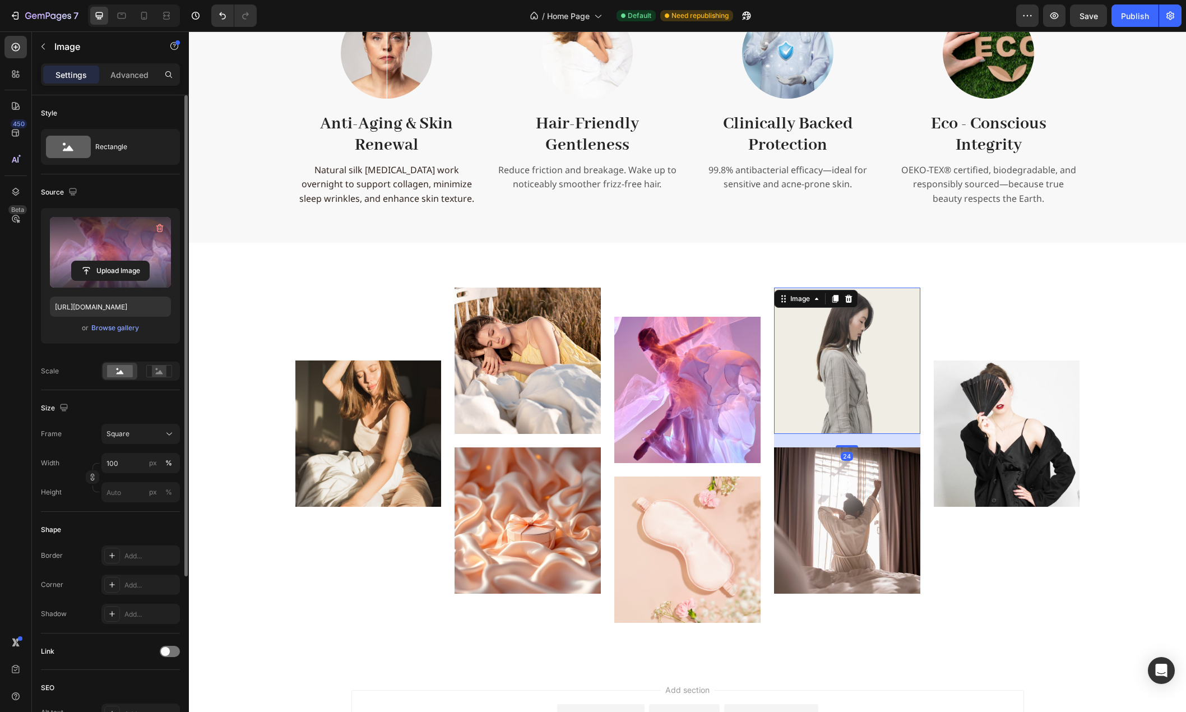
click at [874, 364] on img at bounding box center [847, 361] width 146 height 146
click at [105, 266] on input "file" at bounding box center [110, 270] width 77 height 19
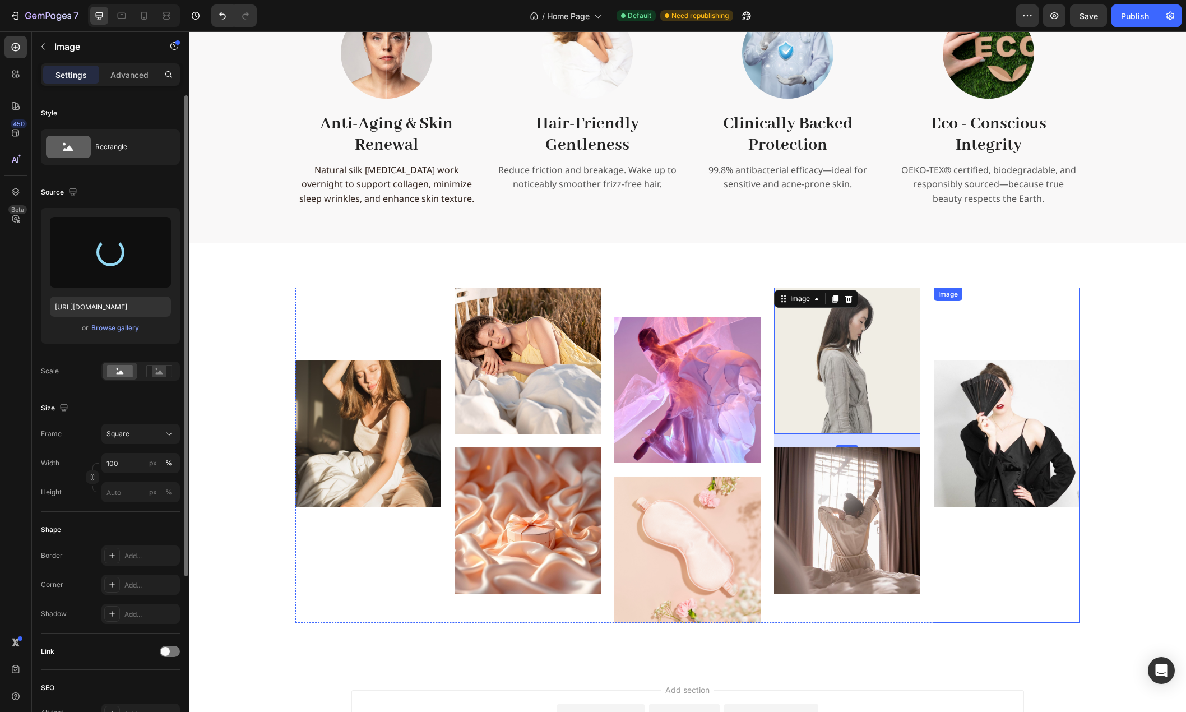
type input "https://cdn.shopify.com/s/files/1/0636/7471/2130/files/gempages_582482295949099…"
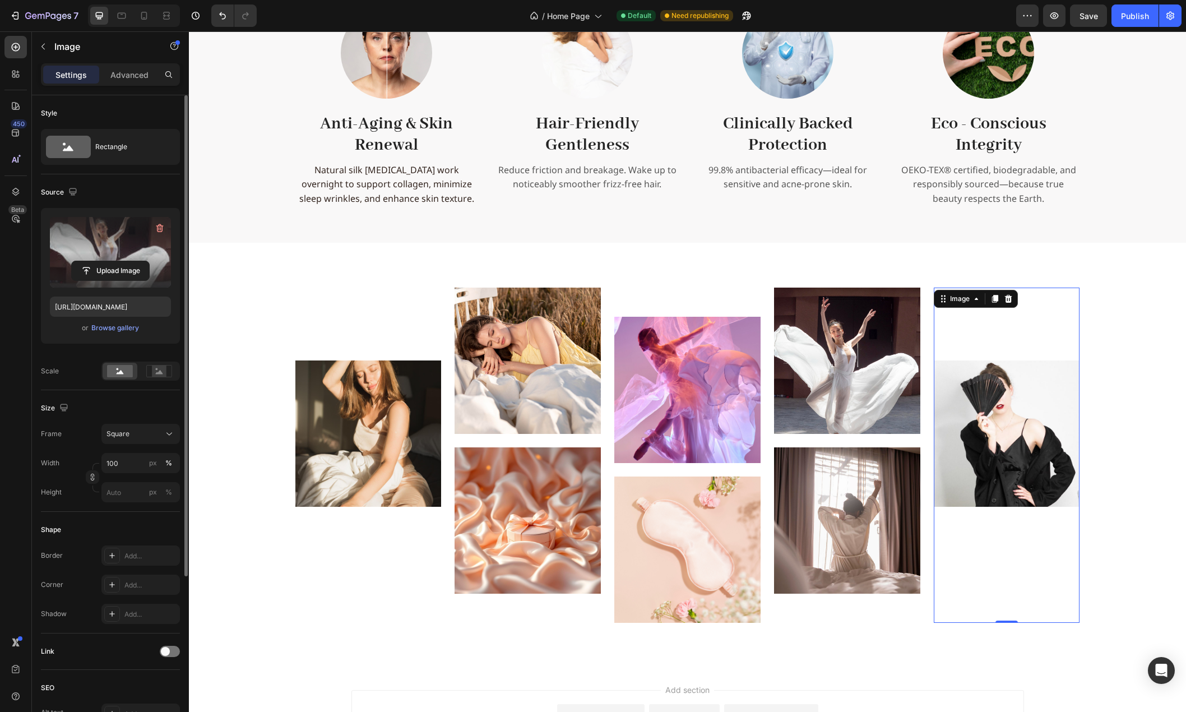
click at [1006, 469] on img at bounding box center [1007, 434] width 146 height 146
click at [105, 275] on input "file" at bounding box center [110, 270] width 77 height 19
type input "https://cdn.shopify.com/s/files/1/0636/7471/2130/files/gempages_582482295949099…"
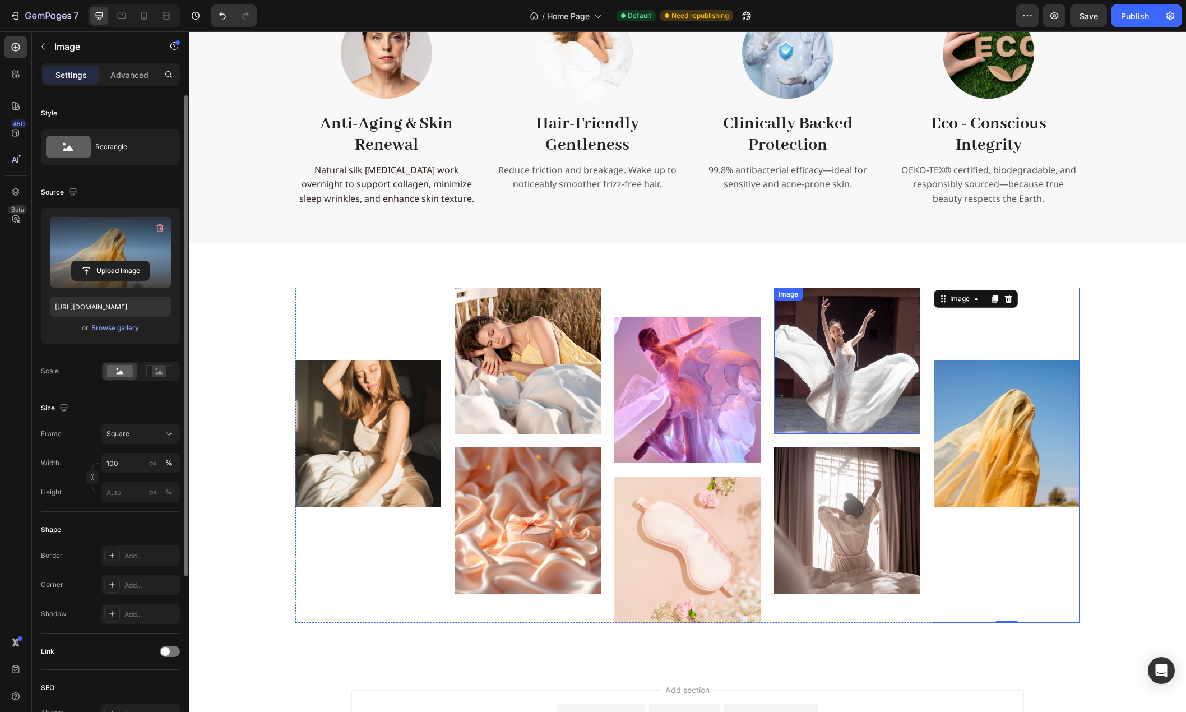
click at [817, 355] on img at bounding box center [847, 361] width 146 height 146
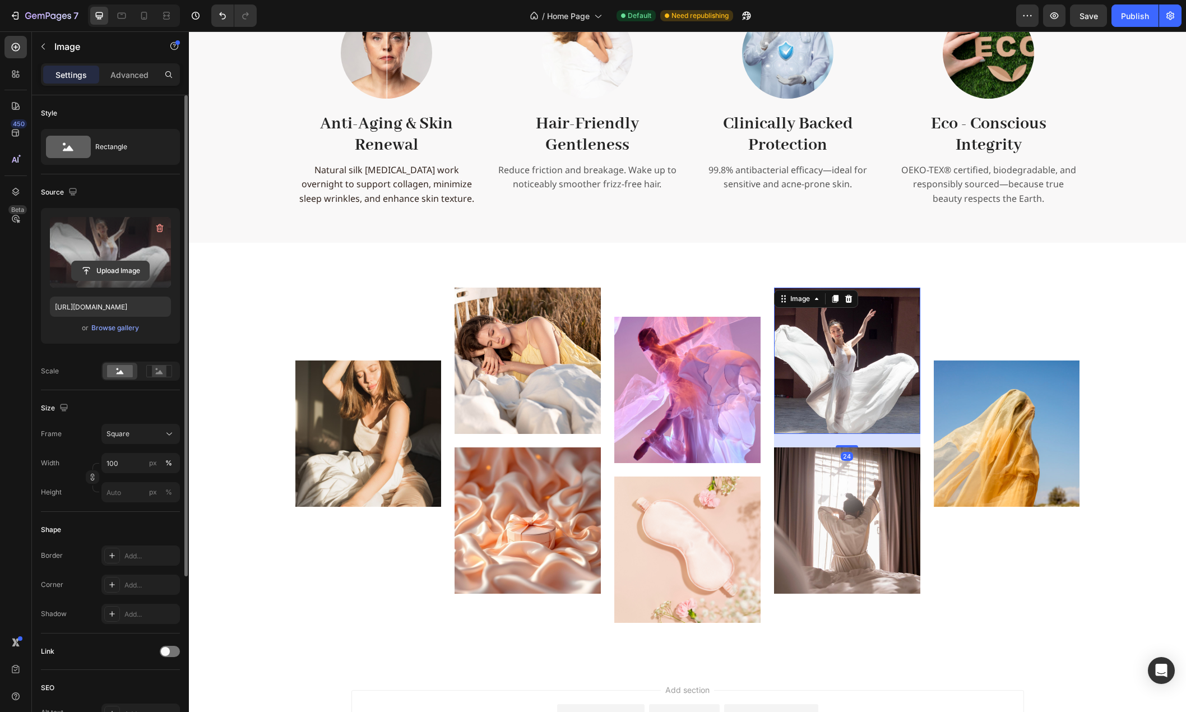
click at [109, 271] on input "file" at bounding box center [110, 270] width 77 height 19
type input "https://cdn.shopify.com/s/files/1/0636/7471/2130/files/gempages_582482295949099…"
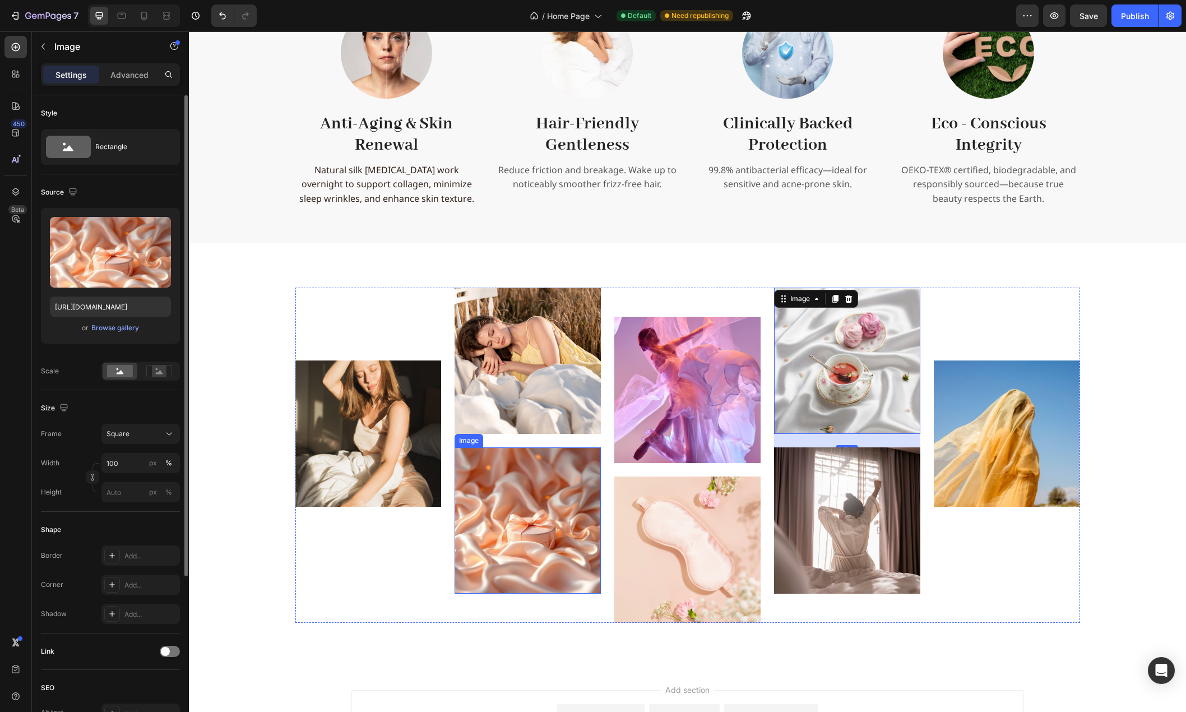
click at [583, 532] on img at bounding box center [528, 520] width 146 height 146
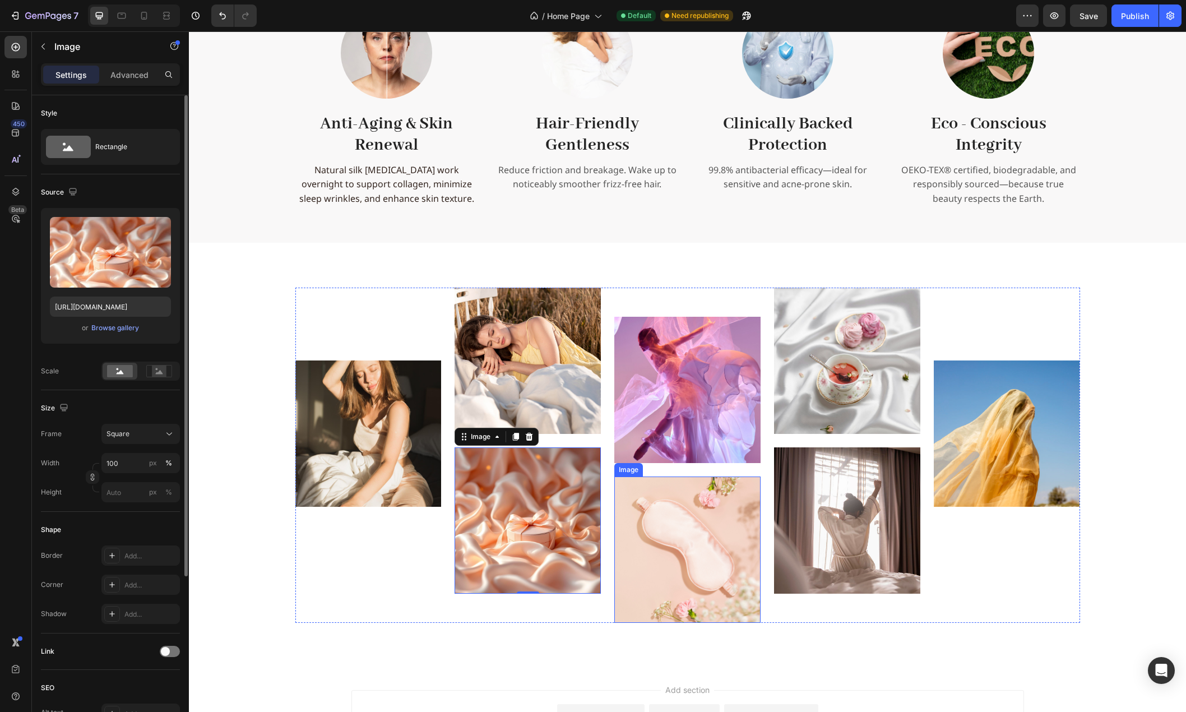
click at [696, 526] on img at bounding box center [688, 550] width 146 height 146
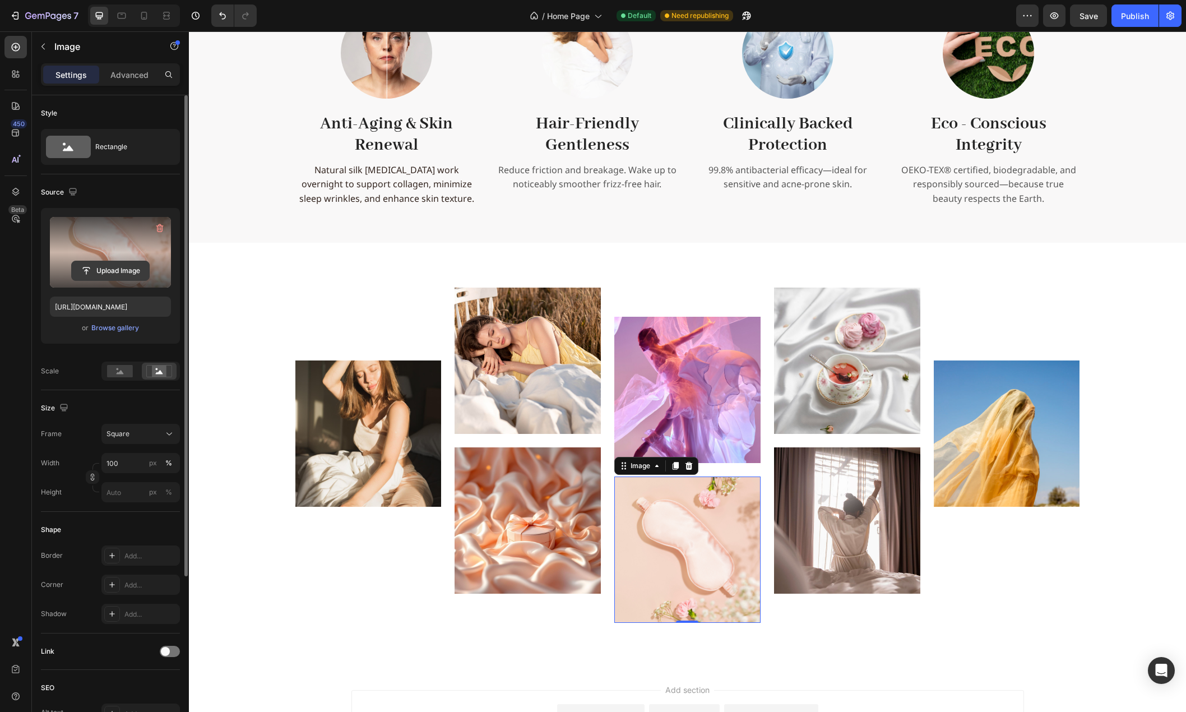
click at [109, 269] on input "file" at bounding box center [110, 270] width 77 height 19
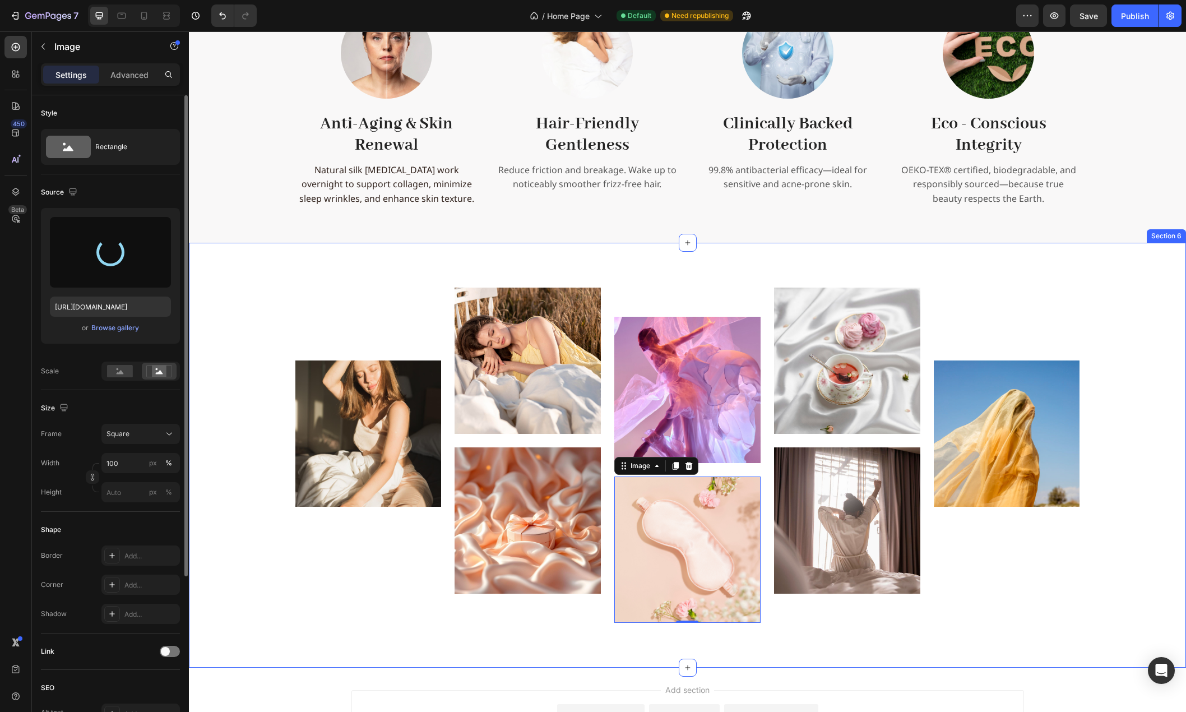
type input "https://cdn.shopify.com/s/files/1/0636/7471/2130/files/gempages_582482295949099…"
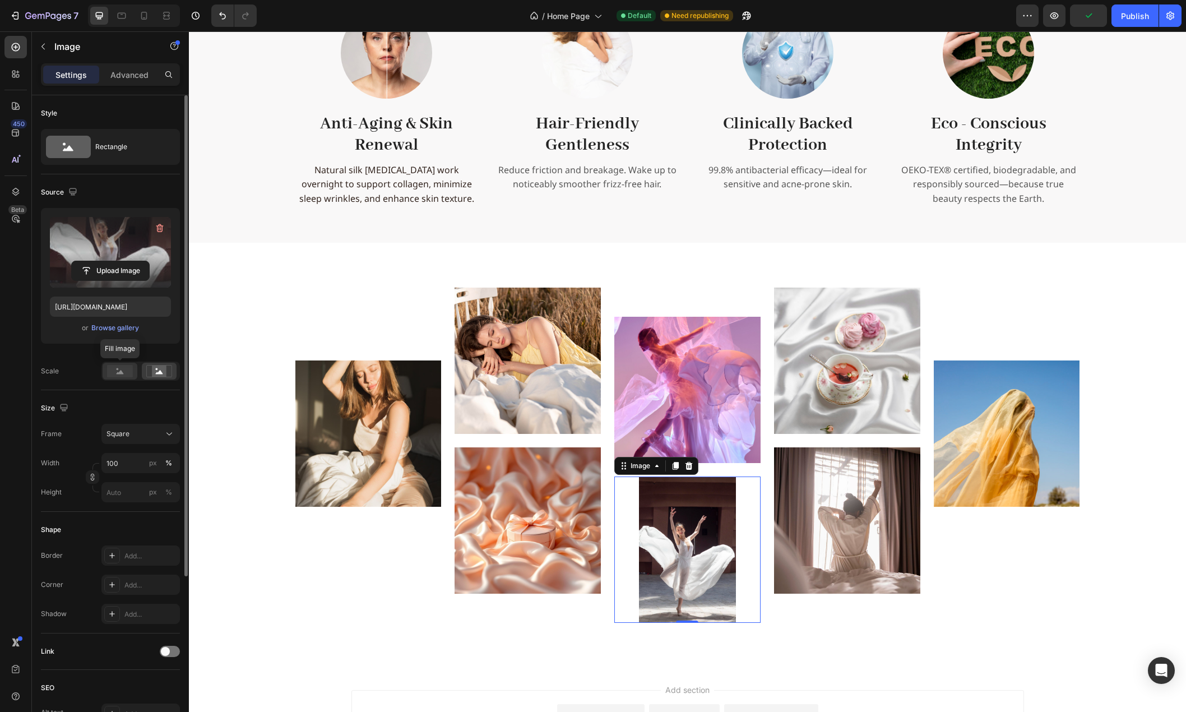
click at [114, 372] on rect at bounding box center [120, 371] width 26 height 12
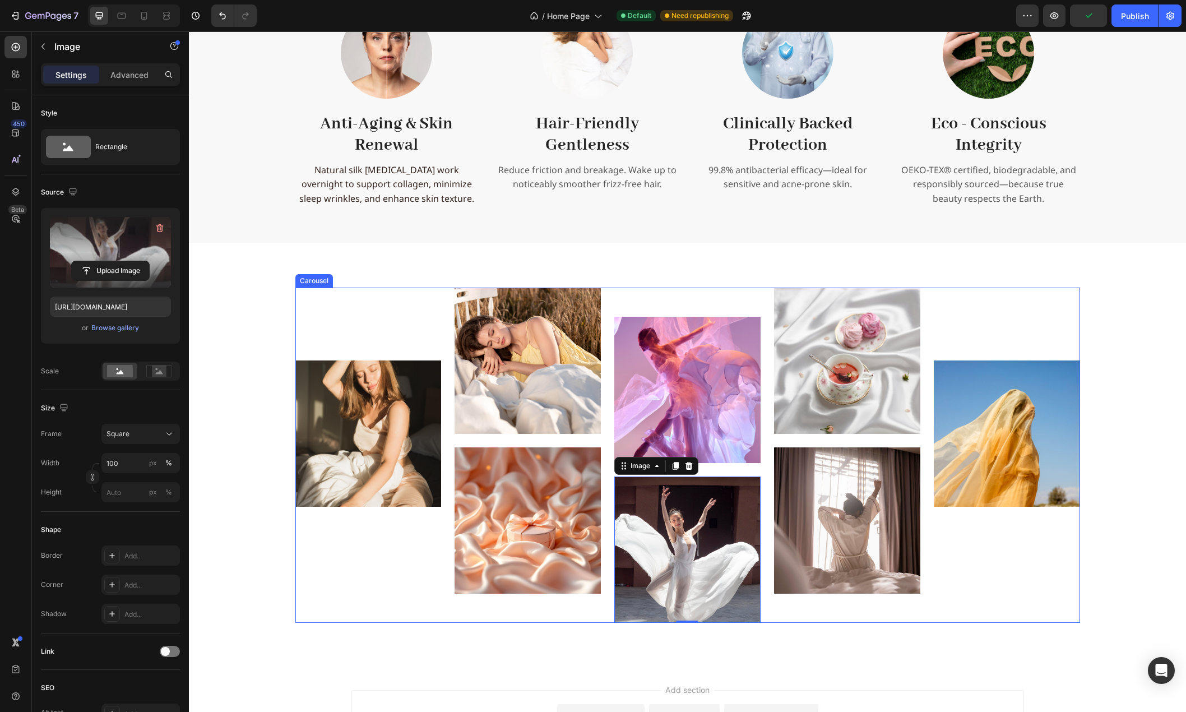
click at [326, 602] on div "Image" at bounding box center [369, 528] width 146 height 335
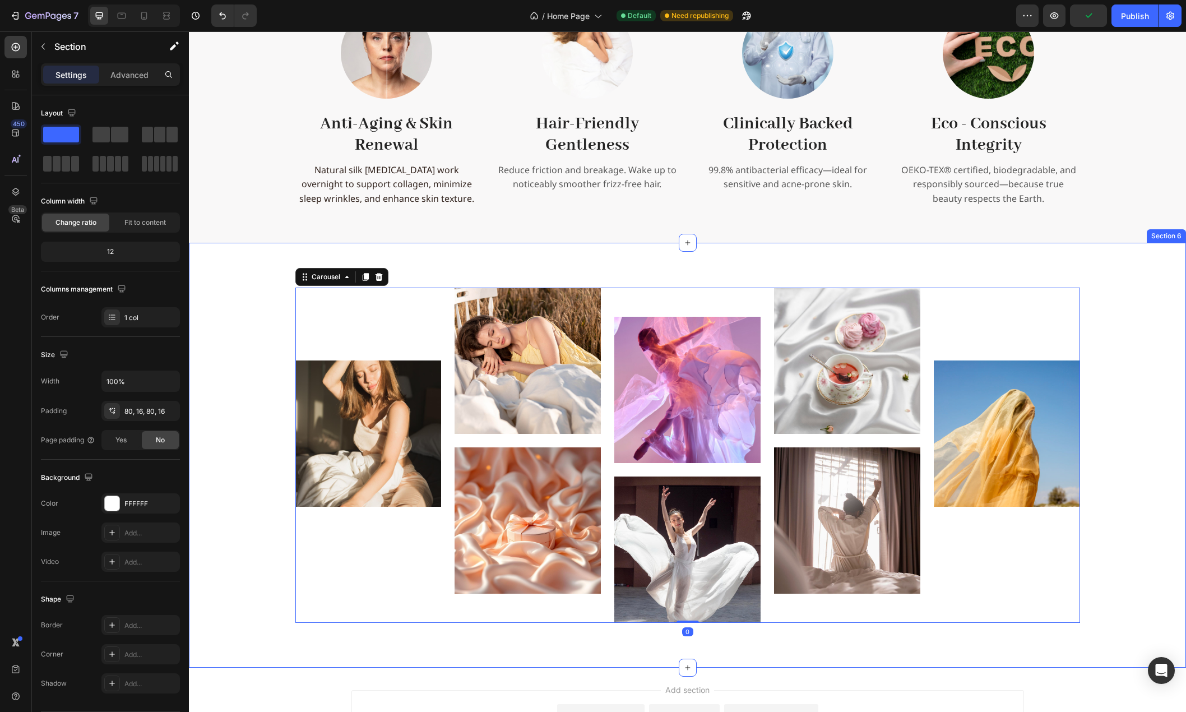
click at [277, 655] on div "Image Image Image Image Image Image Image Image Carousel 0 Row Section 6" at bounding box center [688, 455] width 998 height 425
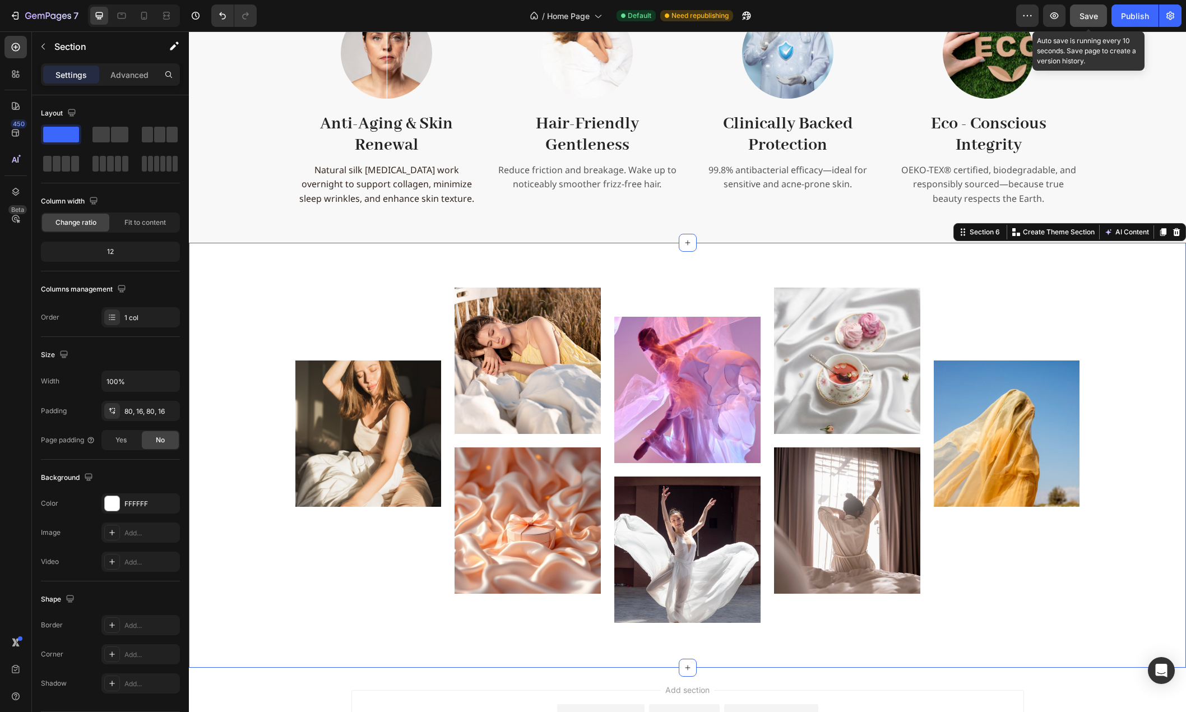
click at [1084, 13] on span "Save" at bounding box center [1089, 16] width 19 height 10
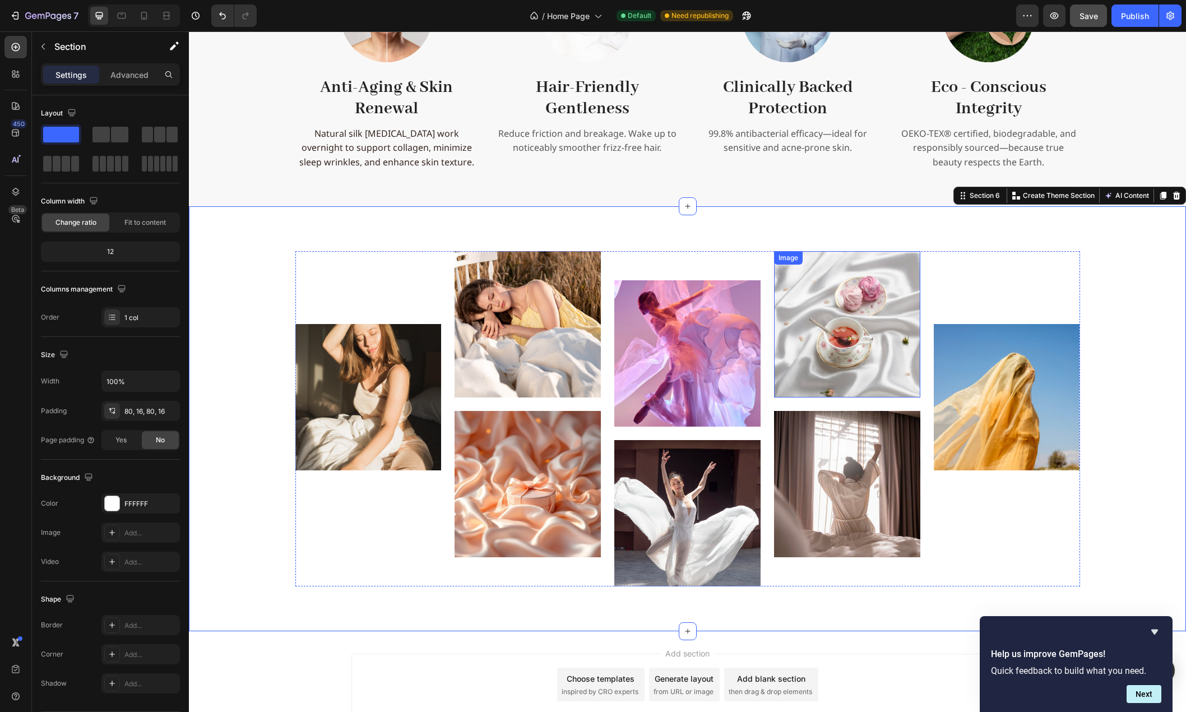
scroll to position [1738, 0]
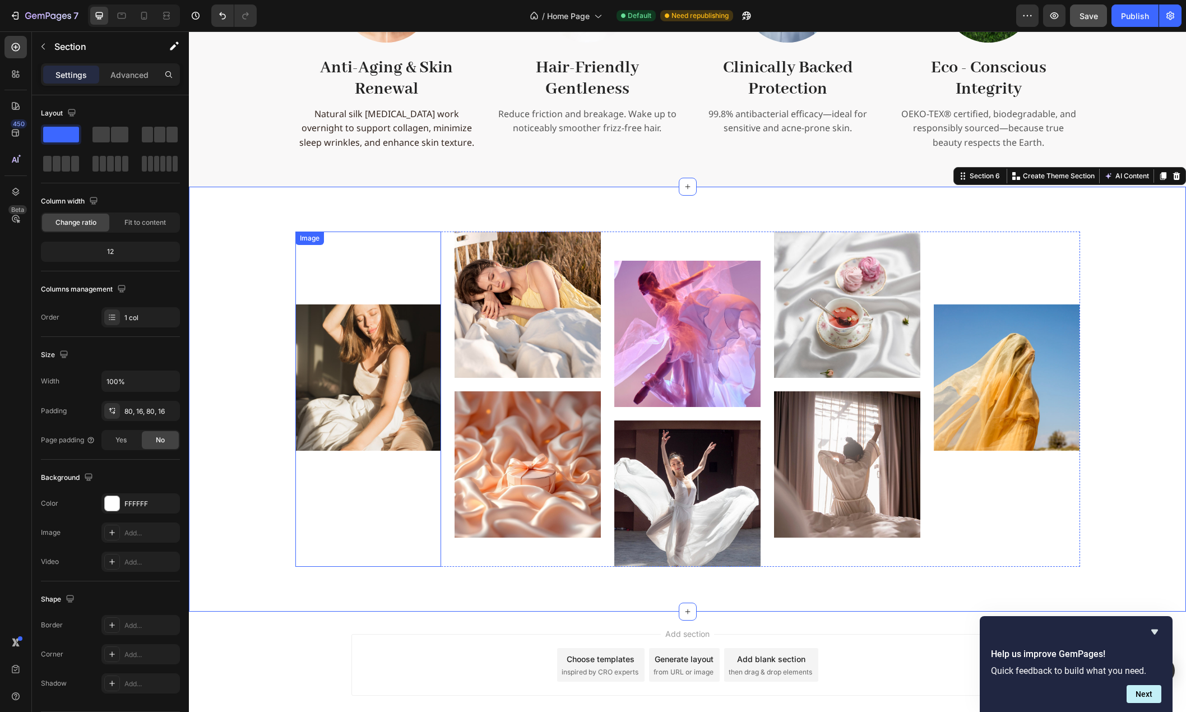
click at [396, 356] on img at bounding box center [369, 377] width 146 height 146
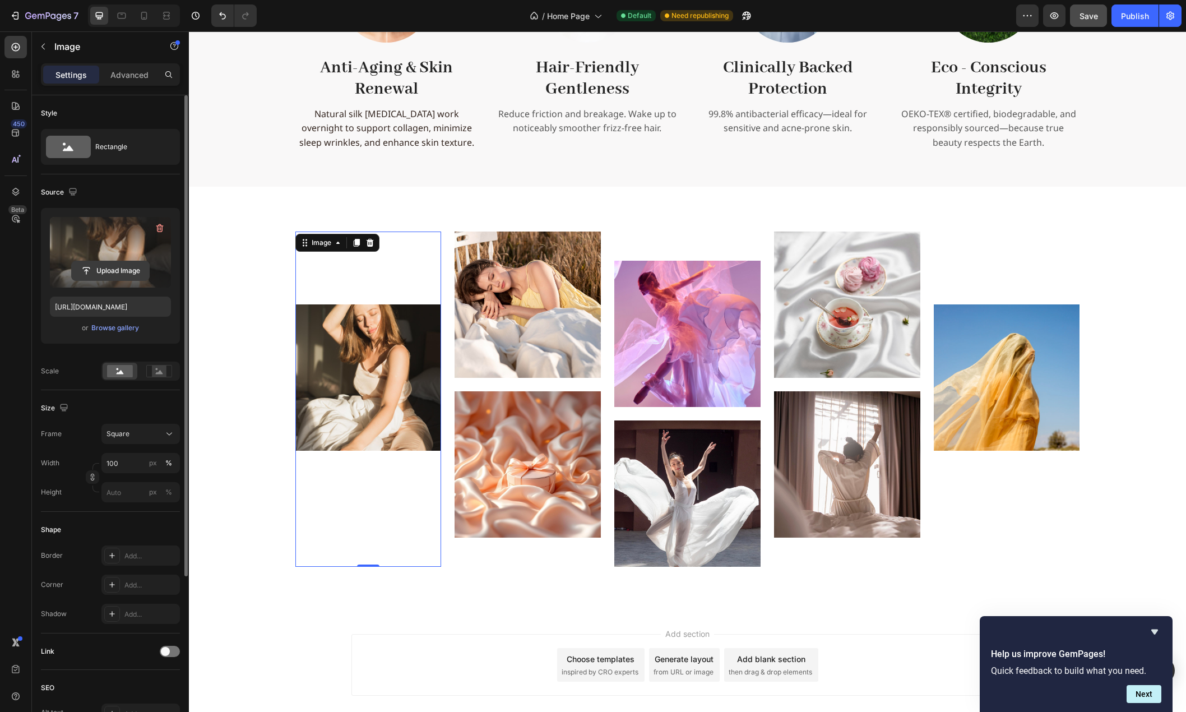
click at [103, 269] on input "file" at bounding box center [110, 270] width 77 height 19
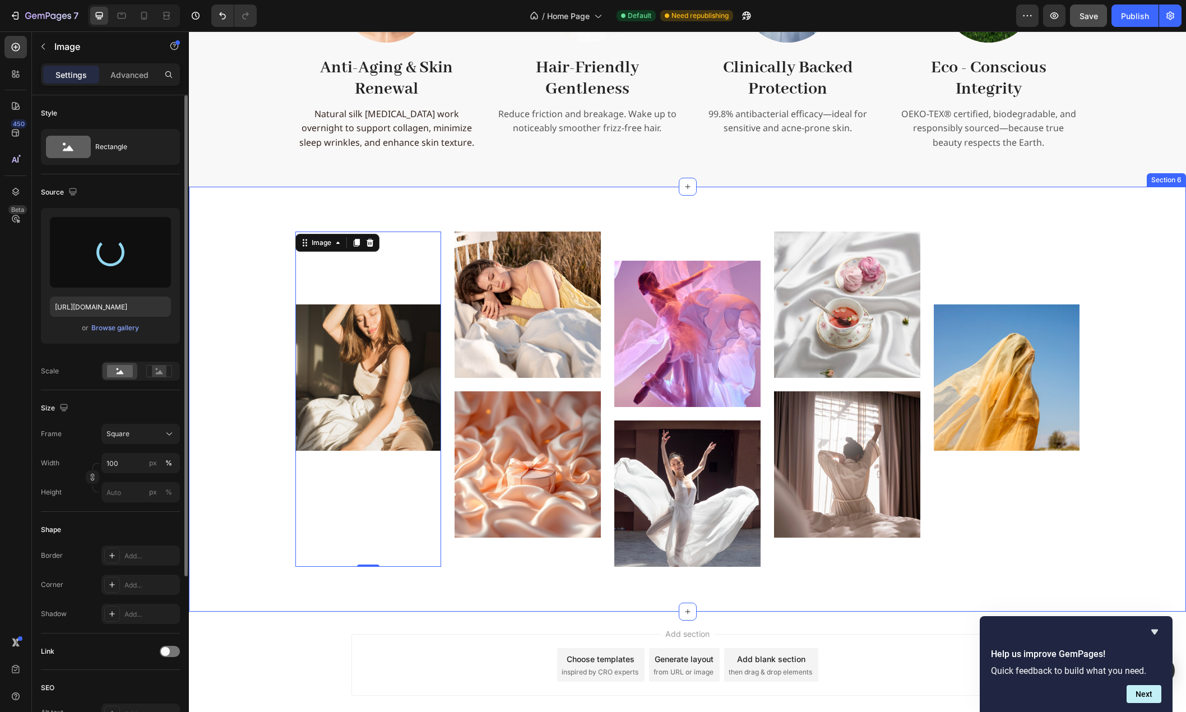
type input "https://cdn.shopify.com/s/files/1/0636/7471/2130/files/gempages_582482295949099…"
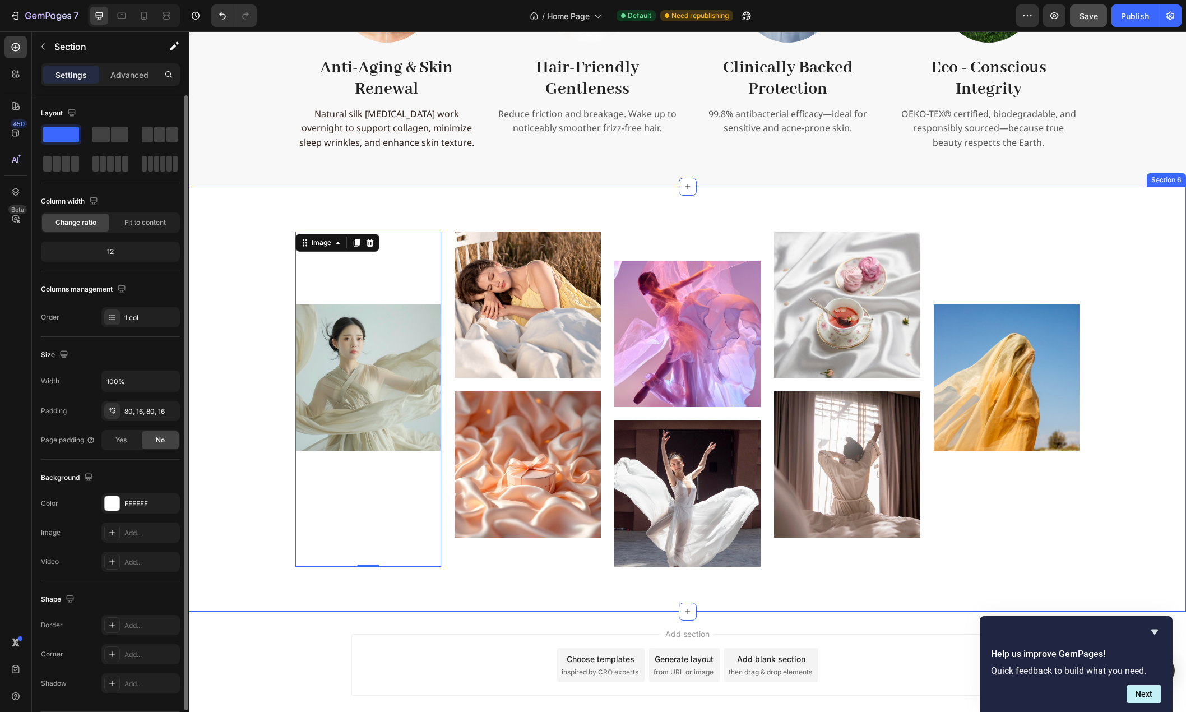
click at [238, 460] on div "Image 0 Image Image Image Image Image Image Image Carousel Row" at bounding box center [688, 399] width 980 height 335
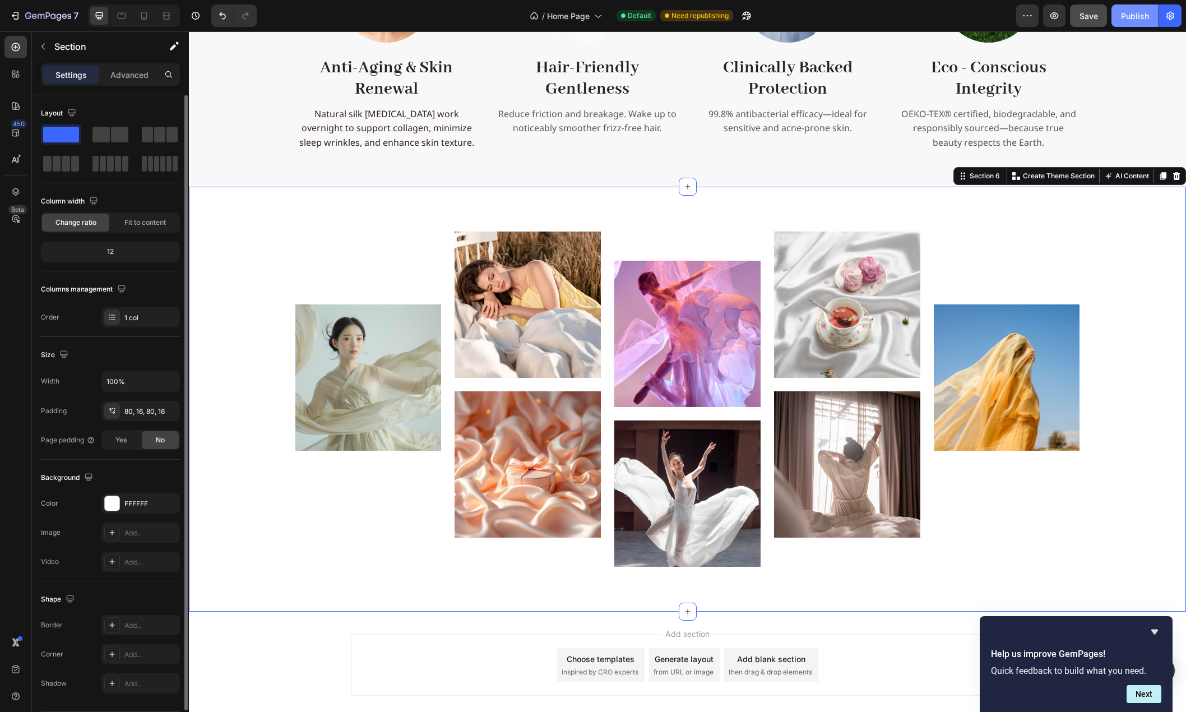
click at [1137, 19] on div "Publish" at bounding box center [1135, 16] width 28 height 12
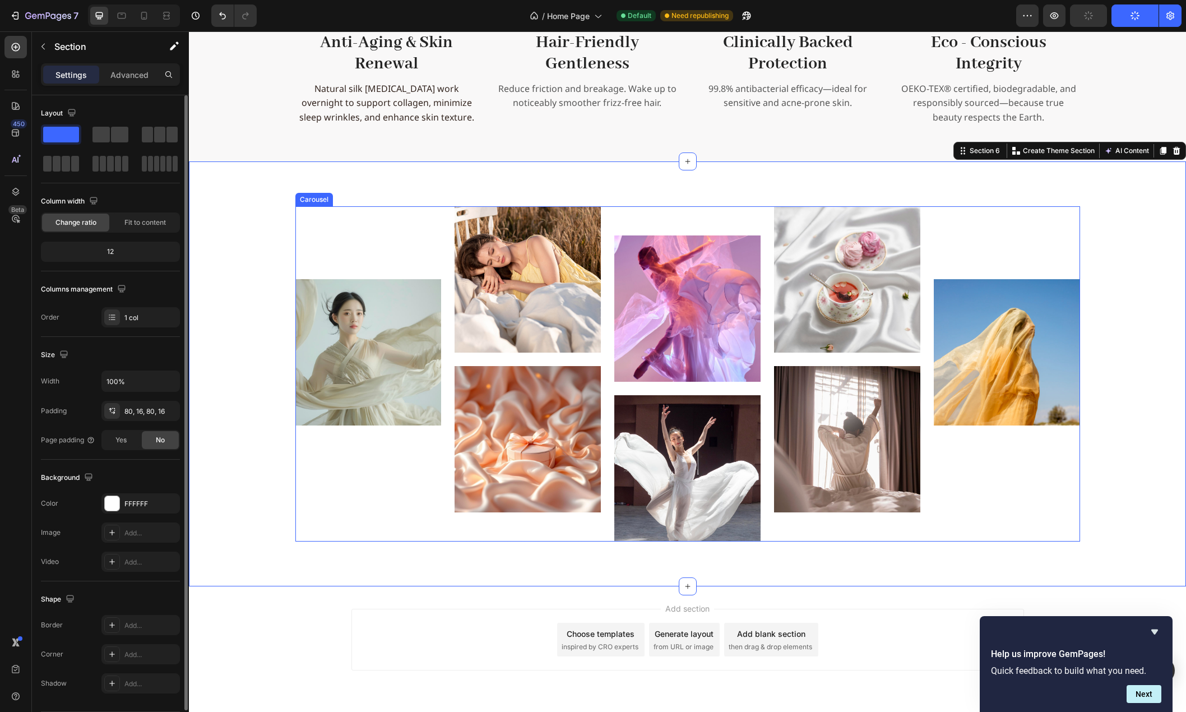
scroll to position [1743, 0]
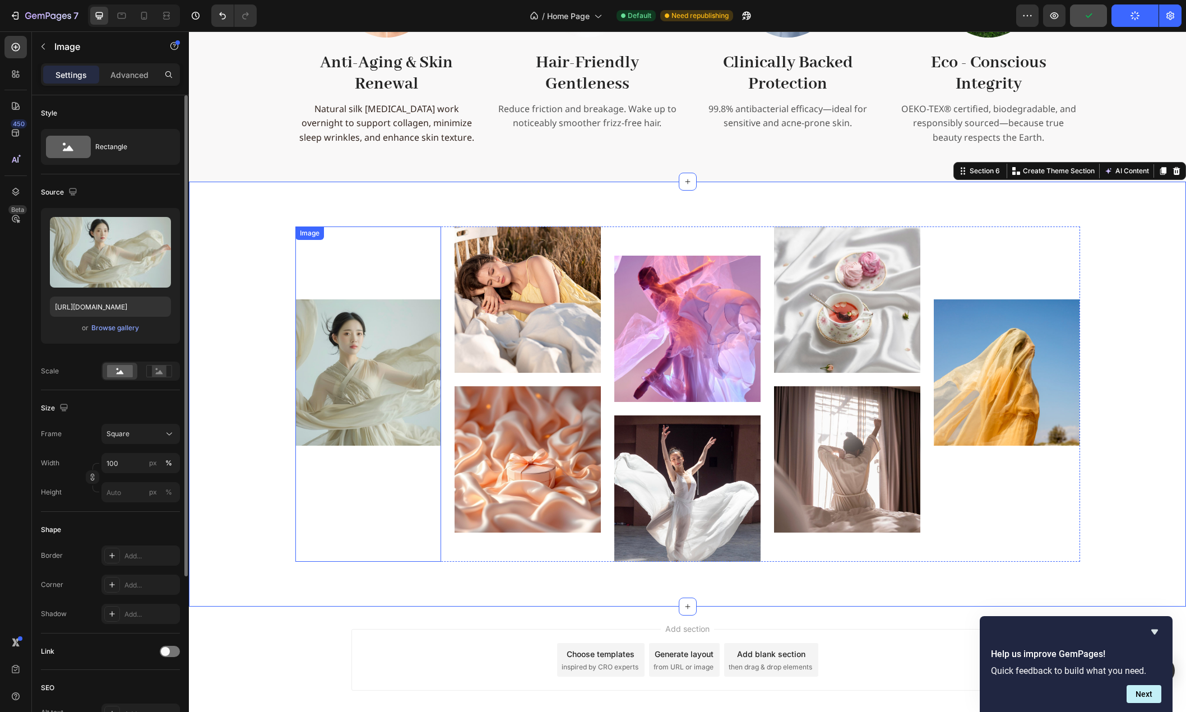
click at [346, 364] on img at bounding box center [369, 372] width 146 height 146
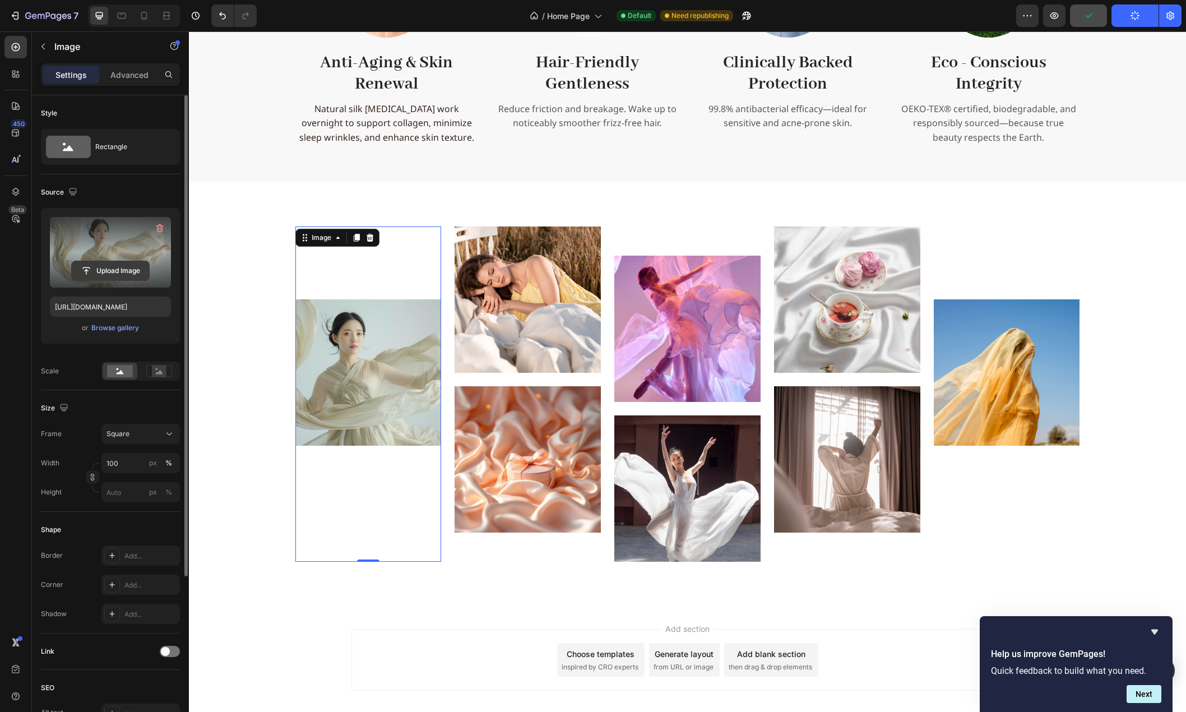
click at [118, 266] on input "file" at bounding box center [110, 270] width 77 height 19
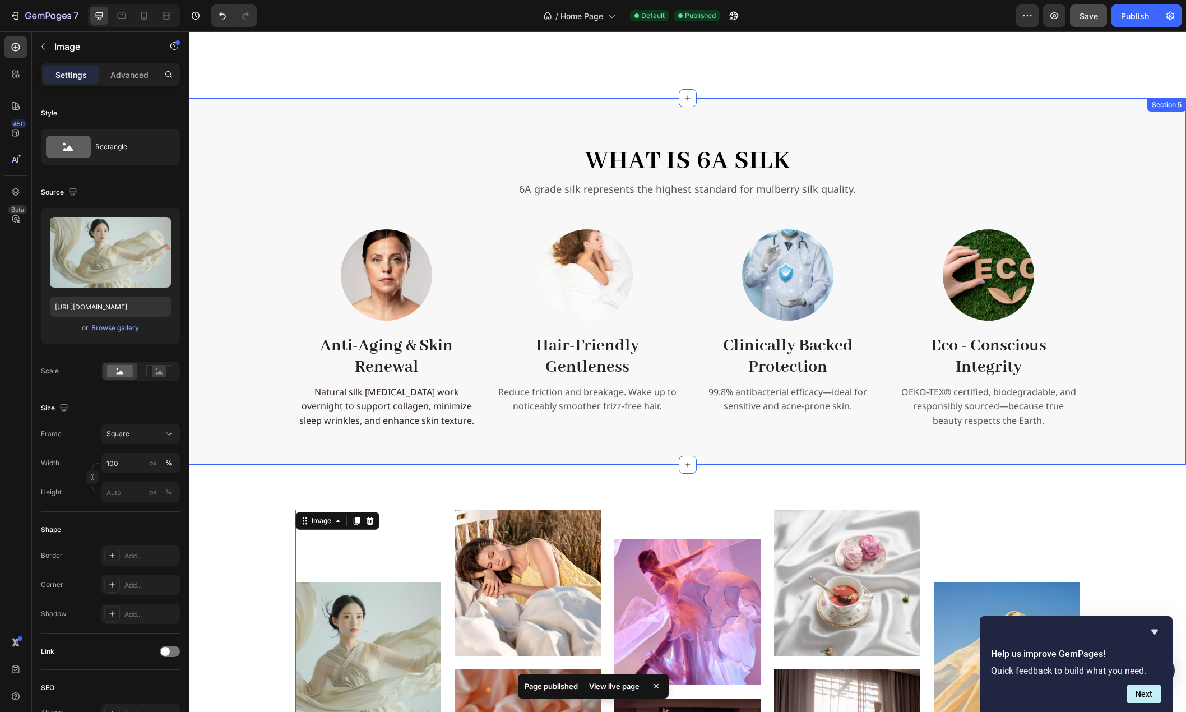
scroll to position [1351, 0]
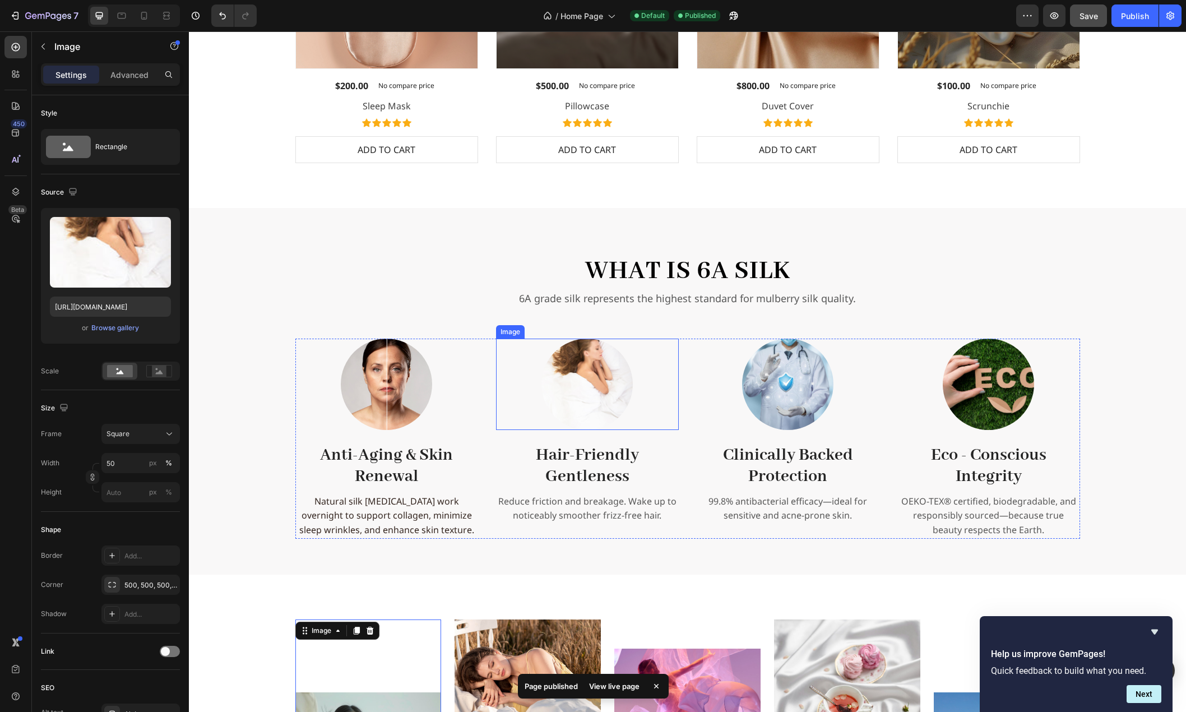
click at [580, 387] on img at bounding box center [587, 384] width 91 height 91
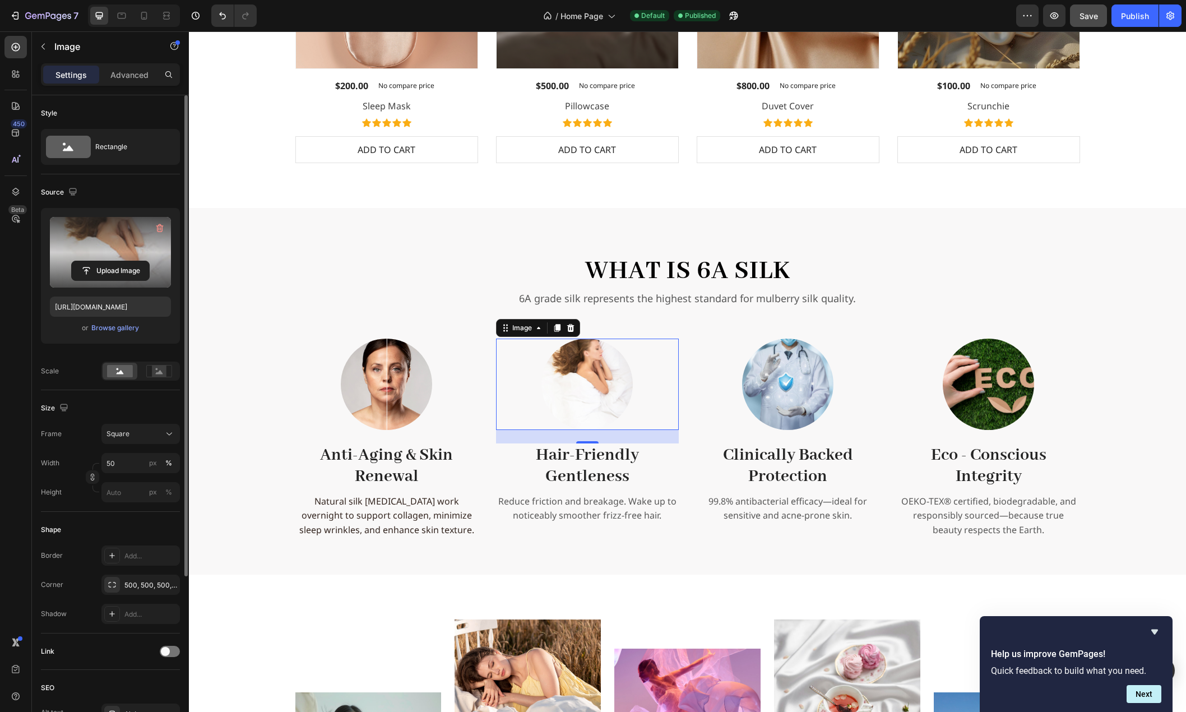
click at [123, 250] on label at bounding box center [110, 252] width 121 height 71
click at [123, 261] on input "file" at bounding box center [110, 270] width 77 height 19
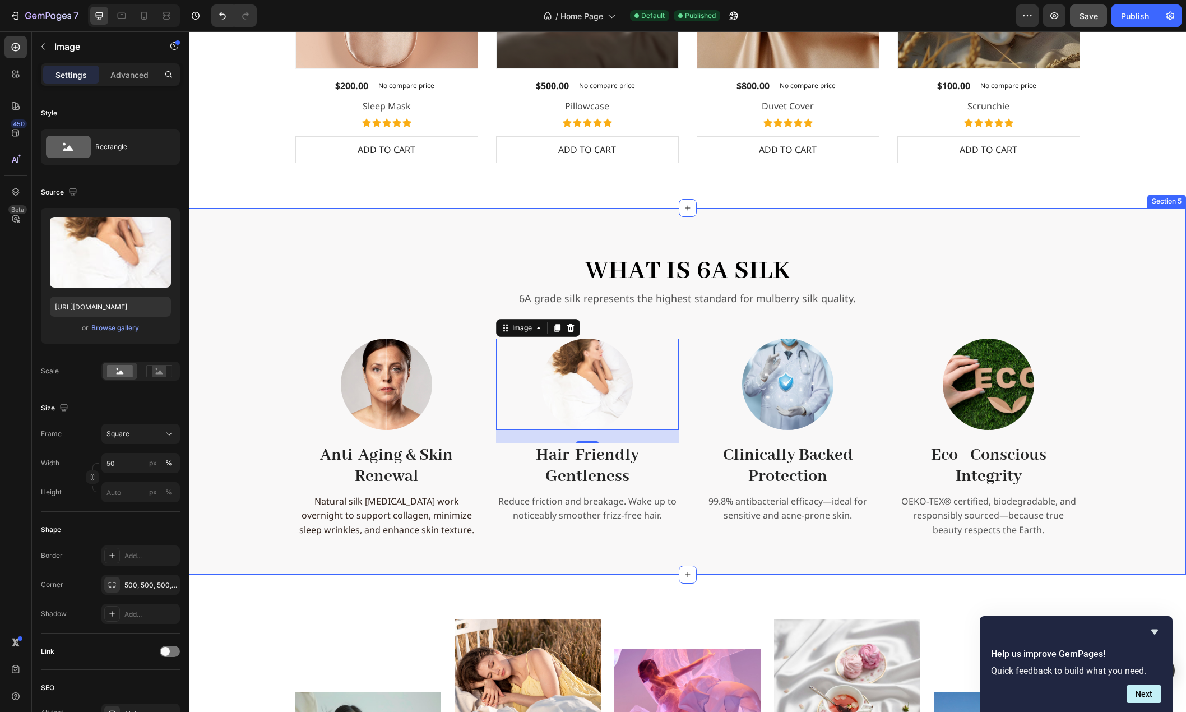
click at [1166, 378] on div "What is 6A Silk Heading 6A grade silk represents the highest standard for mulbe…" at bounding box center [688, 396] width 980 height 286
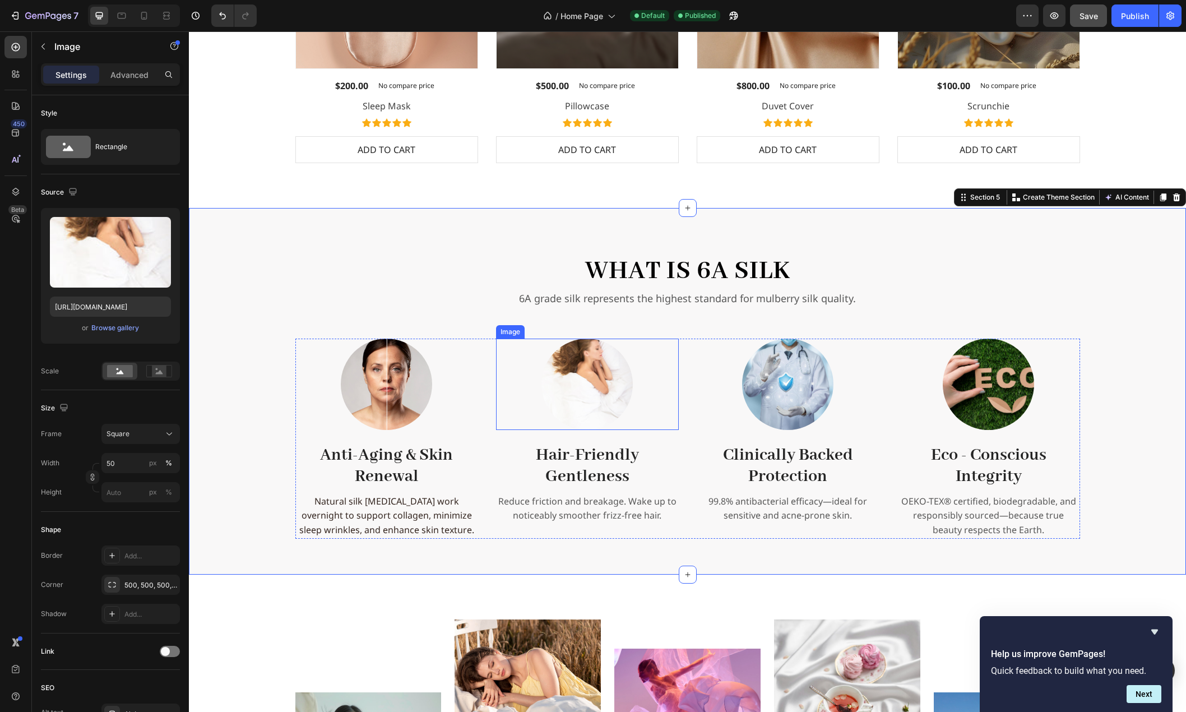
click at [603, 377] on img at bounding box center [587, 384] width 91 height 91
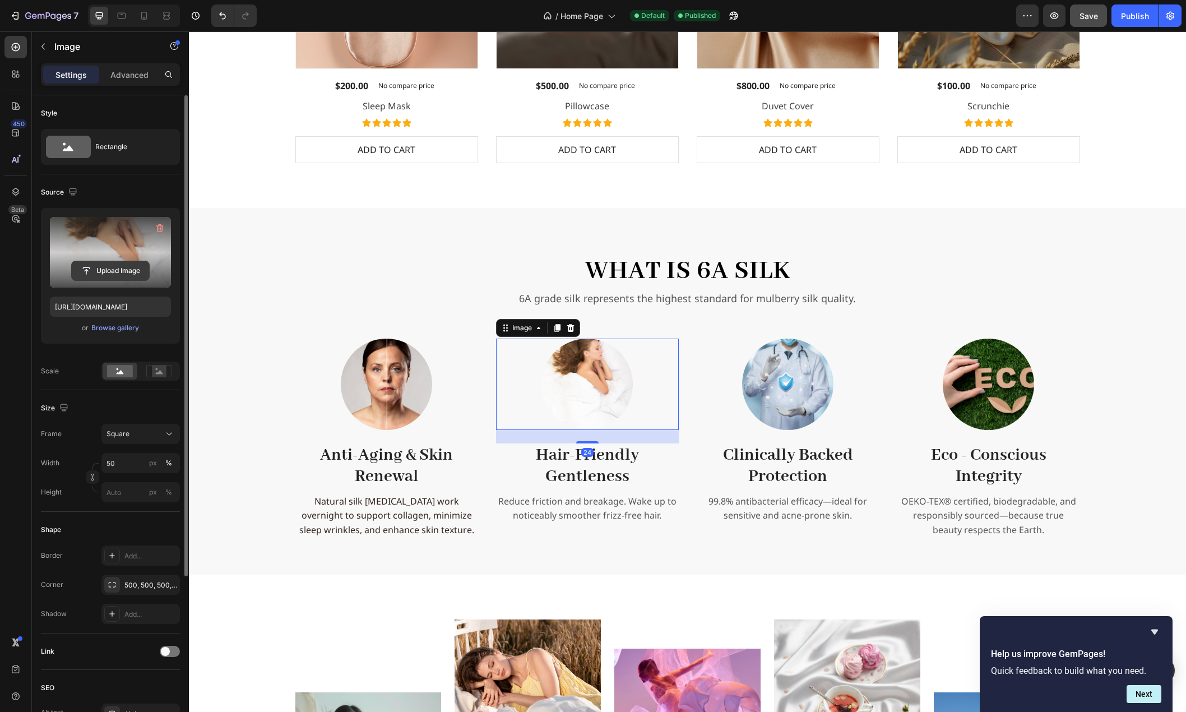
click at [116, 270] on input "file" at bounding box center [110, 270] width 77 height 19
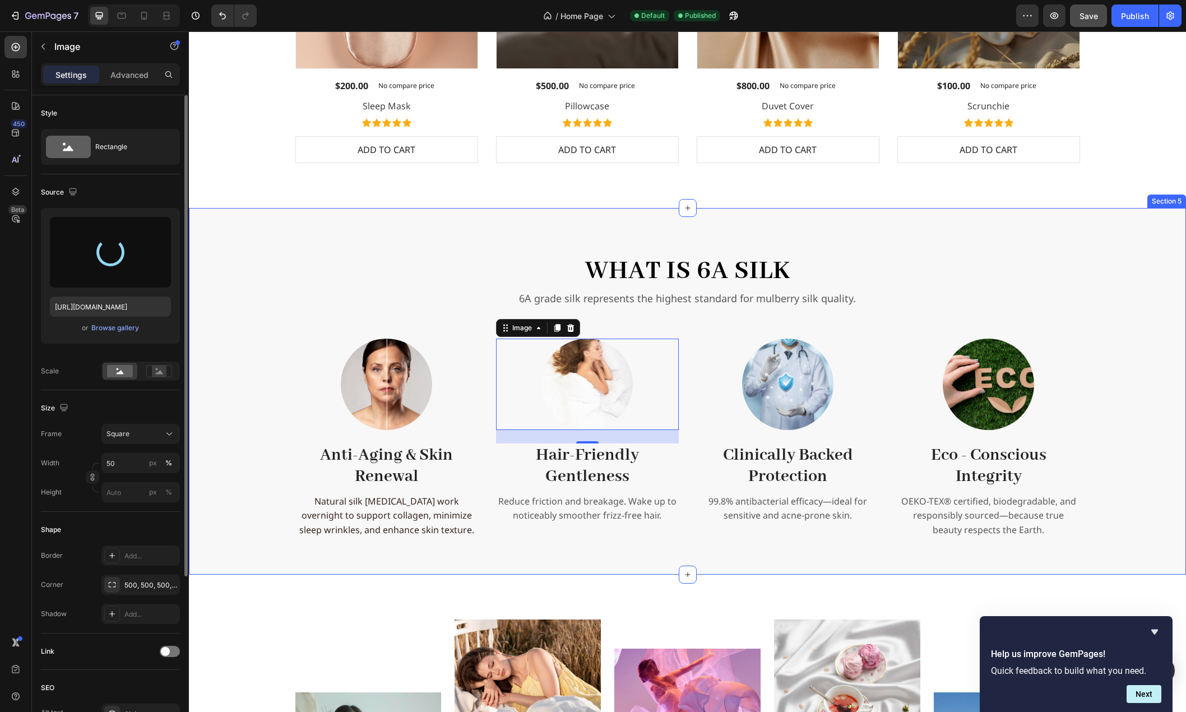
type input "https://cdn.shopify.com/s/files/1/0636/7471/2130/files/gempages_582482295949099…"
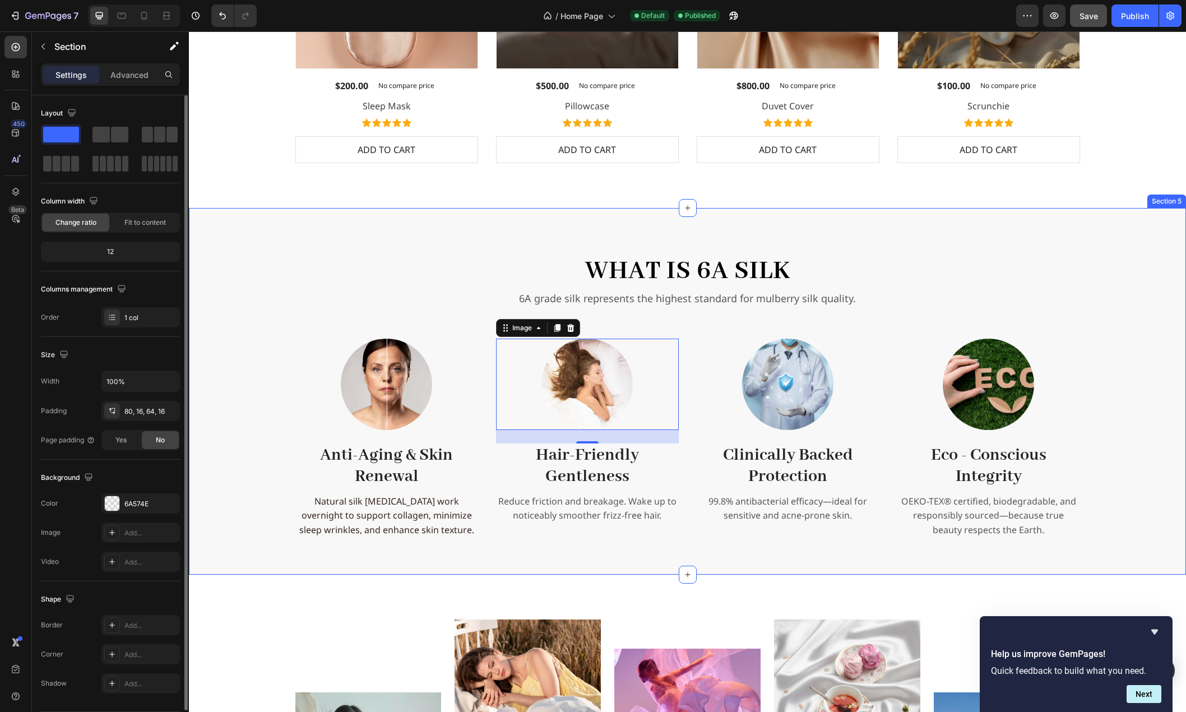
click at [1126, 270] on div "What is 6A Silk Heading 6A grade silk represents the highest standard for mulbe…" at bounding box center [688, 396] width 980 height 286
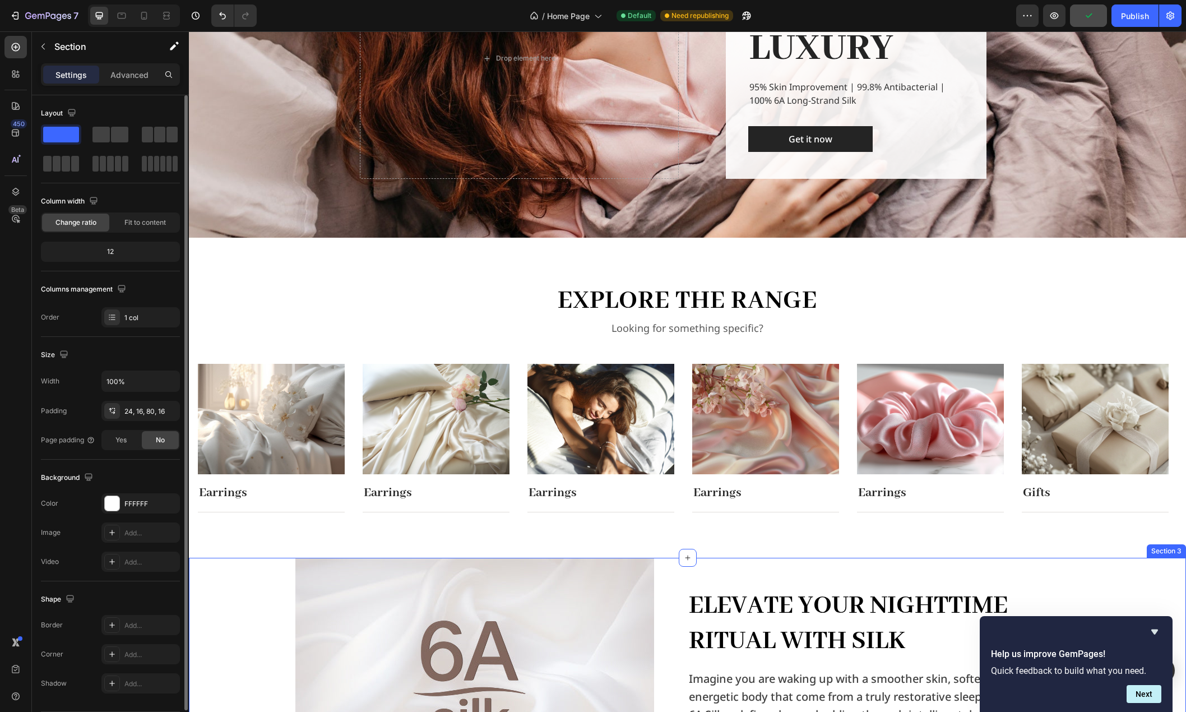
scroll to position [173, 0]
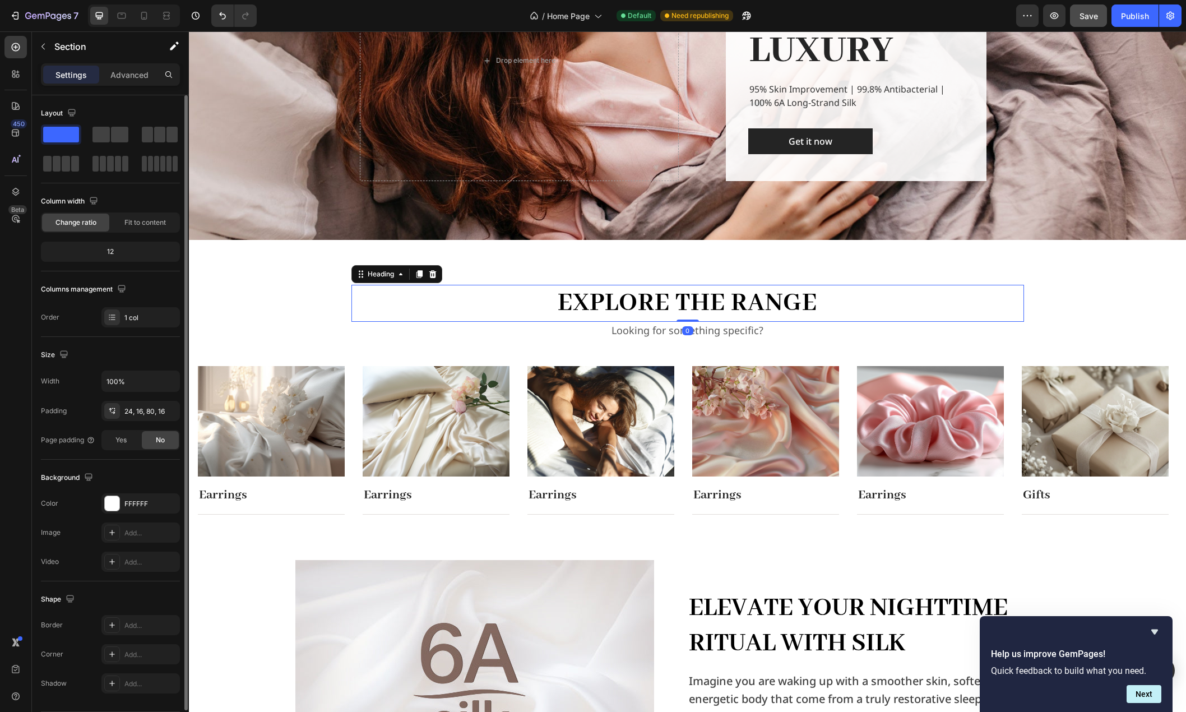
click at [959, 289] on h2 "Explore the Range" at bounding box center [688, 303] width 673 height 37
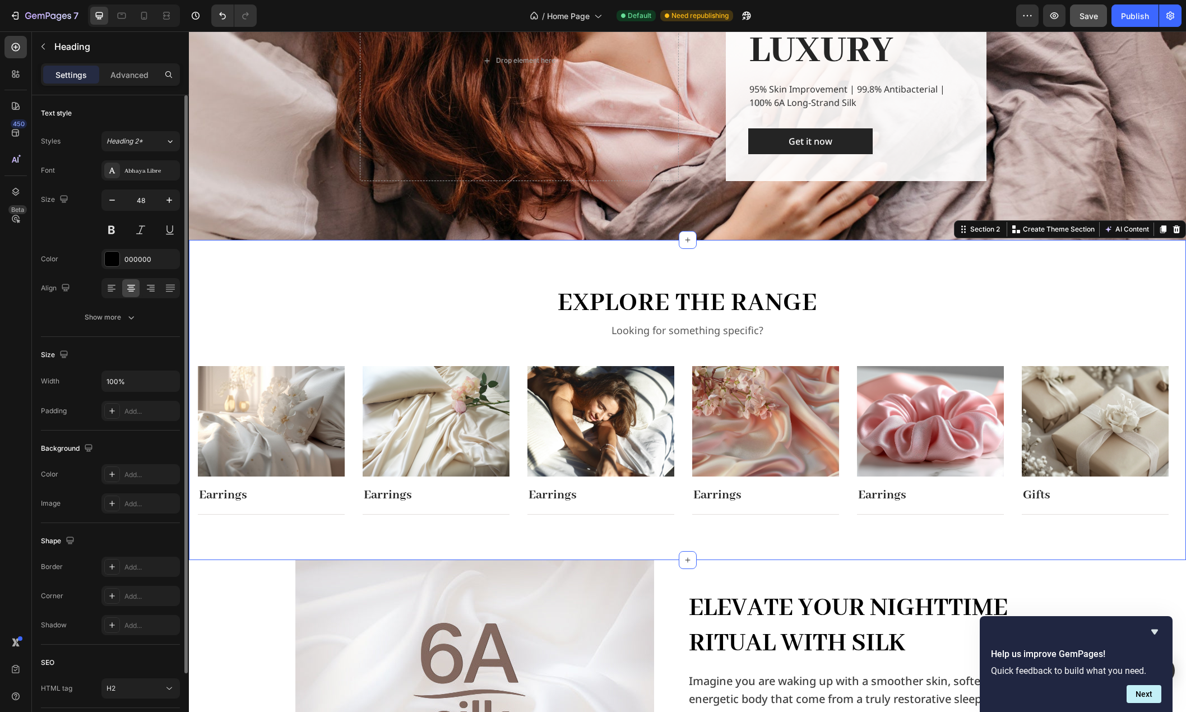
click at [1068, 269] on div "Explore the Range Heading Looking for something specific? Text block Row Image …" at bounding box center [688, 400] width 998 height 320
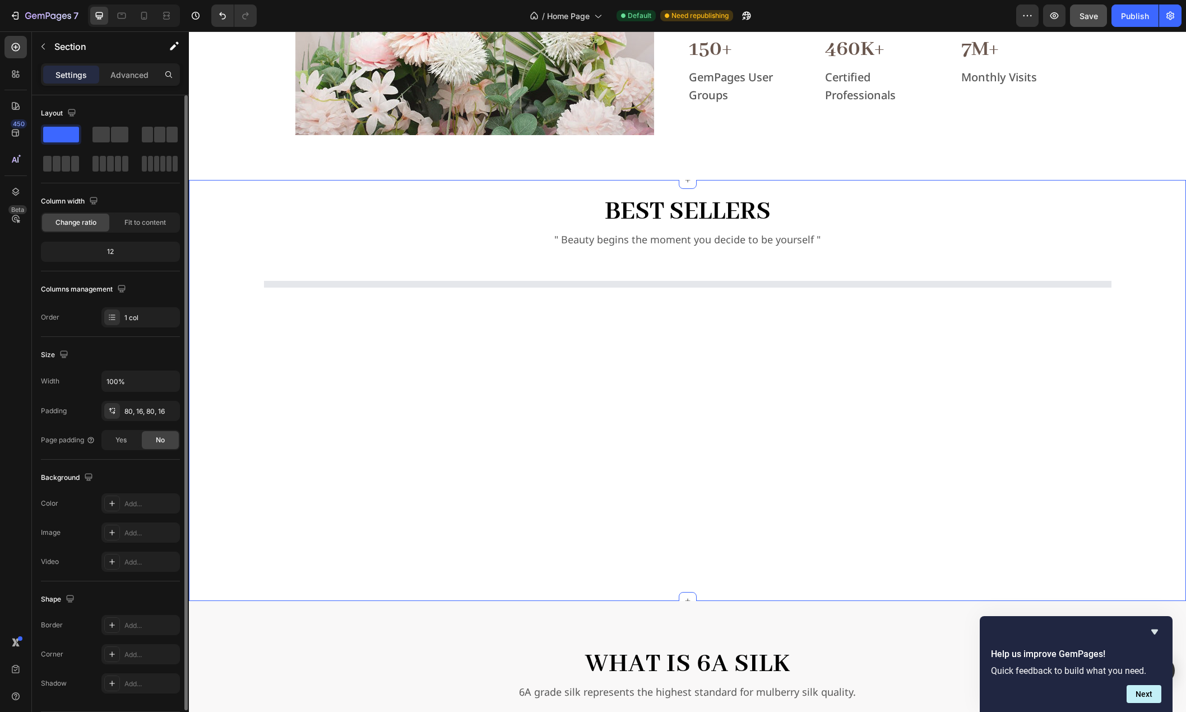
scroll to position [1070, 0]
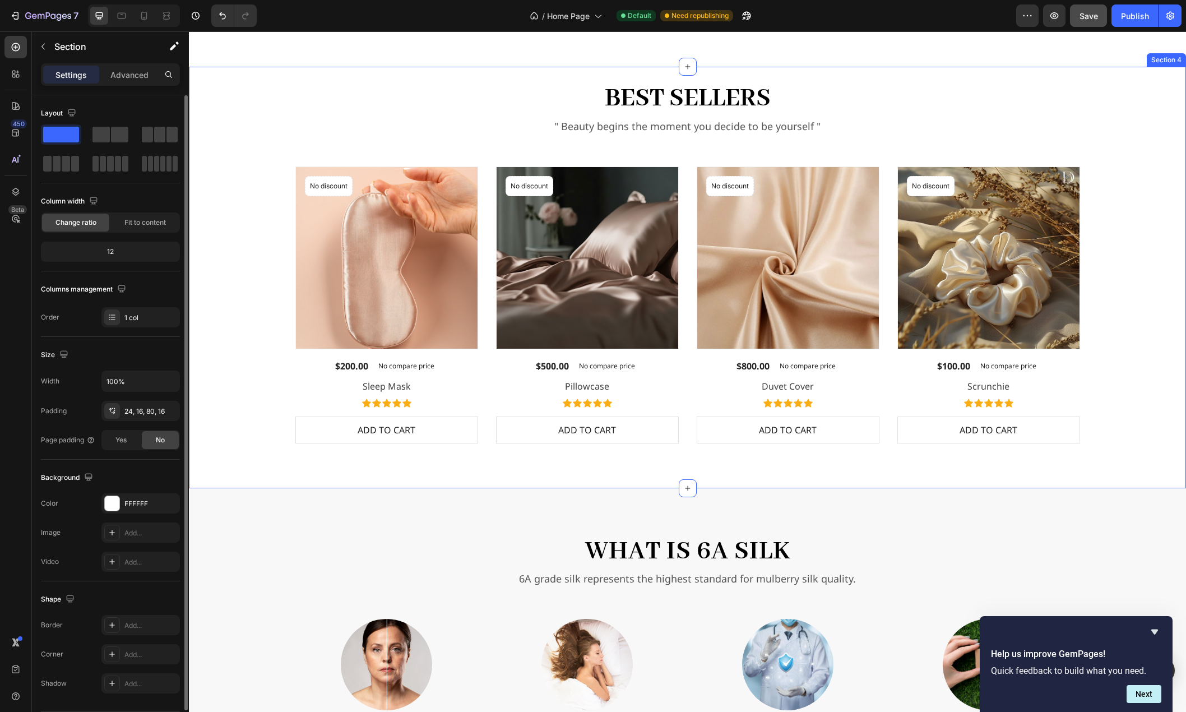
click at [1170, 210] on div "Best Sellers Heading " Beauty begins the moment you decide to be yourself " Tex…" at bounding box center [688, 277] width 998 height 421
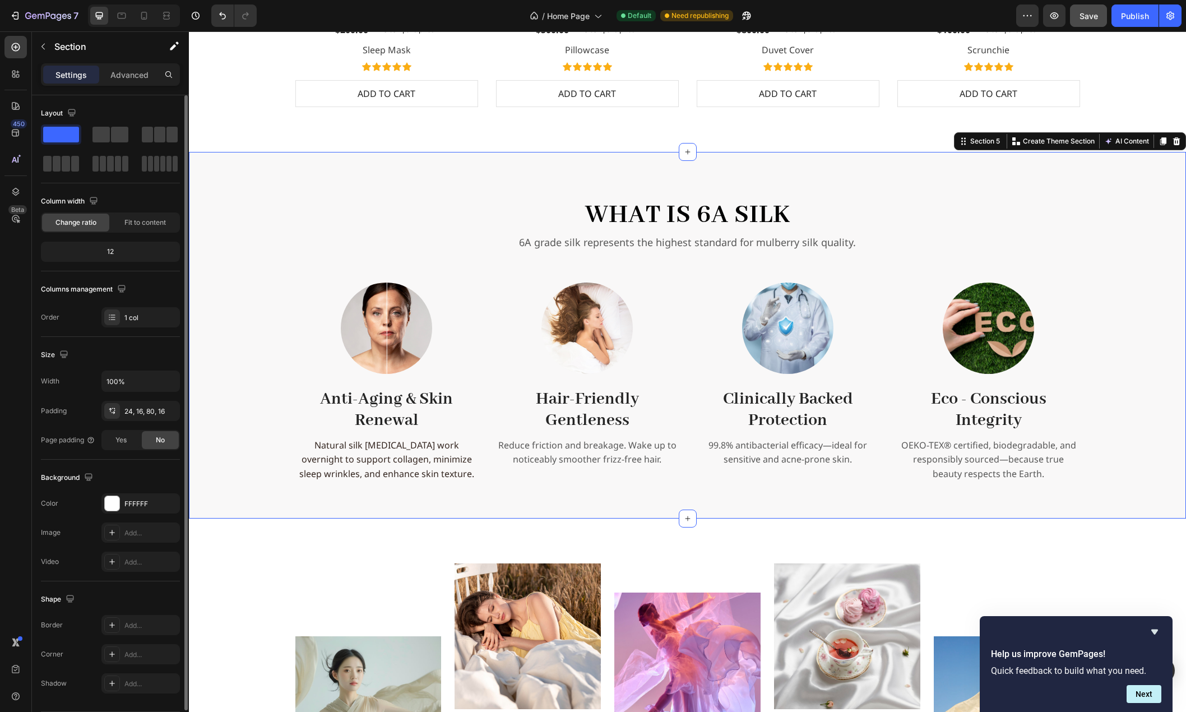
click at [1148, 244] on div "What is 6A Silk Heading 6A grade silk represents the highest standard for mulbe…" at bounding box center [688, 340] width 980 height 286
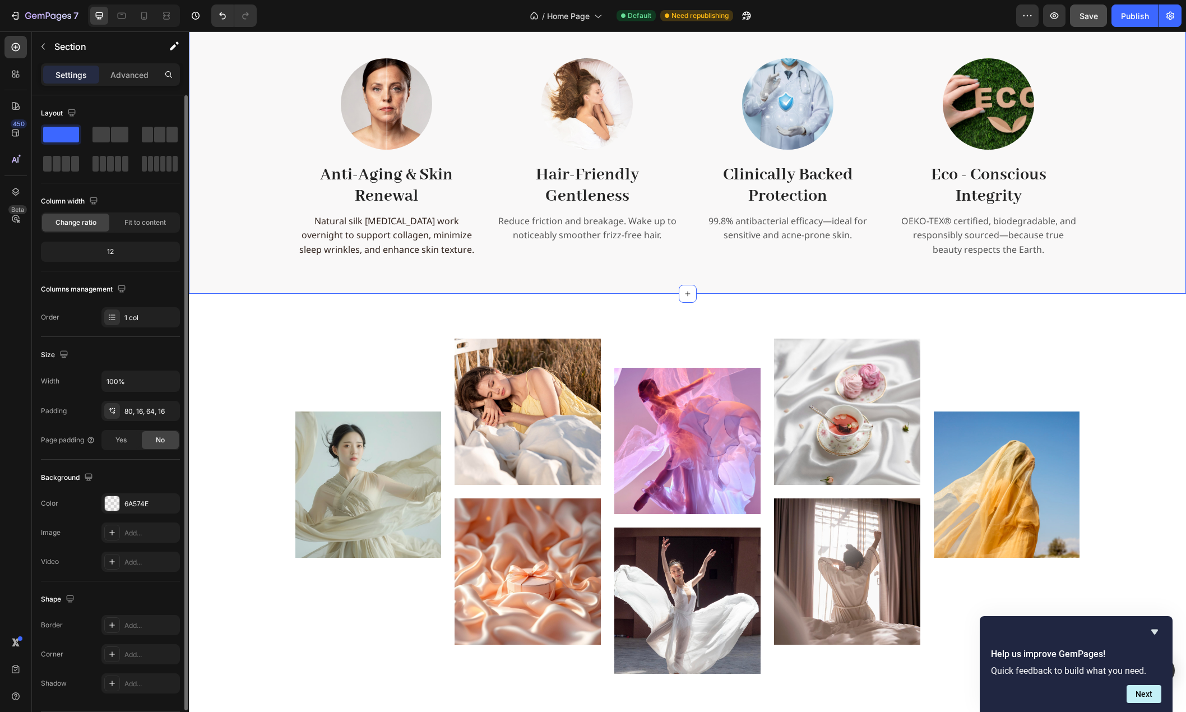
scroll to position [1799, 0]
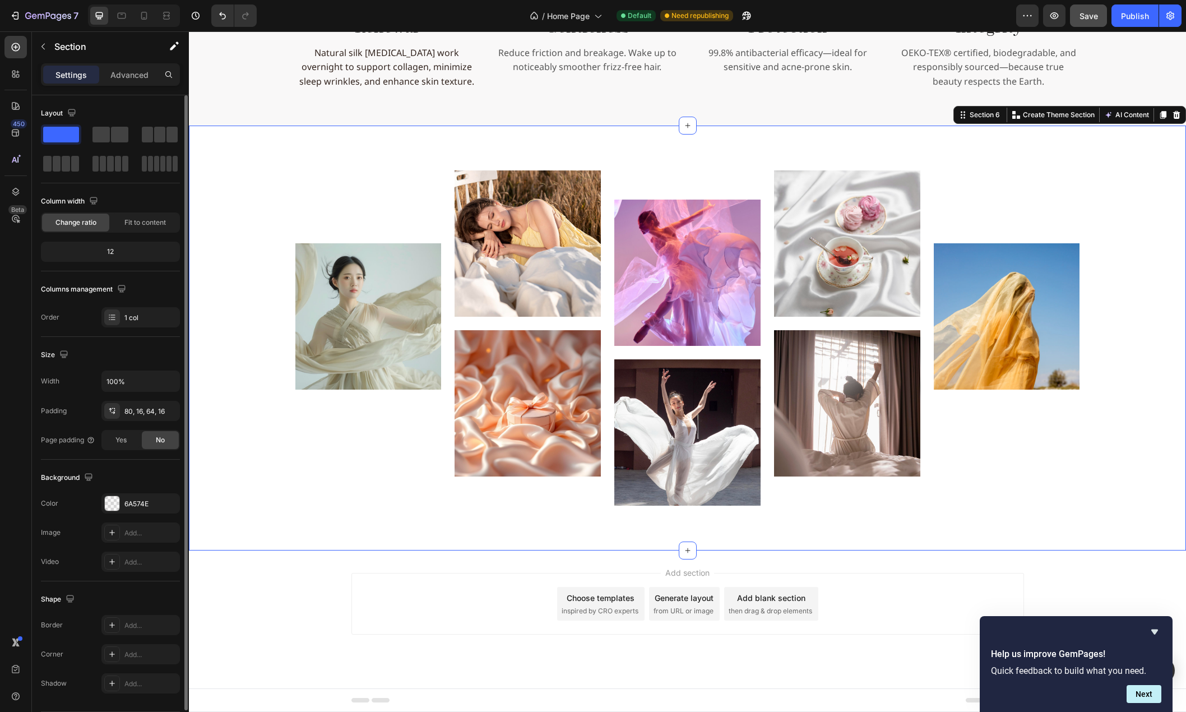
click at [1148, 244] on div "Image Image Image Image Image Image Image Image Carousel Row" at bounding box center [688, 337] width 980 height 335
click at [284, 606] on div "Add section Choose templates inspired by CRO experts Generate layout from URL o…" at bounding box center [688, 620] width 998 height 138
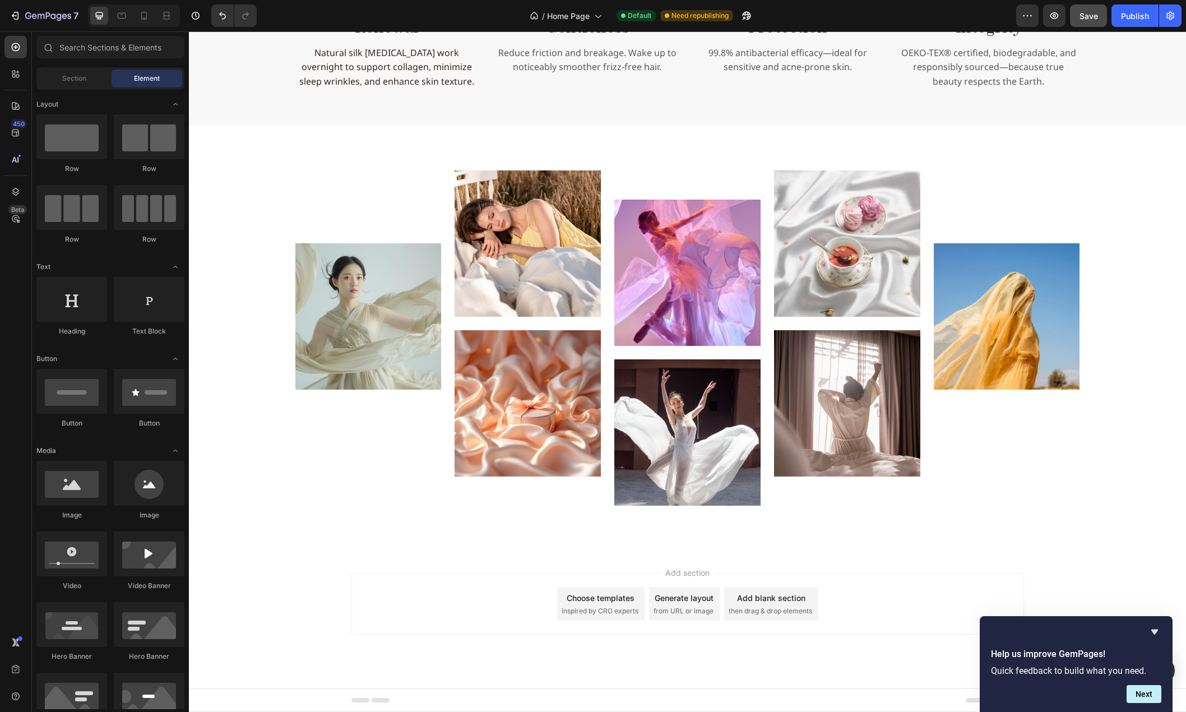
click at [1082, 24] on button "Save" at bounding box center [1088, 15] width 37 height 22
click at [1125, 21] on div "Publish" at bounding box center [1135, 16] width 28 height 12
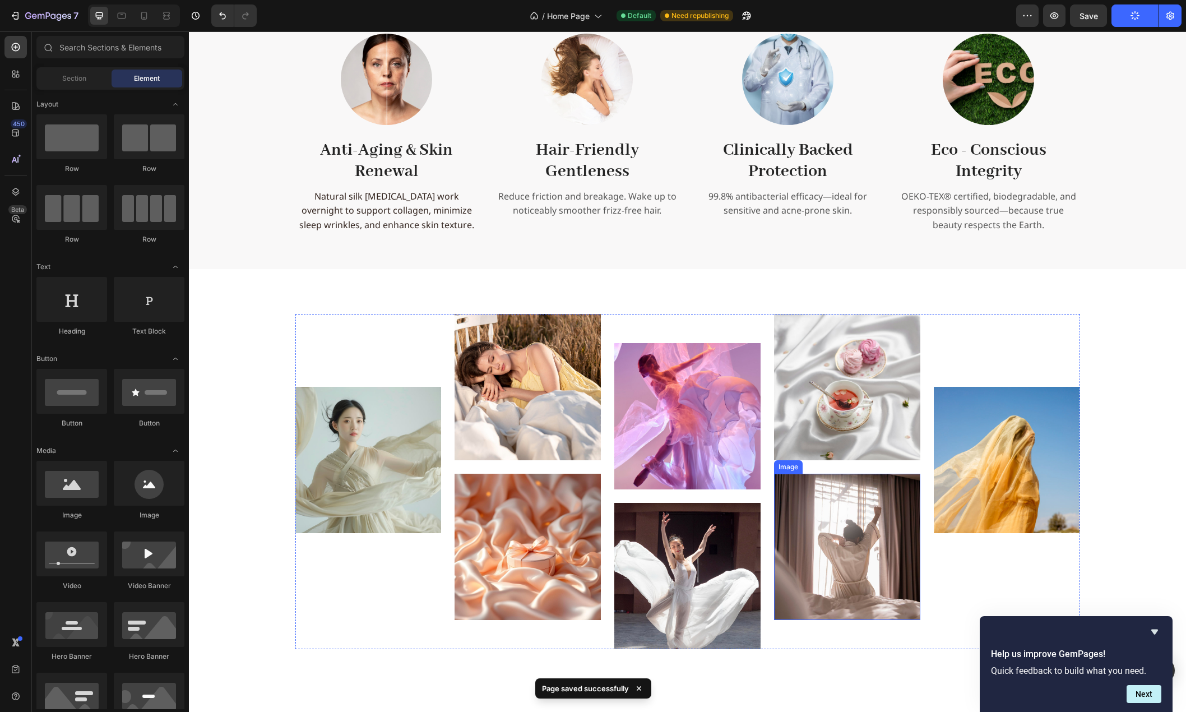
scroll to position [1519, 0]
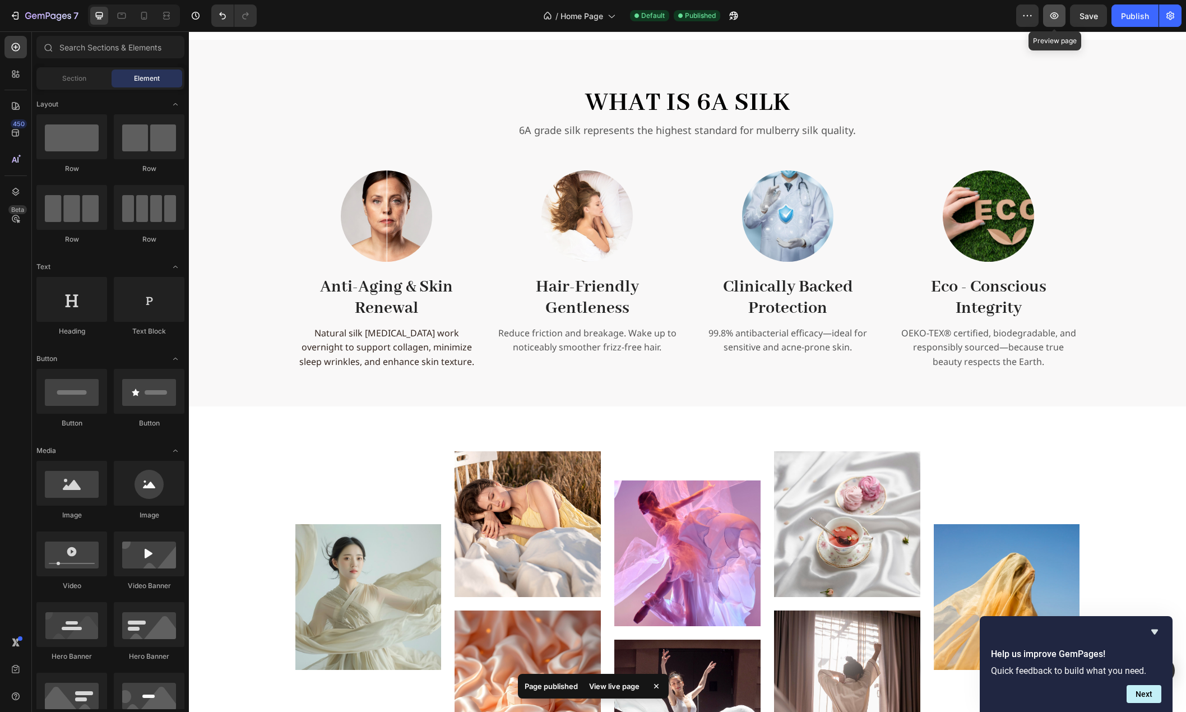
click at [1056, 17] on icon "button" at bounding box center [1054, 15] width 3 height 3
click at [1062, 16] on button "button" at bounding box center [1055, 15] width 22 height 22
click at [1058, 17] on icon "button" at bounding box center [1055, 15] width 8 height 7
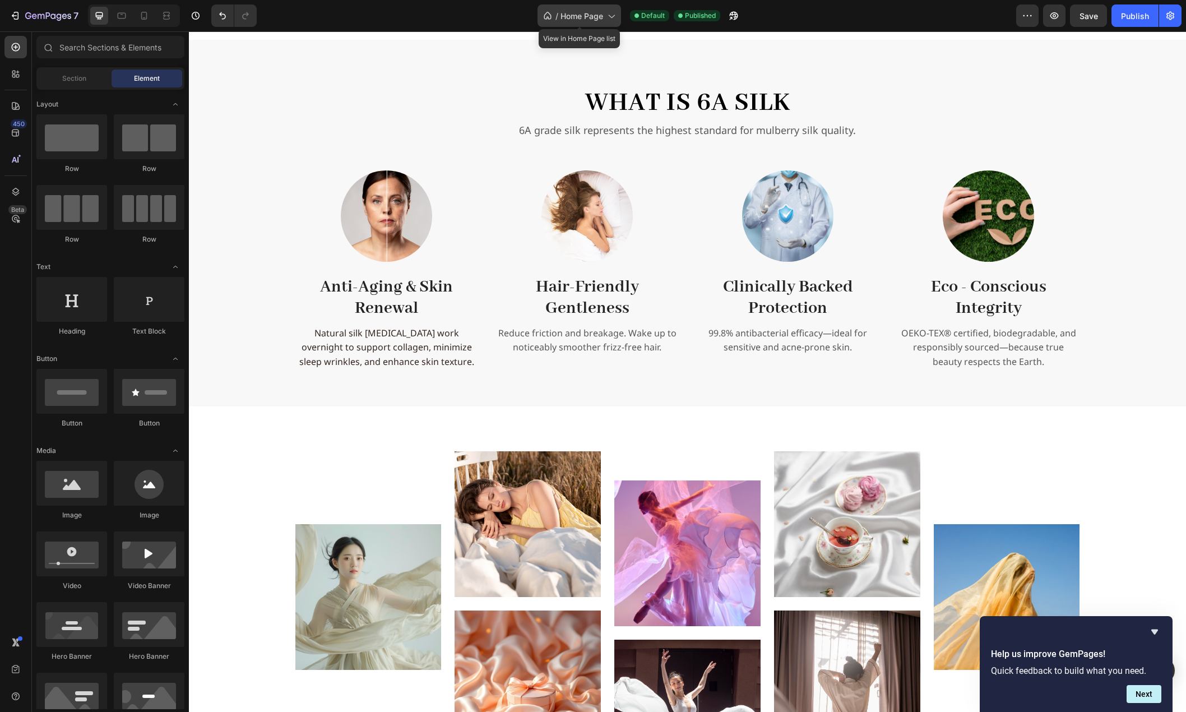
click at [592, 22] on div "/ Home Page" at bounding box center [580, 15] width 84 height 22
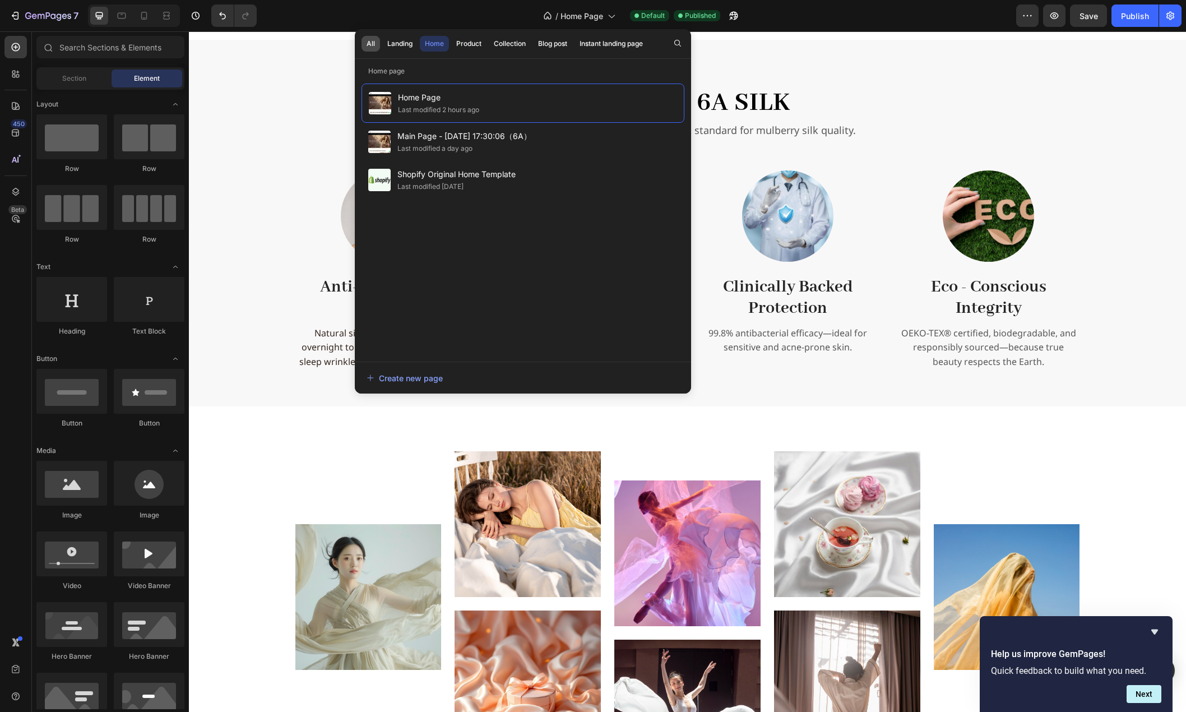
click at [371, 44] on div "All" at bounding box center [371, 44] width 8 height 10
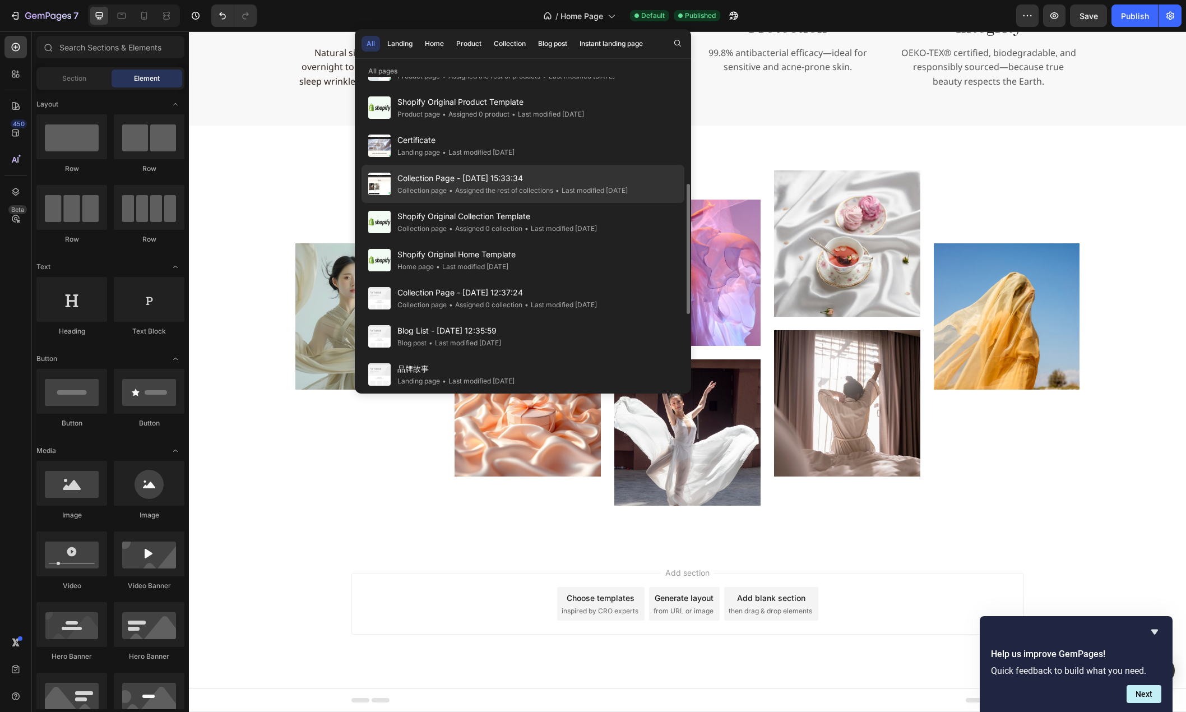
scroll to position [285, 0]
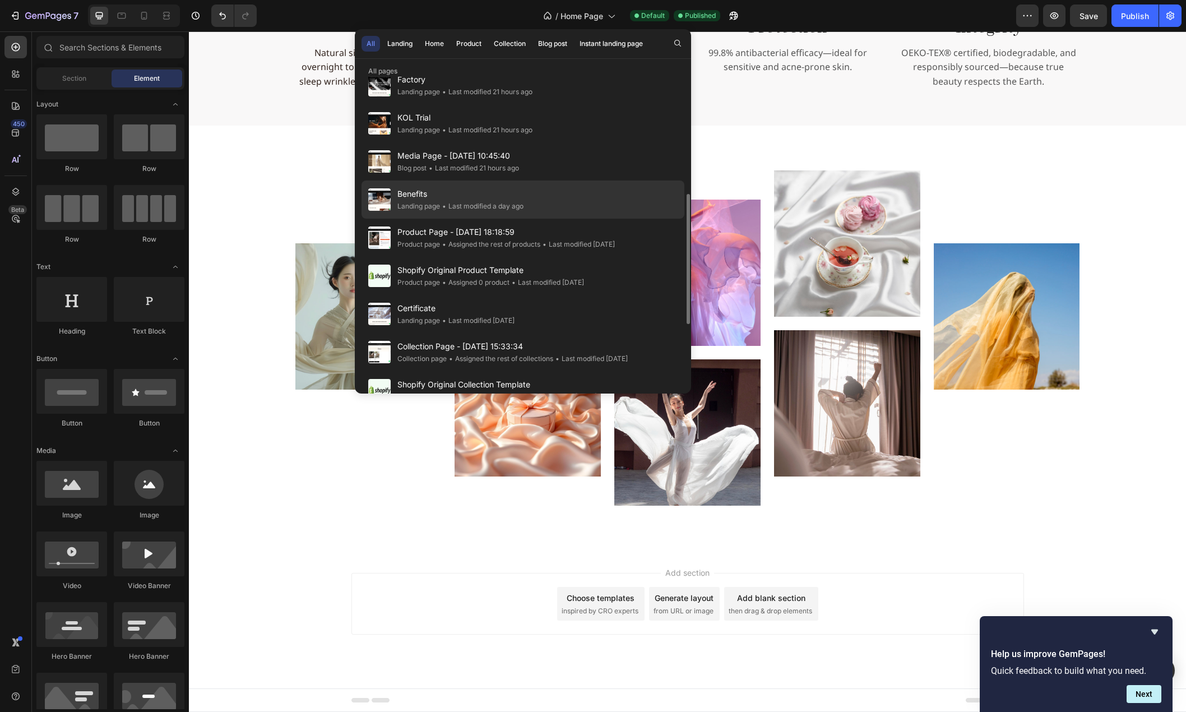
click at [438, 200] on span "Benefits" at bounding box center [461, 193] width 126 height 13
